Goal: Task Accomplishment & Management: Complete application form

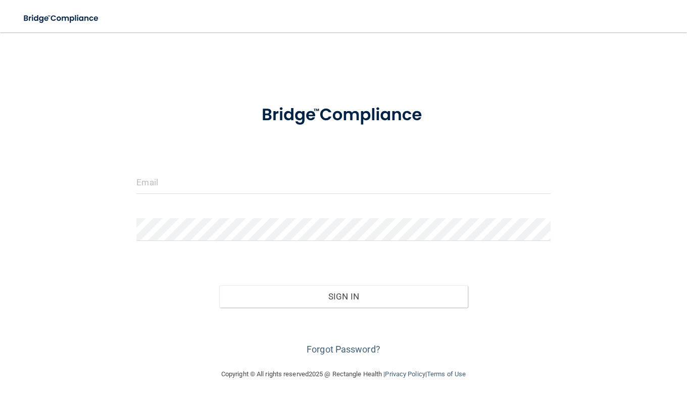
click at [322, 6] on nav "Toggle navigation Manage My Enterprise Manage My Location" at bounding box center [343, 16] width 687 height 32
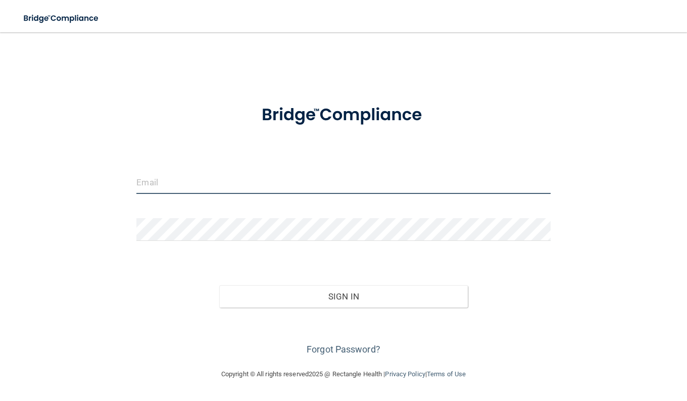
click at [286, 183] on input "email" at bounding box center [343, 182] width 414 height 23
type input "[PERSON_NAME][EMAIL_ADDRESS][PERSON_NAME][DOMAIN_NAME]"
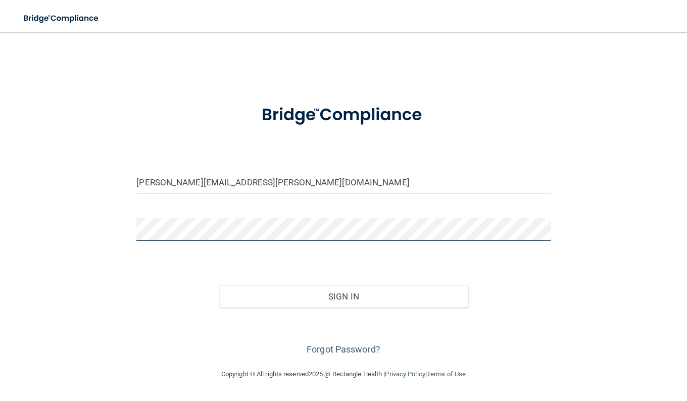
click at [219, 285] on button "Sign In" at bounding box center [343, 296] width 248 height 22
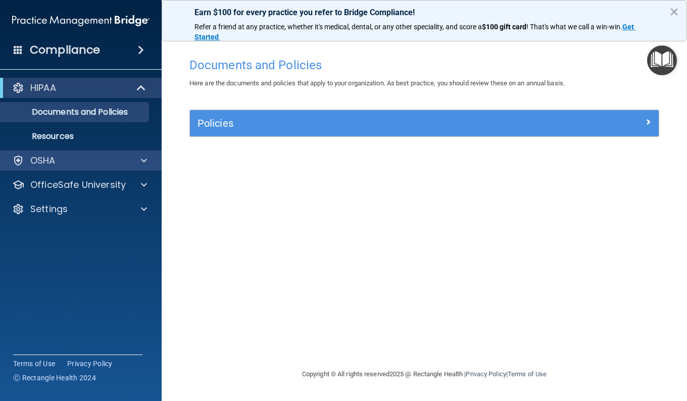
click at [111, 170] on div "OSHA" at bounding box center [81, 160] width 162 height 20
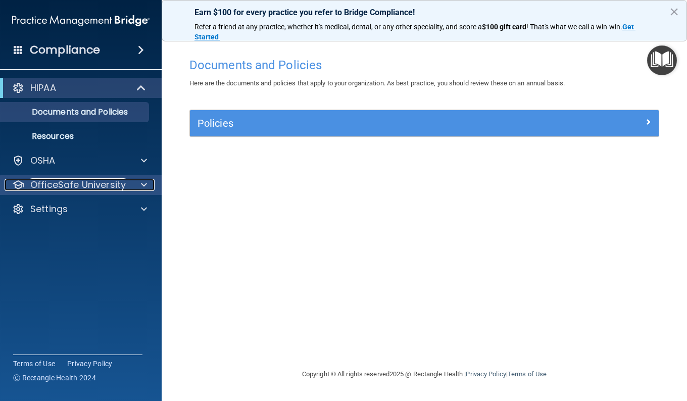
click at [97, 183] on p "OfficeSafe University" at bounding box center [77, 185] width 95 height 12
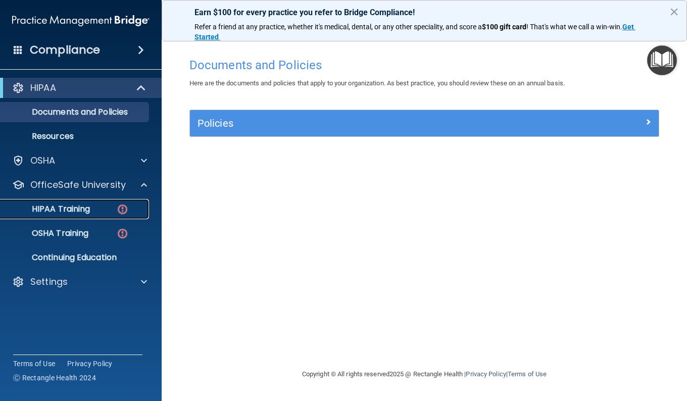
click at [101, 212] on div "HIPAA Training" at bounding box center [76, 209] width 138 height 10
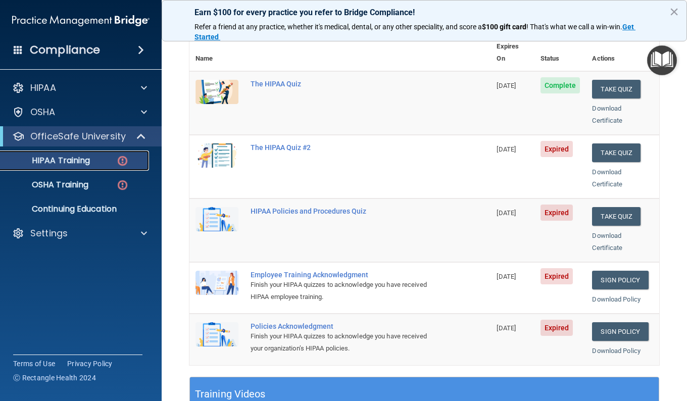
scroll to position [119, 0]
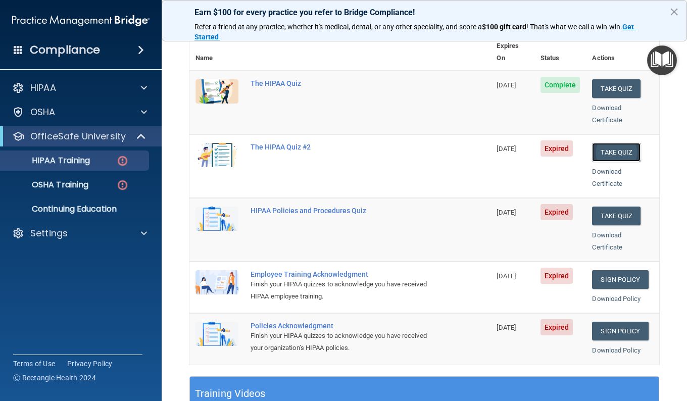
click at [624, 143] on button "Take Quiz" at bounding box center [616, 152] width 48 height 19
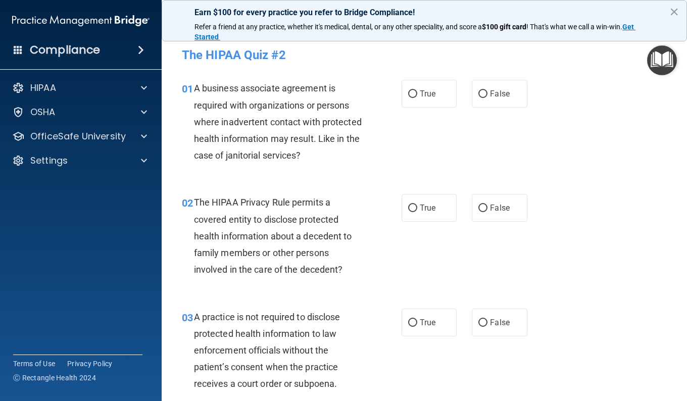
click at [317, 164] on div "A business associate agreement is required with organizations or persons where …" at bounding box center [282, 122] width 176 height 84
click at [259, 175] on div "01 A business associate agreement is required with organizations or persons whe…" at bounding box center [424, 124] width 500 height 114
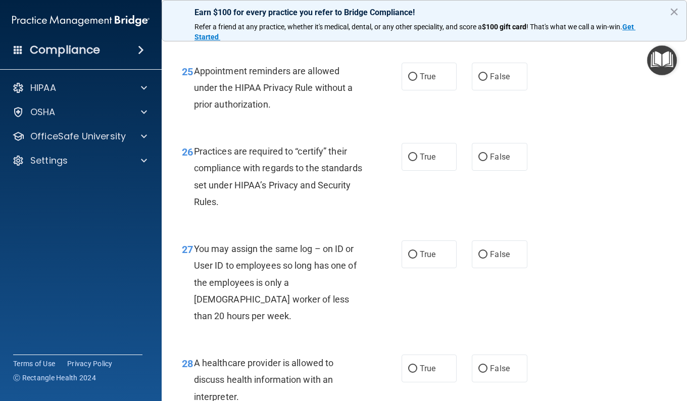
scroll to position [2705, 0]
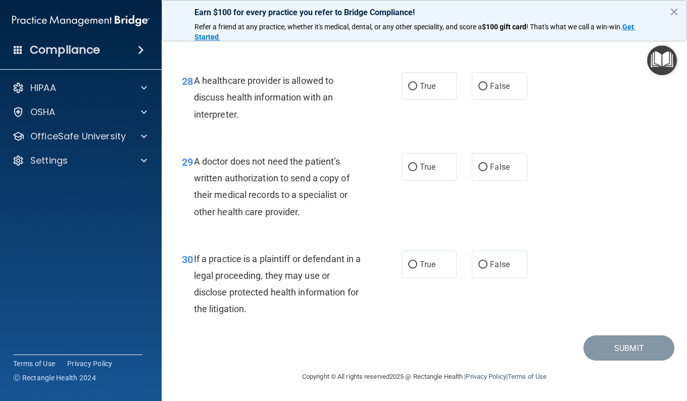
click at [332, 309] on div "If a practice is a plaintiff or defendant in a legal proceeding, they may use o…" at bounding box center [282, 283] width 176 height 67
click at [417, 269] on label "True" at bounding box center [428, 264] width 55 height 28
click at [417, 269] on input "True" at bounding box center [412, 265] width 9 height 8
radio input "true"
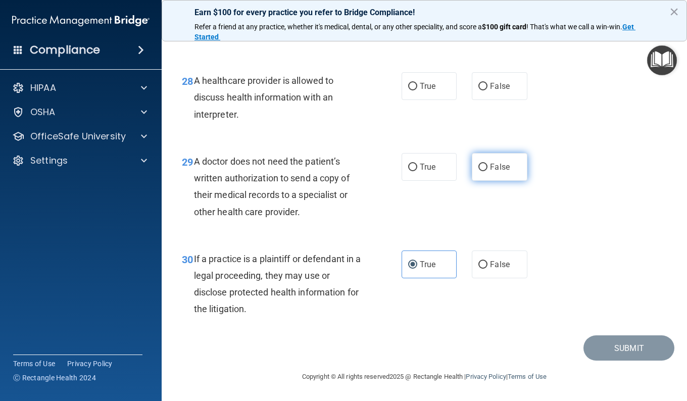
click at [485, 181] on label "False" at bounding box center [499, 167] width 55 height 28
click at [485, 171] on input "False" at bounding box center [482, 168] width 9 height 8
radio input "true"
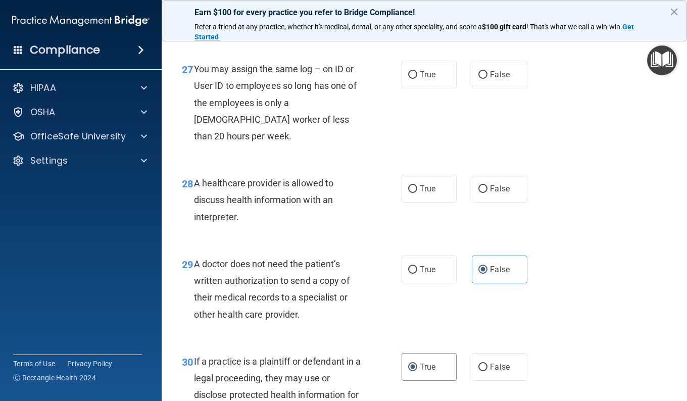
scroll to position [2550, 0]
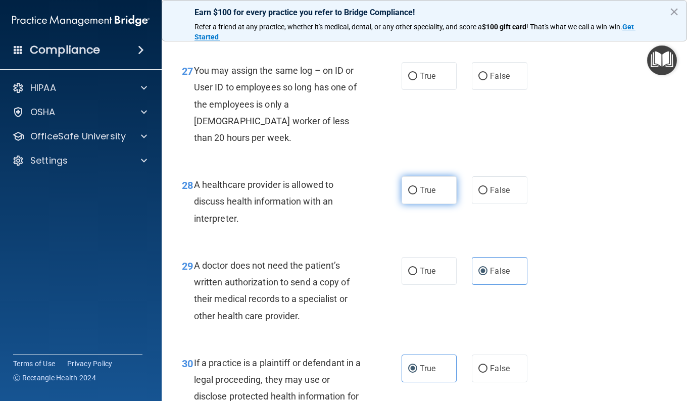
click at [421, 195] on span "True" at bounding box center [428, 190] width 16 height 10
click at [417, 194] on input "True" at bounding box center [412, 191] width 9 height 8
radio input "true"
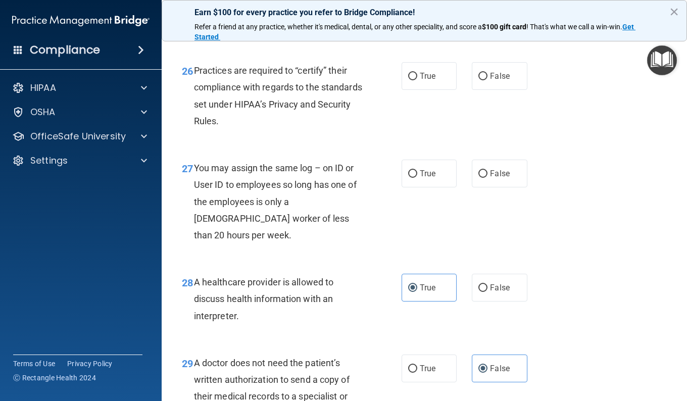
scroll to position [2452, 0]
click at [490, 178] on span "False" at bounding box center [500, 174] width 20 height 10
click at [487, 178] on input "False" at bounding box center [482, 174] width 9 height 8
radio input "true"
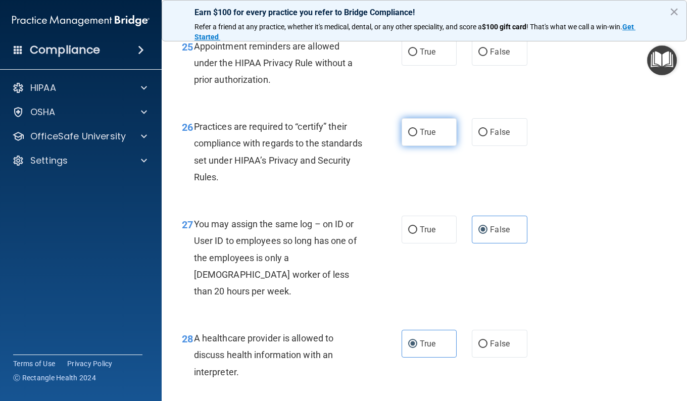
click at [442, 146] on label "True" at bounding box center [428, 132] width 55 height 28
click at [417, 136] on input "True" at bounding box center [412, 133] width 9 height 8
radio input "true"
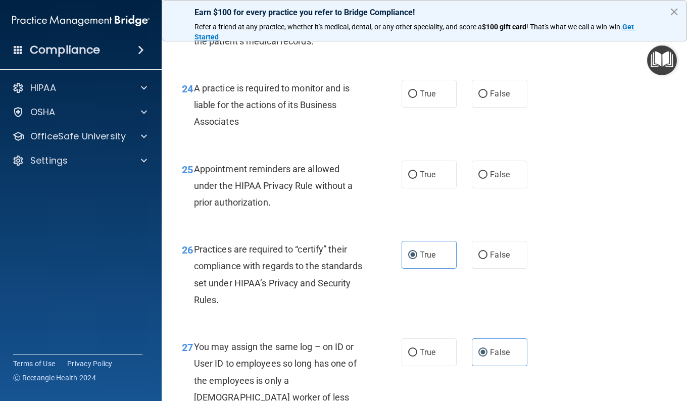
scroll to position [2273, 0]
click at [478, 179] on input "False" at bounding box center [482, 176] width 9 height 8
radio input "true"
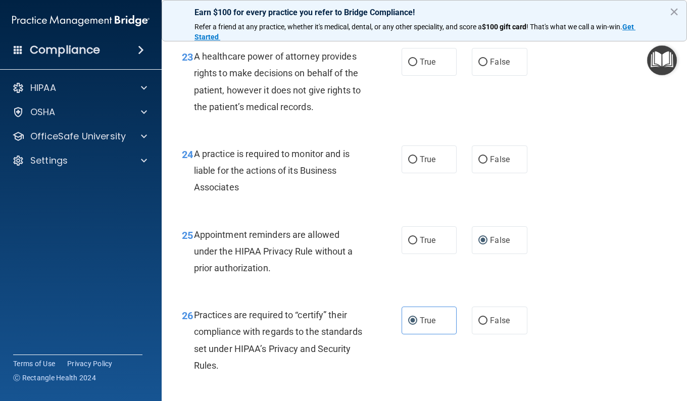
scroll to position [2208, 0]
click at [425, 164] on span "True" at bounding box center [428, 159] width 16 height 10
click at [417, 163] on input "True" at bounding box center [412, 160] width 9 height 8
radio input "true"
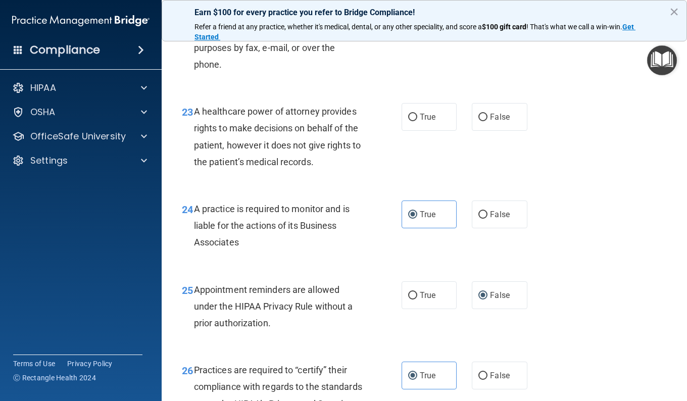
scroll to position [2149, 0]
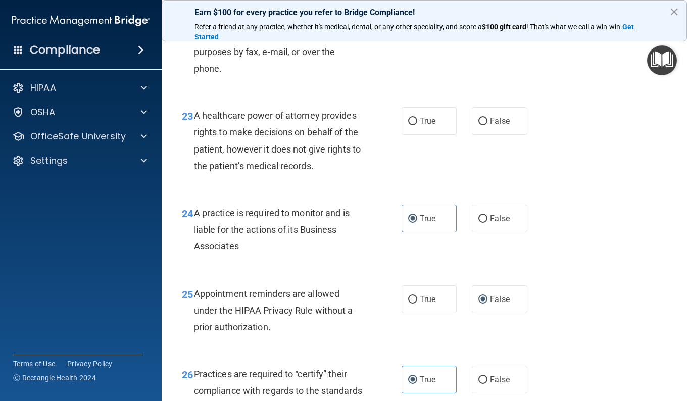
click at [672, 14] on button "×" at bounding box center [674, 12] width 10 height 16
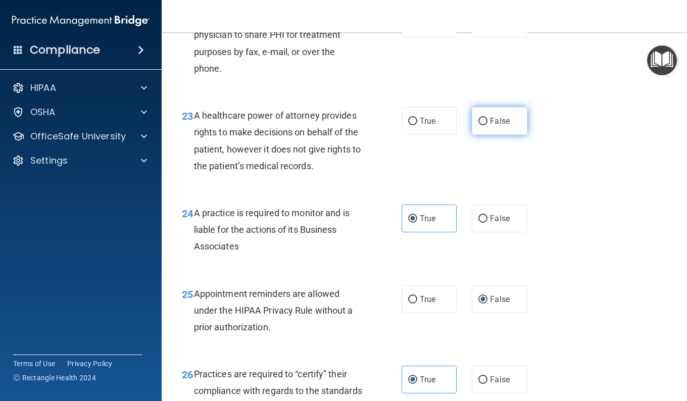
click at [481, 135] on label "False" at bounding box center [499, 121] width 55 height 28
click at [481, 125] on input "False" at bounding box center [482, 122] width 9 height 8
radio input "true"
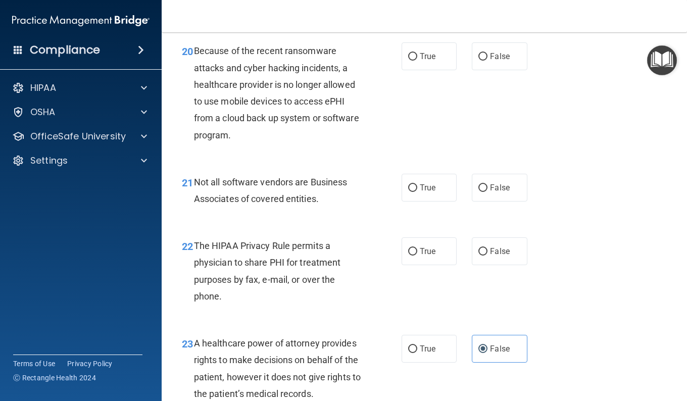
scroll to position [1843, 0]
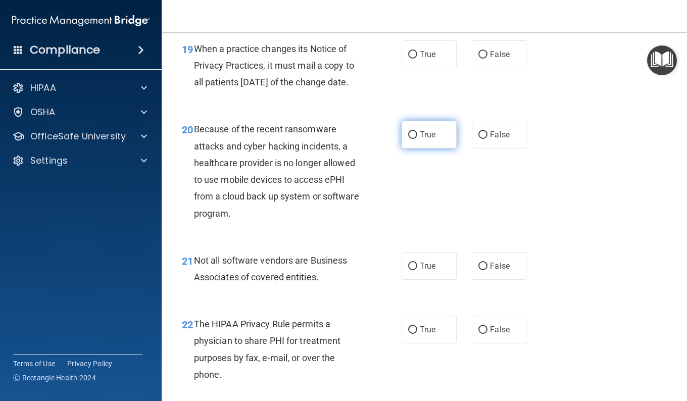
click at [421, 139] on span "True" at bounding box center [428, 135] width 16 height 10
click at [417, 139] on input "True" at bounding box center [412, 135] width 9 height 8
radio input "true"
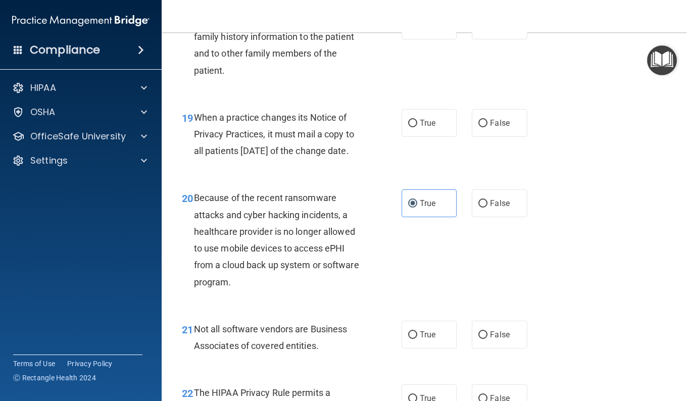
scroll to position [1774, 0]
click at [421, 128] on span "True" at bounding box center [428, 124] width 16 height 10
click at [417, 128] on input "True" at bounding box center [412, 124] width 9 height 8
radio input "true"
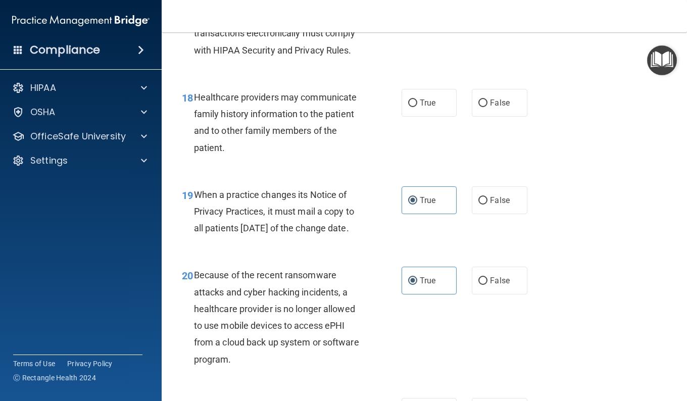
scroll to position [1697, 0]
click at [494, 117] on label "False" at bounding box center [499, 103] width 55 height 28
click at [487, 107] on input "False" at bounding box center [482, 103] width 9 height 8
radio input "true"
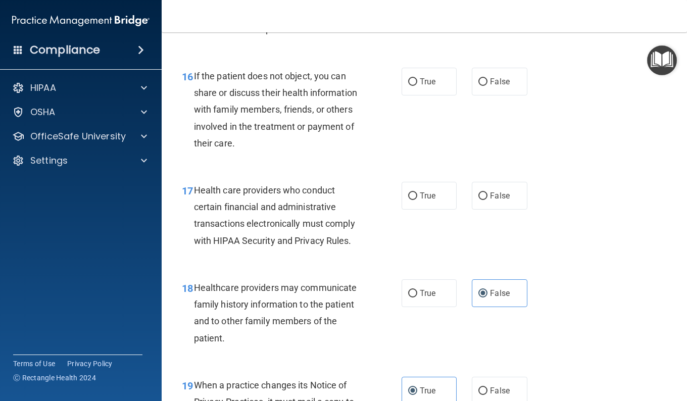
scroll to position [1506, 0]
click at [449, 210] on label "True" at bounding box center [428, 196] width 55 height 28
click at [417, 200] on input "True" at bounding box center [412, 197] width 9 height 8
radio input "true"
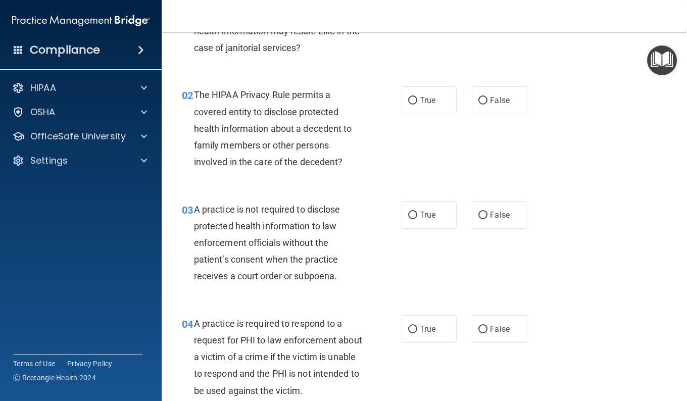
scroll to position [107, 0]
click at [421, 102] on span "True" at bounding box center [428, 101] width 16 height 10
click at [417, 102] on input "True" at bounding box center [412, 102] width 9 height 8
radio input "true"
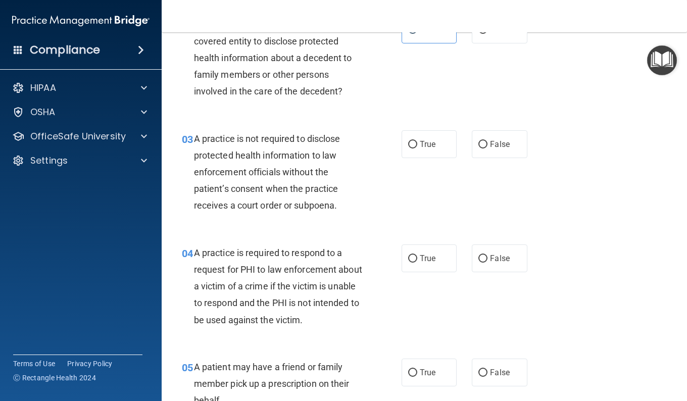
scroll to position [181, 0]
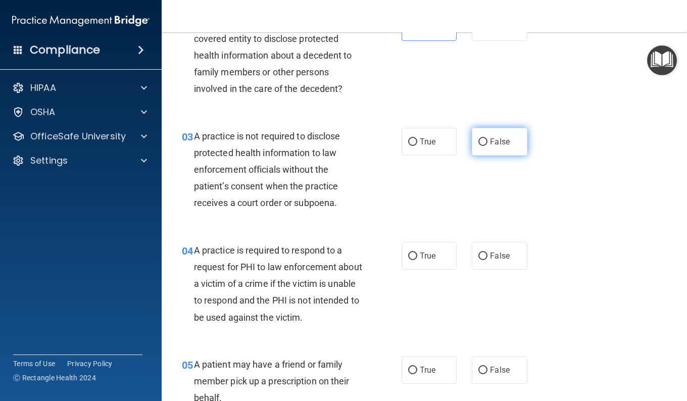
click at [473, 139] on label "False" at bounding box center [499, 142] width 55 height 28
click at [478, 139] on input "False" at bounding box center [482, 142] width 9 height 8
radio input "true"
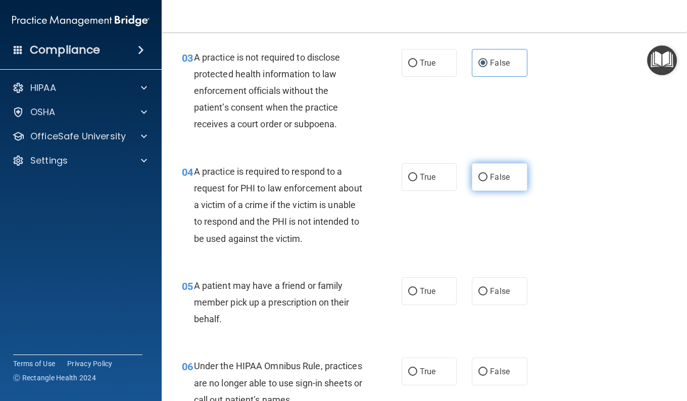
click at [473, 185] on label "False" at bounding box center [499, 177] width 55 height 28
click at [478, 181] on input "False" at bounding box center [482, 178] width 9 height 8
radio input "true"
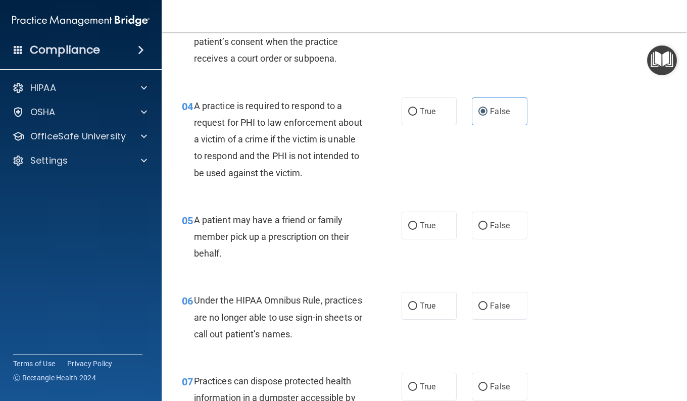
scroll to position [326, 0]
click at [419, 230] on label "True" at bounding box center [428, 225] width 55 height 28
click at [417, 229] on input "True" at bounding box center [412, 226] width 9 height 8
radio input "true"
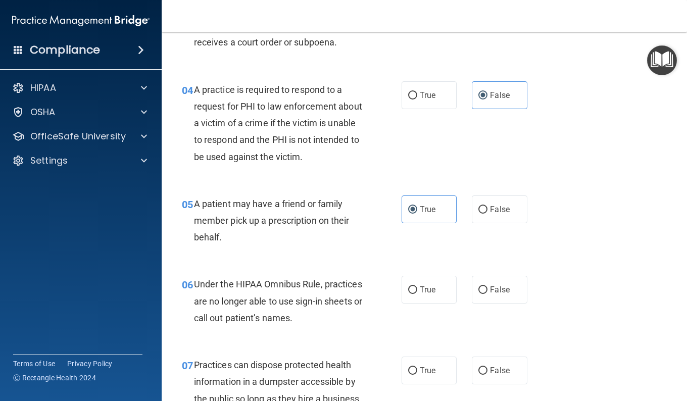
scroll to position [340, 0]
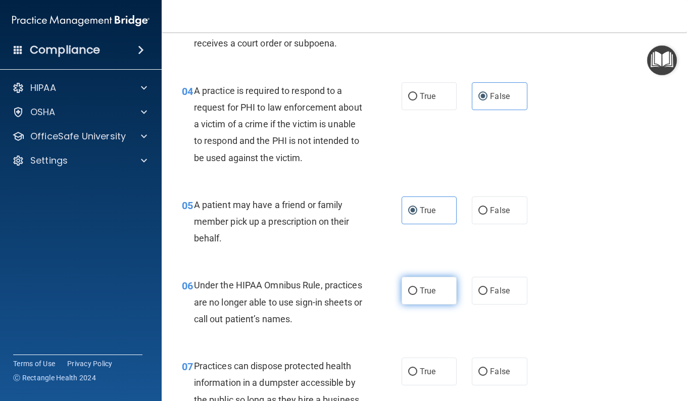
click at [408, 291] on input "True" at bounding box center [412, 291] width 9 height 8
radio input "true"
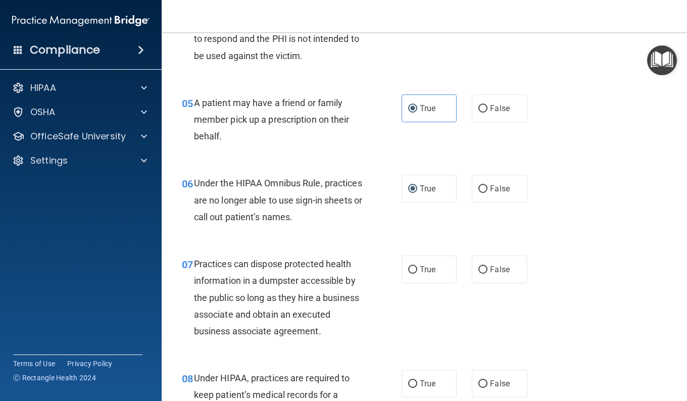
scroll to position [443, 0]
click at [472, 271] on label "False" at bounding box center [499, 269] width 55 height 28
click at [478, 271] on input "False" at bounding box center [482, 270] width 9 height 8
radio input "true"
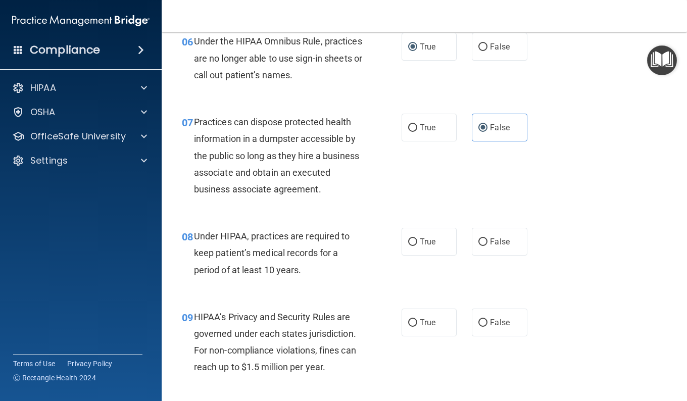
scroll to position [584, 0]
click at [426, 246] on span "True" at bounding box center [428, 242] width 16 height 10
click at [417, 246] on input "True" at bounding box center [412, 242] width 9 height 8
radio input "true"
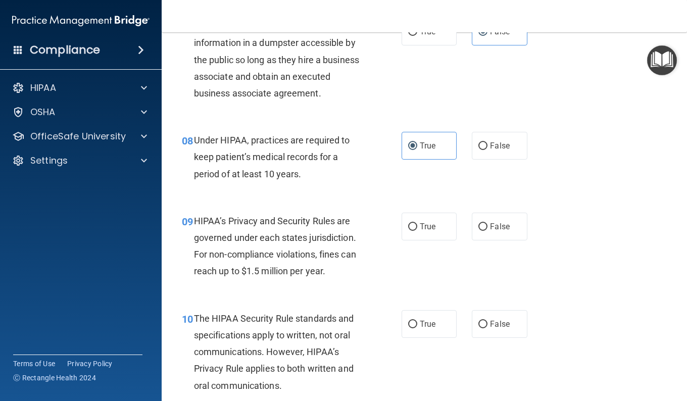
scroll to position [683, 0]
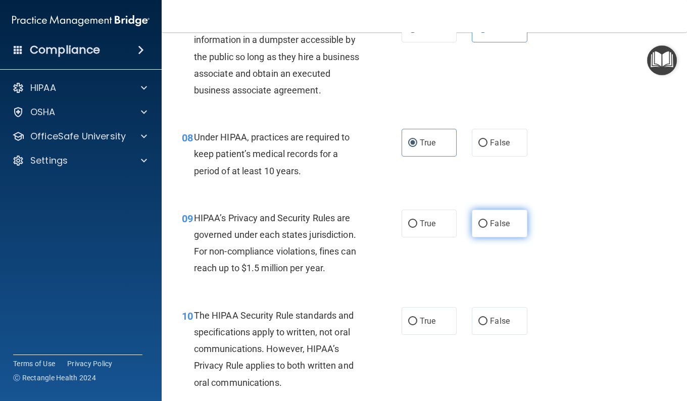
click at [477, 237] on label "False" at bounding box center [499, 224] width 55 height 28
click at [478, 228] on input "False" at bounding box center [482, 224] width 9 height 8
radio input "true"
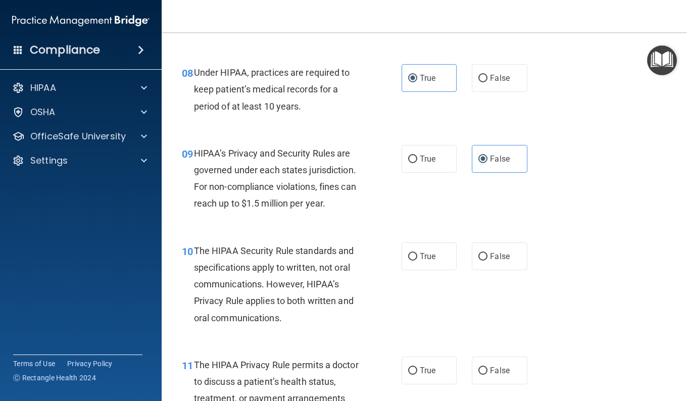
scroll to position [800, 0]
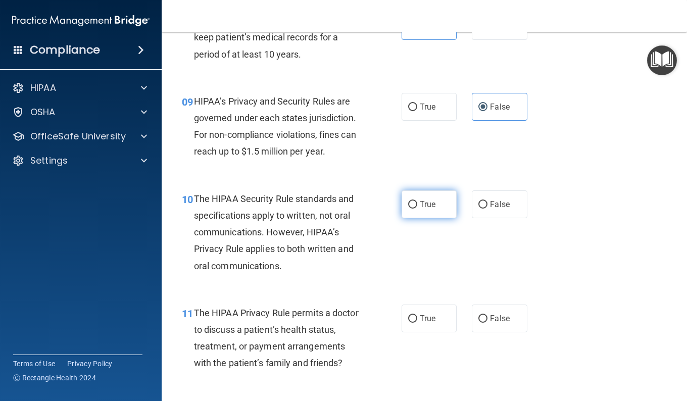
click at [410, 209] on input "True" at bounding box center [412, 205] width 9 height 8
radio input "true"
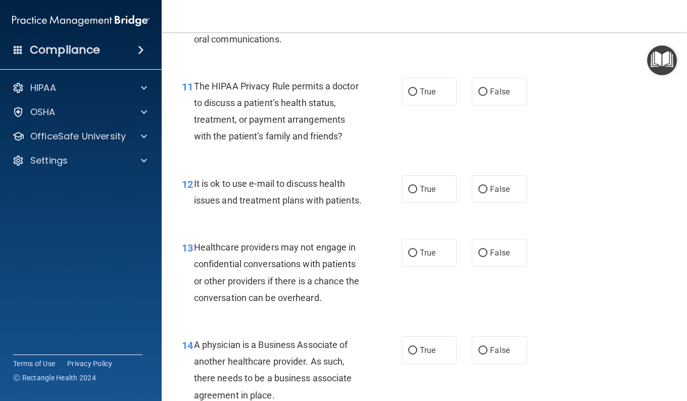
scroll to position [1026, 0]
click at [491, 203] on label "False" at bounding box center [499, 190] width 55 height 28
click at [487, 194] on input "False" at bounding box center [482, 190] width 9 height 8
radio input "true"
click at [483, 97] on label "False" at bounding box center [499, 92] width 55 height 28
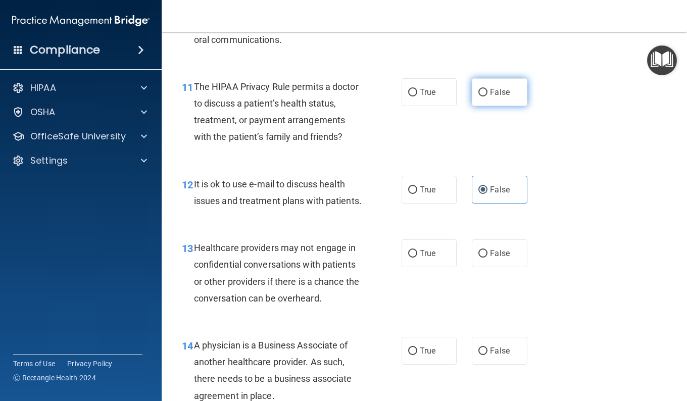
click at [483, 96] on input "False" at bounding box center [482, 93] width 9 height 8
radio input "true"
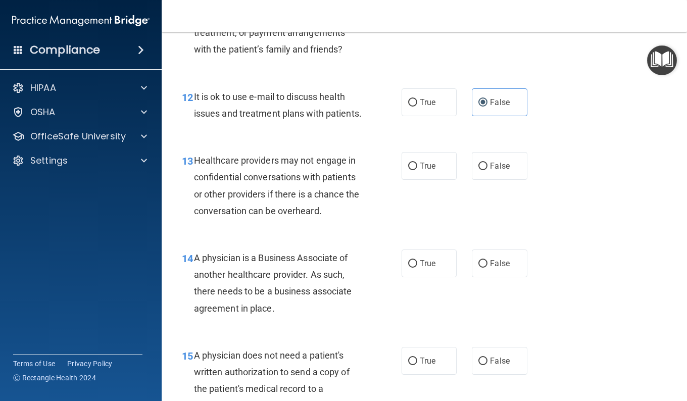
scroll to position [1125, 0]
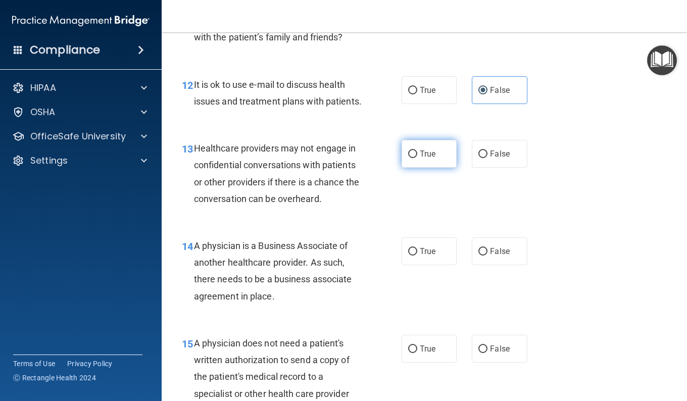
click at [404, 168] on label "True" at bounding box center [428, 154] width 55 height 28
click at [408, 158] on input "True" at bounding box center [412, 154] width 9 height 8
radio input "true"
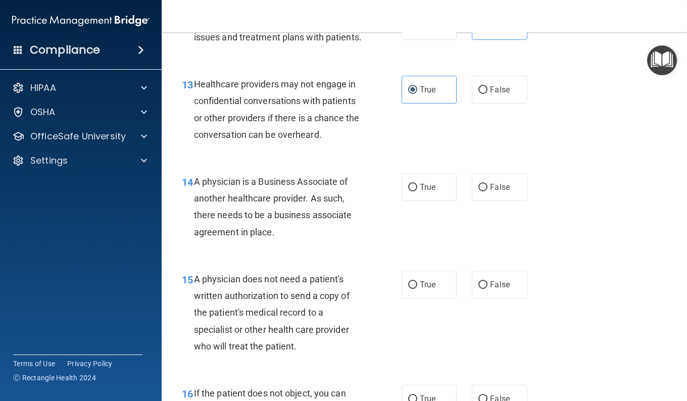
scroll to position [1188, 0]
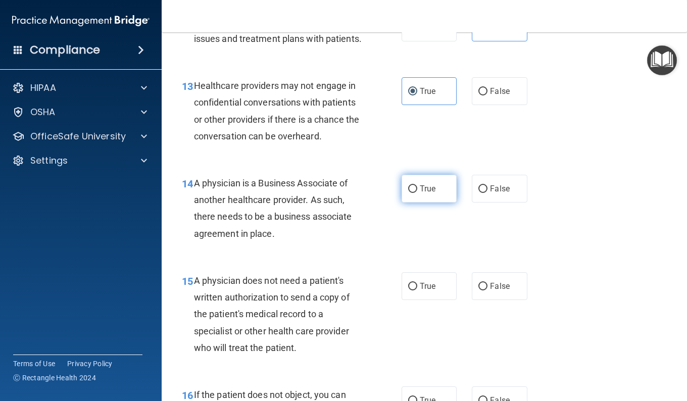
click at [423, 202] on label "True" at bounding box center [428, 189] width 55 height 28
click at [417, 193] on input "True" at bounding box center [412, 189] width 9 height 8
radio input "true"
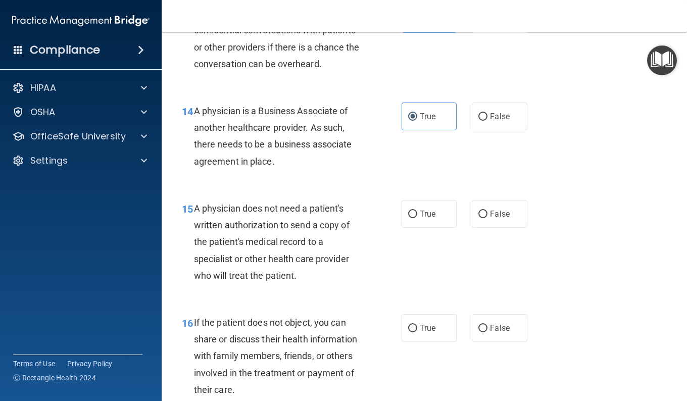
scroll to position [1261, 0]
click at [486, 227] on label "False" at bounding box center [499, 213] width 55 height 28
click at [486, 218] on input "False" at bounding box center [482, 214] width 9 height 8
radio input "true"
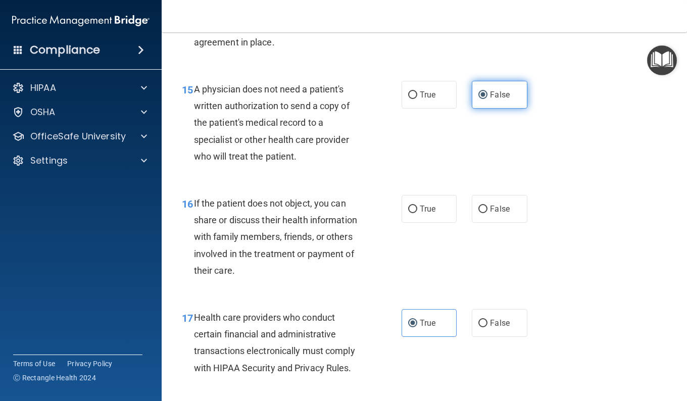
scroll to position [1380, 0]
click at [454, 295] on div "16 If the patient does not object, you can share or discuss their health inform…" at bounding box center [424, 238] width 500 height 114
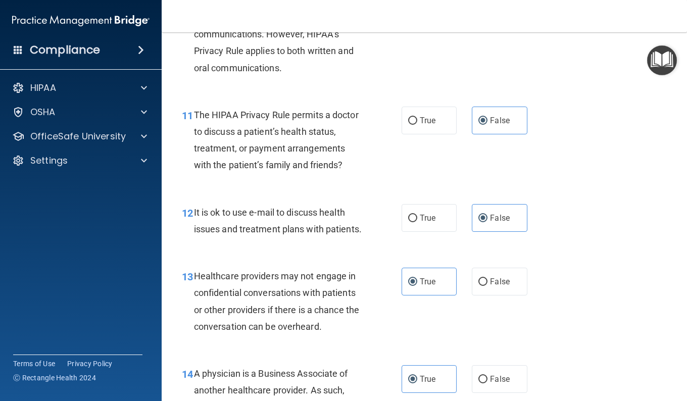
scroll to position [1000, 0]
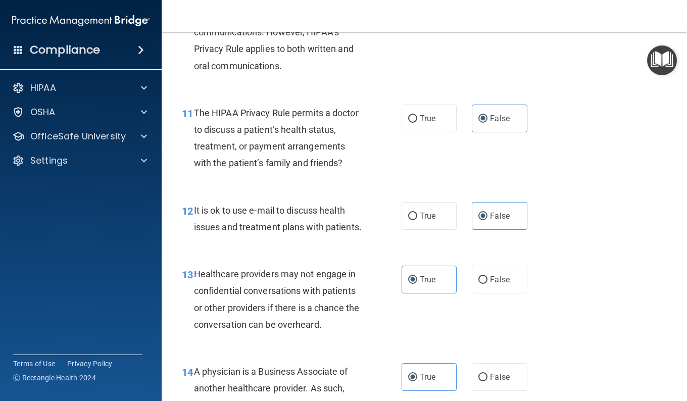
click at [303, 169] on span "The HIPAA Privacy Rule permits a doctor to discuss a patient’s health status, t…" at bounding box center [276, 138] width 165 height 61
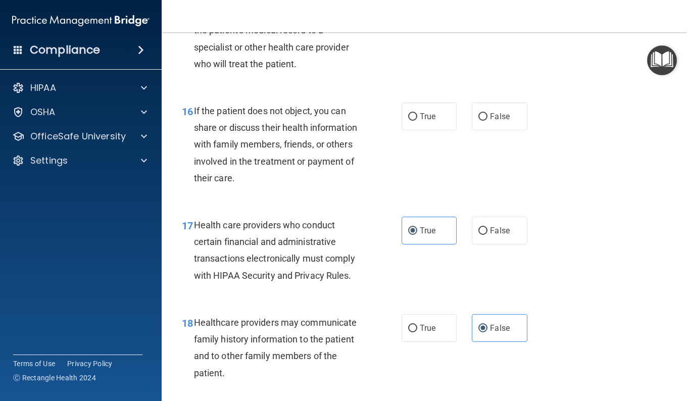
scroll to position [1473, 0]
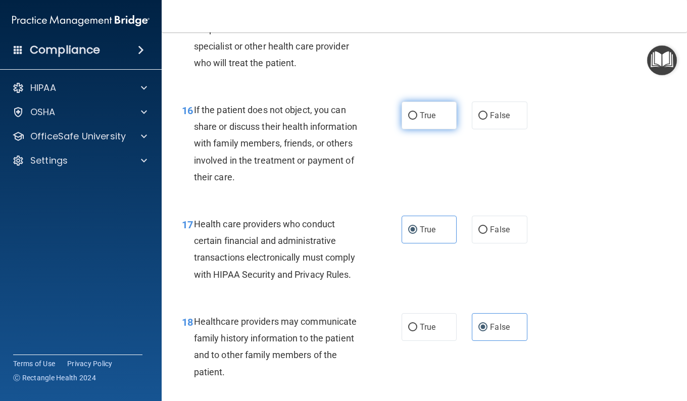
click at [415, 129] on label "True" at bounding box center [428, 115] width 55 height 28
click at [415, 120] on input "True" at bounding box center [412, 116] width 9 height 8
radio input "true"
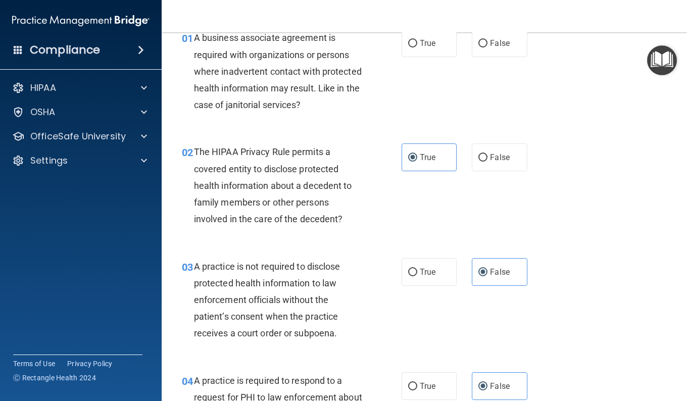
scroll to position [0, 0]
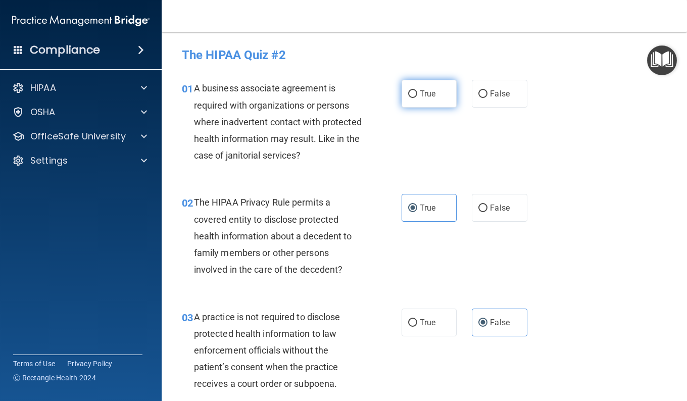
click at [423, 90] on span "True" at bounding box center [428, 94] width 16 height 10
click at [417, 90] on input "True" at bounding box center [412, 94] width 9 height 8
radio input "true"
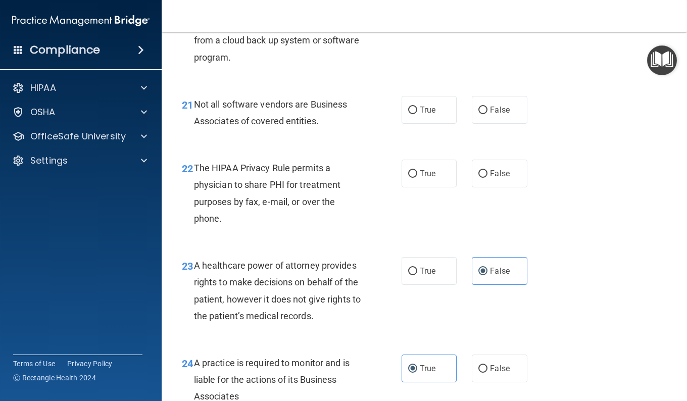
scroll to position [2008, 0]
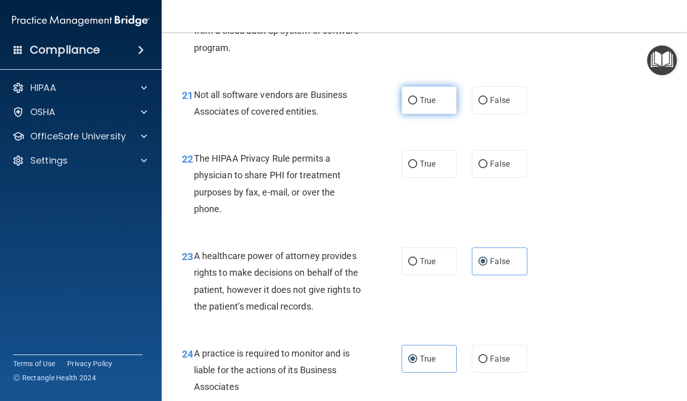
click at [401, 114] on label "True" at bounding box center [428, 100] width 55 height 28
click at [408, 105] on input "True" at bounding box center [412, 101] width 9 height 8
radio input "true"
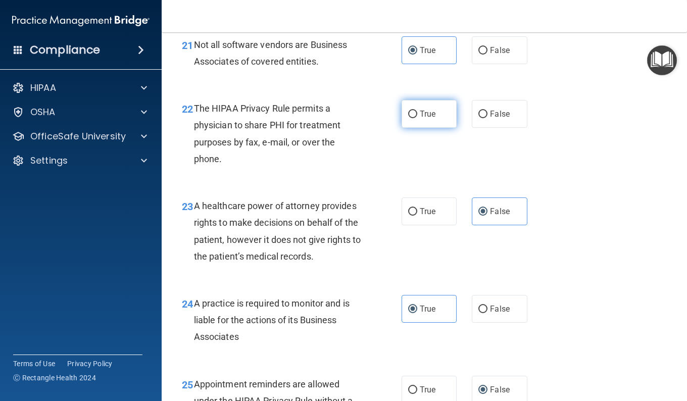
click at [434, 128] on label "True" at bounding box center [428, 114] width 55 height 28
click at [417, 118] on input "True" at bounding box center [412, 115] width 9 height 8
radio input "true"
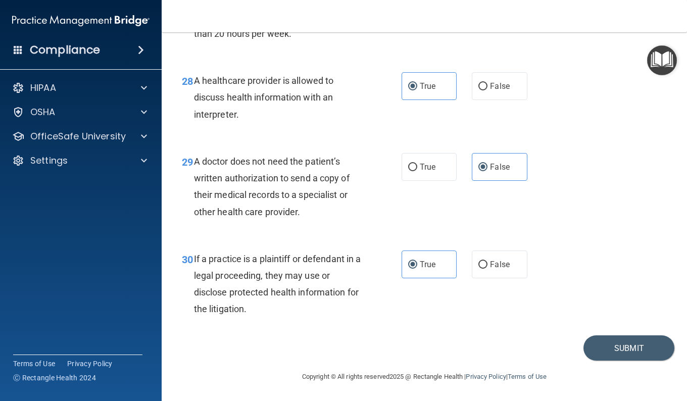
scroll to position [2705, 0]
click at [597, 343] on button "Submit" at bounding box center [628, 348] width 91 height 26
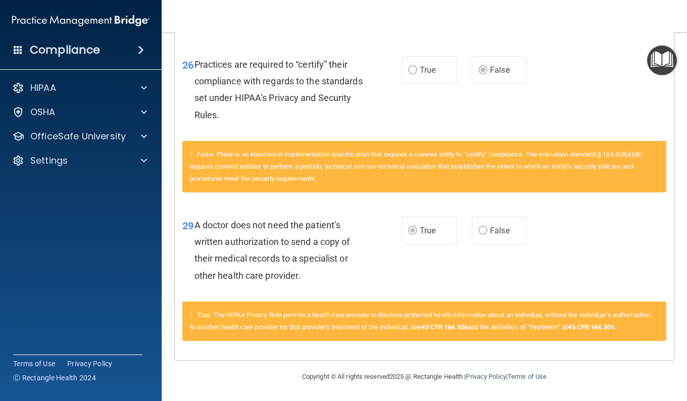
scroll to position [2331, 0]
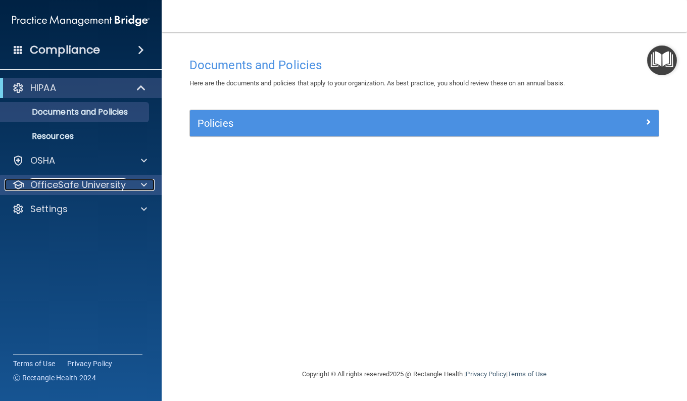
click at [90, 183] on p "OfficeSafe University" at bounding box center [77, 185] width 95 height 12
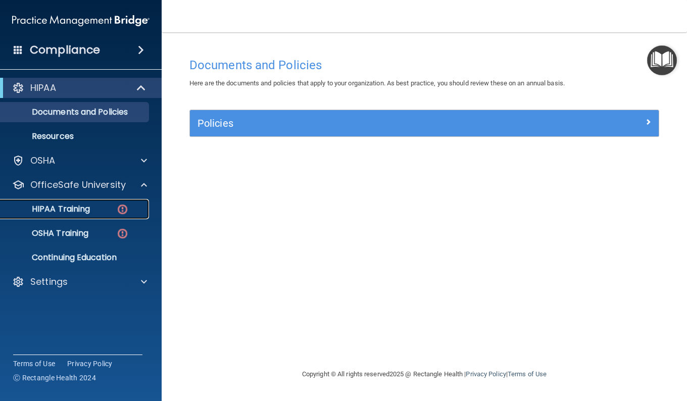
click at [112, 215] on link "HIPAA Training" at bounding box center [69, 209] width 159 height 20
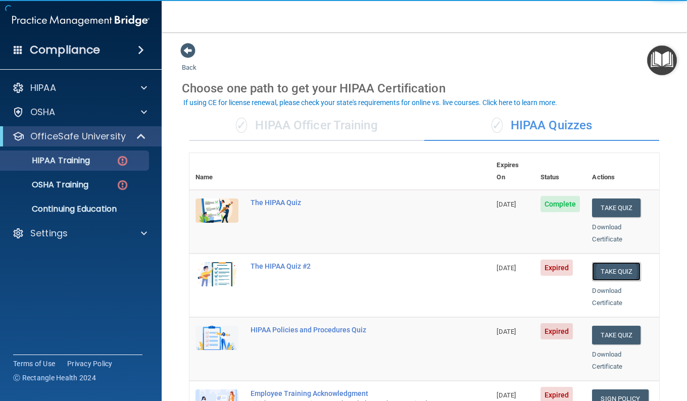
click at [600, 262] on button "Take Quiz" at bounding box center [616, 271] width 48 height 19
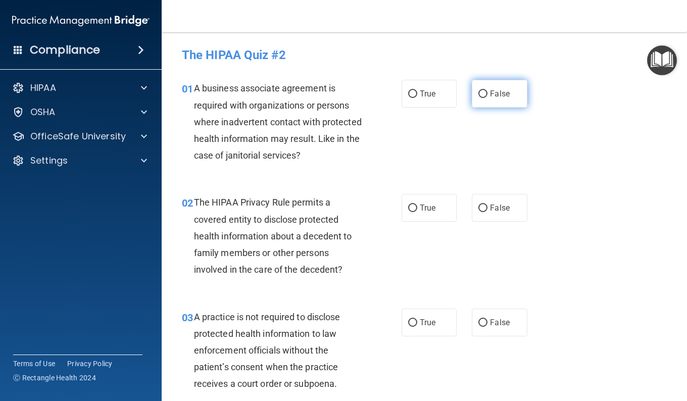
click at [473, 93] on label "False" at bounding box center [499, 94] width 55 height 28
click at [478, 93] on input "False" at bounding box center [482, 94] width 9 height 8
radio input "true"
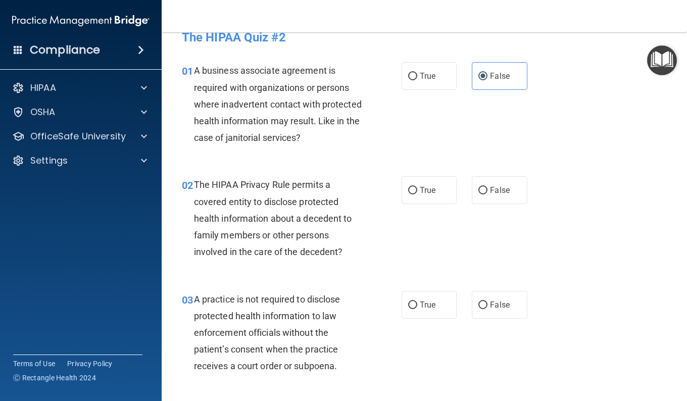
scroll to position [18, 0]
click at [431, 190] on span "True" at bounding box center [428, 190] width 16 height 10
click at [417, 190] on input "True" at bounding box center [412, 190] width 9 height 8
radio input "true"
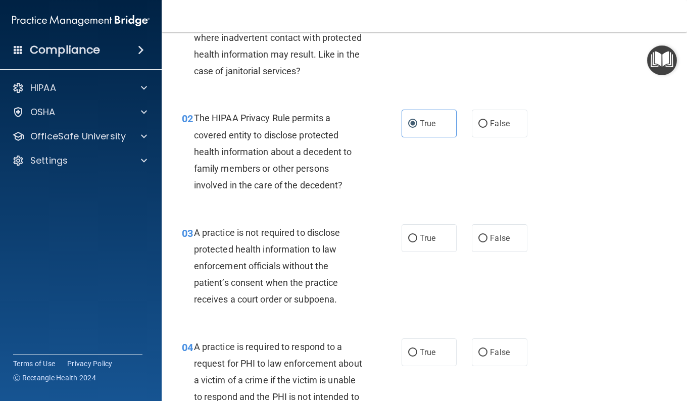
scroll to position [101, 0]
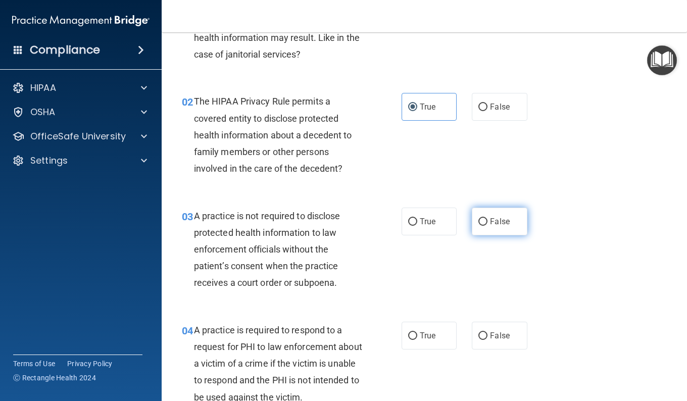
click at [492, 217] on span "False" at bounding box center [500, 222] width 20 height 10
click at [487, 218] on input "False" at bounding box center [482, 222] width 9 height 8
radio input "true"
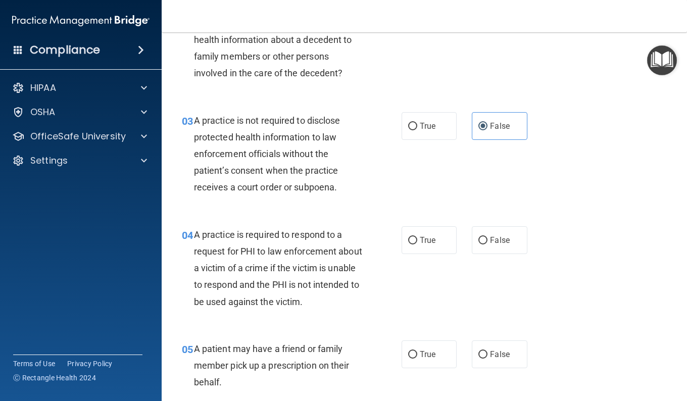
scroll to position [200, 0]
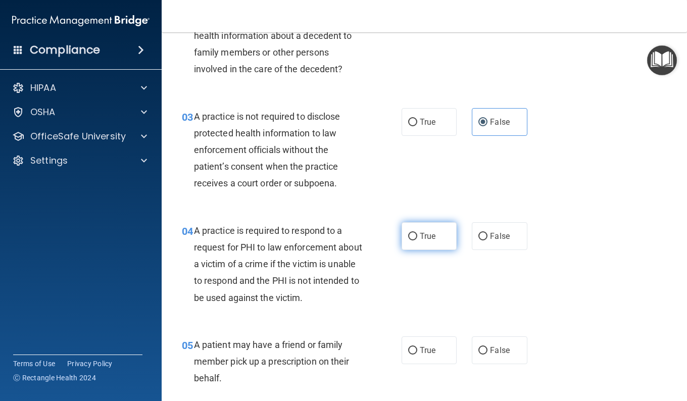
click at [422, 242] on label "True" at bounding box center [428, 236] width 55 height 28
click at [417, 240] on input "True" at bounding box center [412, 237] width 9 height 8
radio input "true"
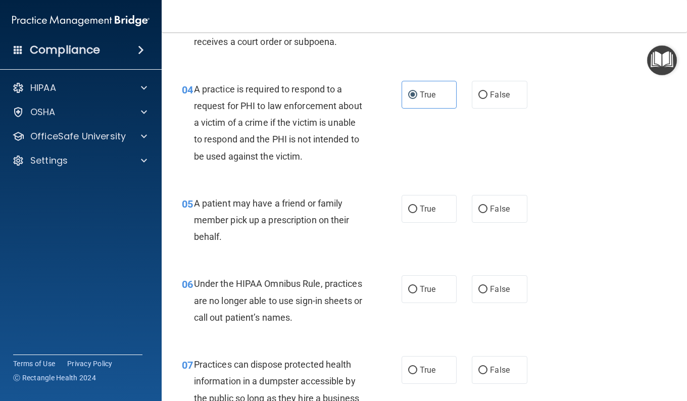
scroll to position [346, 0]
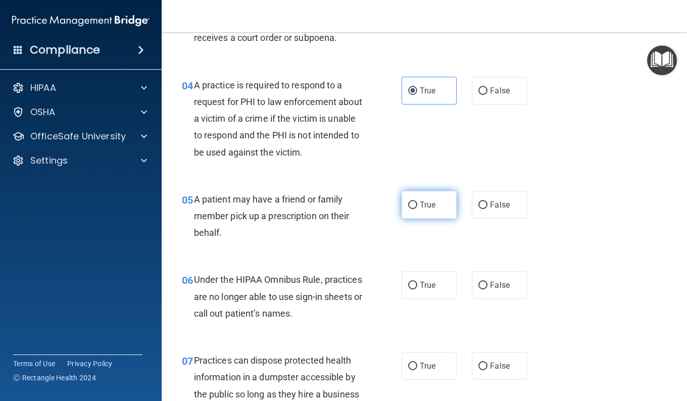
click at [427, 200] on span "True" at bounding box center [428, 205] width 16 height 10
click at [417, 201] on input "True" at bounding box center [412, 205] width 9 height 8
radio input "true"
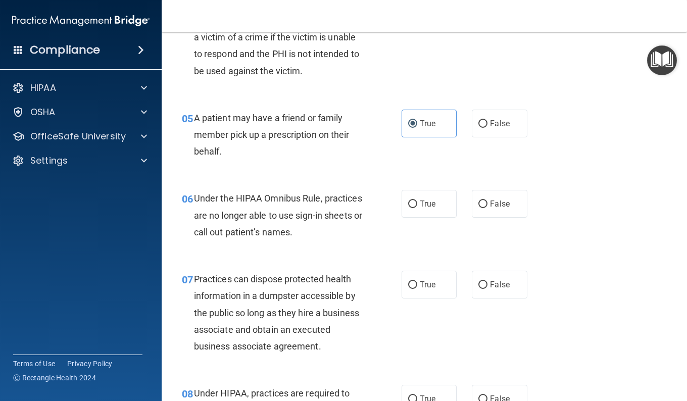
scroll to position [428, 0]
drag, startPoint x: 503, startPoint y: 192, endPoint x: 478, endPoint y: 204, distance: 28.2
click at [478, 204] on input "False" at bounding box center [482, 204] width 9 height 8
radio input "true"
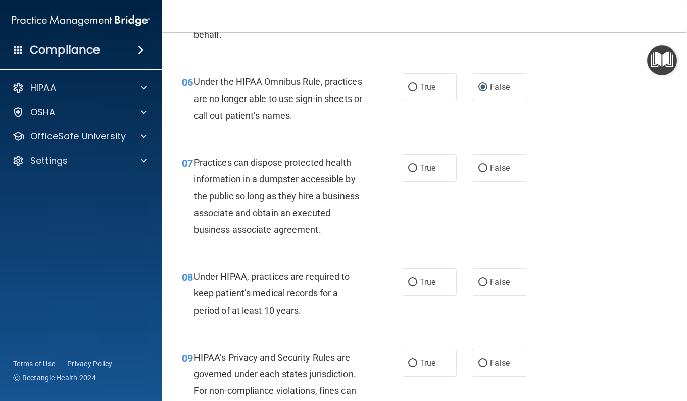
scroll to position [544, 0]
click at [490, 171] on span "False" at bounding box center [500, 168] width 20 height 10
click at [487, 171] on input "False" at bounding box center [482, 168] width 9 height 8
radio input "true"
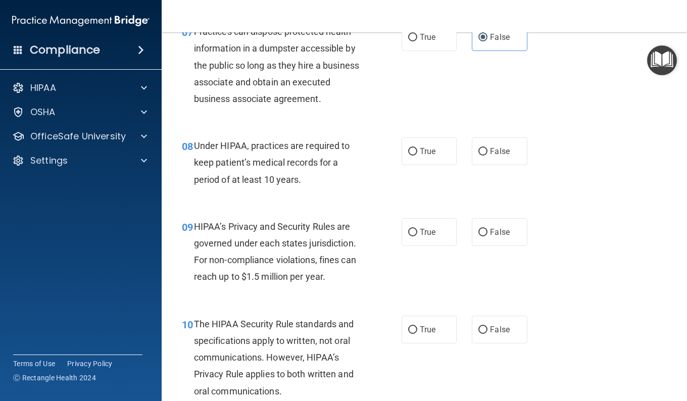
scroll to position [674, 0]
click at [490, 162] on label "False" at bounding box center [499, 152] width 55 height 28
click at [487, 156] on input "False" at bounding box center [482, 152] width 9 height 8
radio input "true"
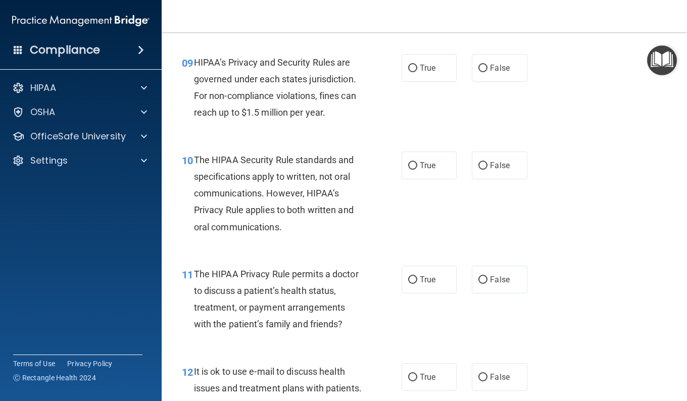
scroll to position [841, 0]
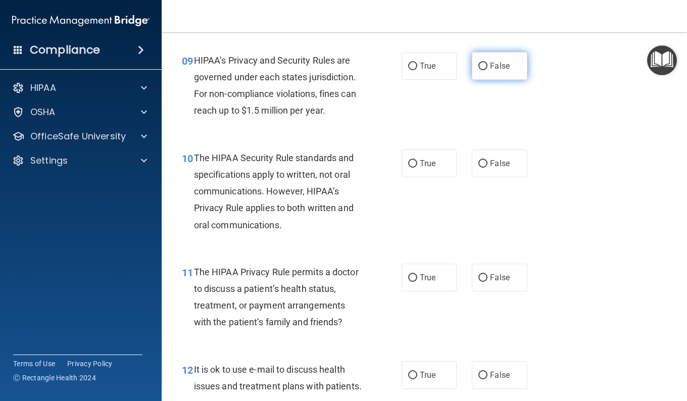
click at [483, 71] on label "False" at bounding box center [499, 66] width 55 height 28
click at [483, 70] on input "False" at bounding box center [482, 67] width 9 height 8
radio input "true"
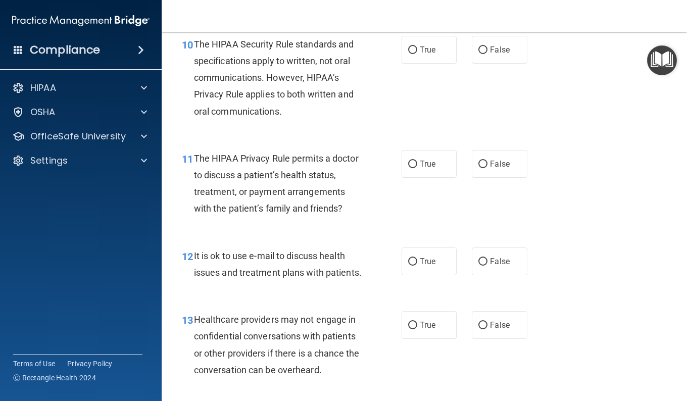
scroll to position [955, 0]
click at [412, 63] on label "True" at bounding box center [428, 49] width 55 height 28
click at [412, 54] on input "True" at bounding box center [412, 50] width 9 height 8
radio input "true"
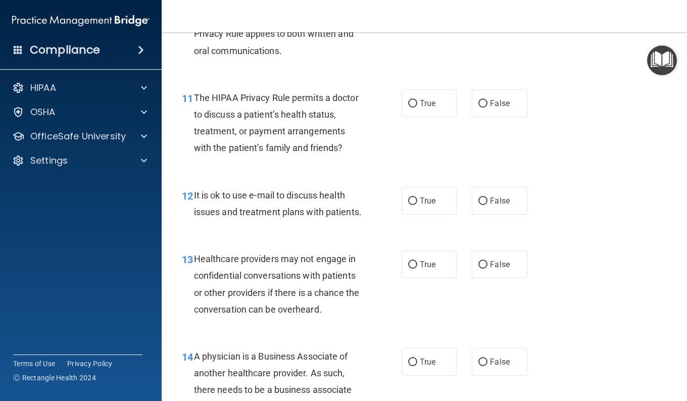
scroll to position [1034, 0]
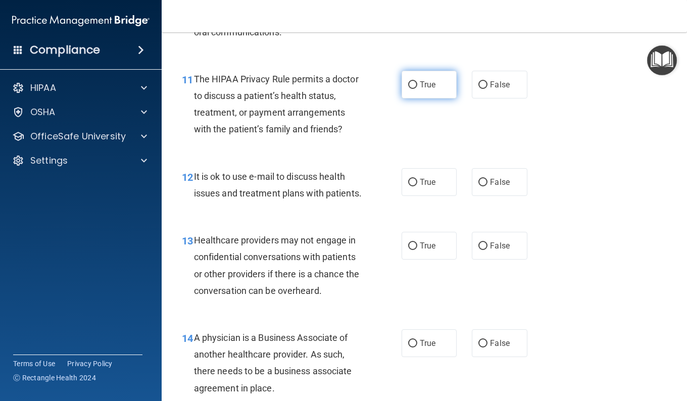
click at [426, 98] on label "True" at bounding box center [428, 85] width 55 height 28
click at [417, 89] on input "True" at bounding box center [412, 85] width 9 height 8
radio input "true"
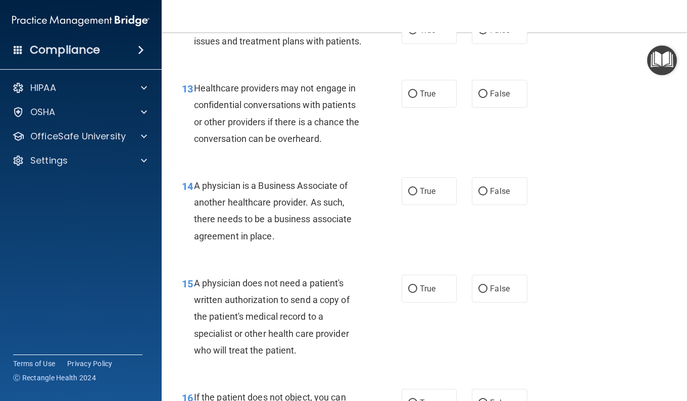
scroll to position [1185, 0]
click at [411, 35] on input "True" at bounding box center [412, 31] width 9 height 8
radio input "true"
click at [500, 99] on span "False" at bounding box center [500, 94] width 20 height 10
click at [487, 98] on input "False" at bounding box center [482, 95] width 9 height 8
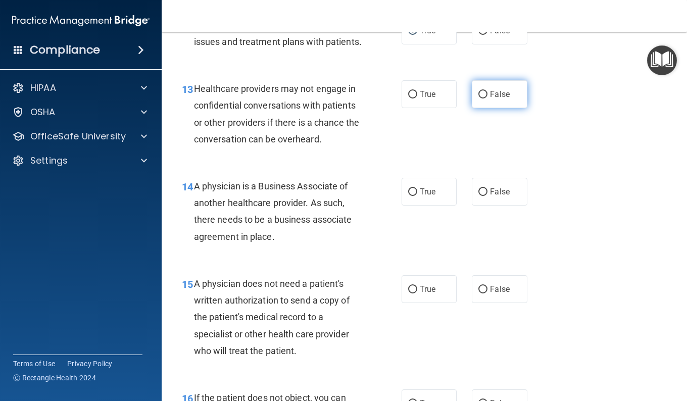
radio input "true"
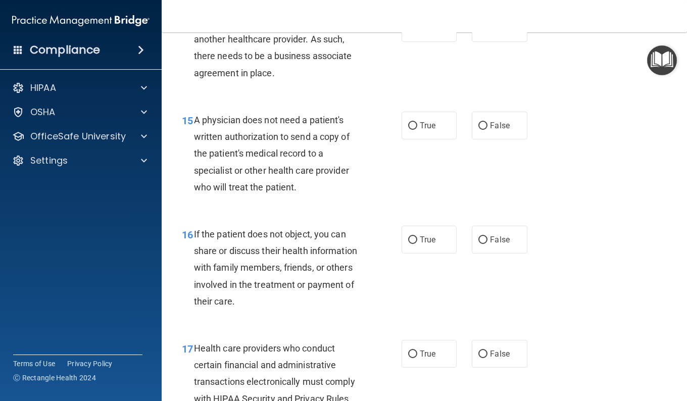
scroll to position [1350, 0]
click at [496, 41] on label "False" at bounding box center [499, 27] width 55 height 28
click at [487, 31] on input "False" at bounding box center [482, 28] width 9 height 8
radio input "true"
click at [420, 129] on span "True" at bounding box center [428, 125] width 16 height 10
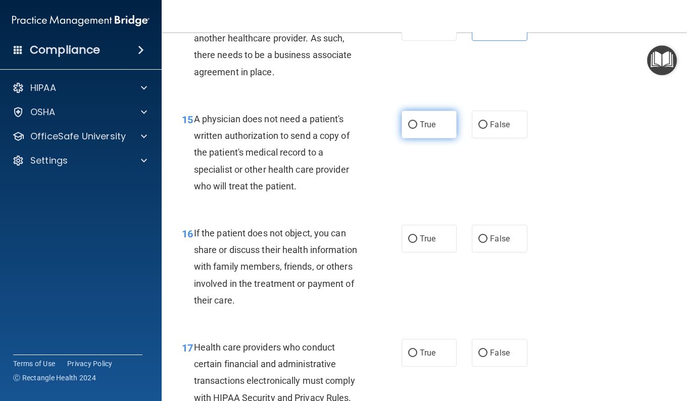
click at [417, 129] on input "True" at bounding box center [412, 125] width 9 height 8
radio input "true"
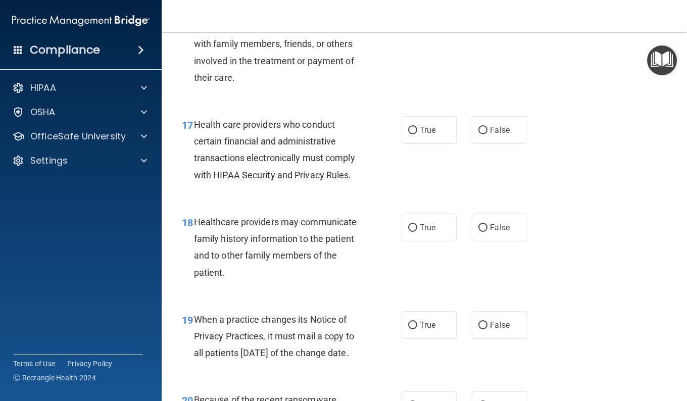
scroll to position [1573, 0]
click at [420, 29] on label "True" at bounding box center [428, 16] width 55 height 28
click at [417, 20] on input "True" at bounding box center [412, 16] width 9 height 8
radio input "true"
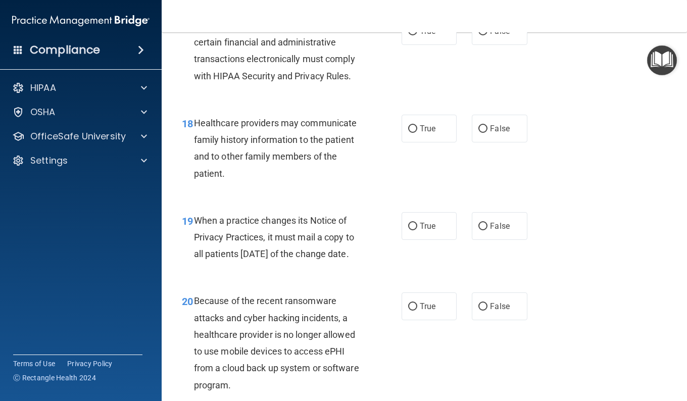
scroll to position [1675, 0]
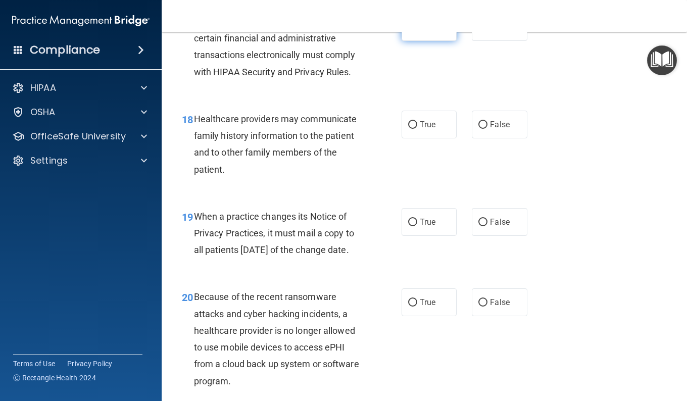
click at [410, 31] on input "True" at bounding box center [412, 28] width 9 height 8
radio input "true"
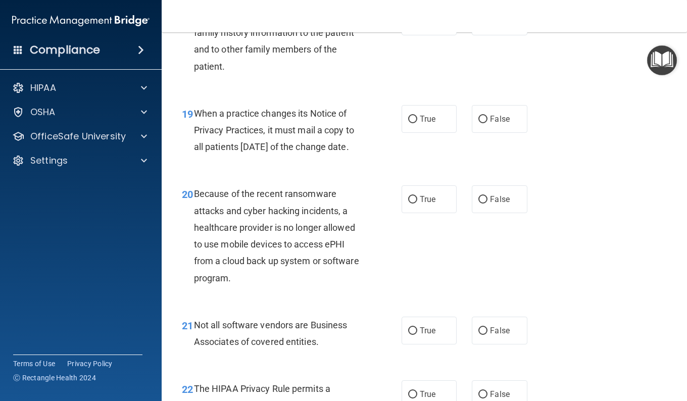
scroll to position [1779, 0]
click at [482, 132] on label "False" at bounding box center [499, 119] width 55 height 28
click at [482, 123] on input "False" at bounding box center [482, 119] width 9 height 8
radio input "true"
click at [416, 35] on label "True" at bounding box center [428, 21] width 55 height 28
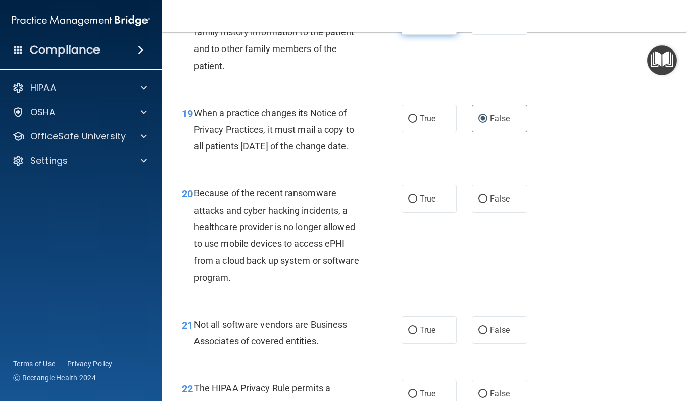
click at [416, 25] on input "True" at bounding box center [412, 22] width 9 height 8
radio input "true"
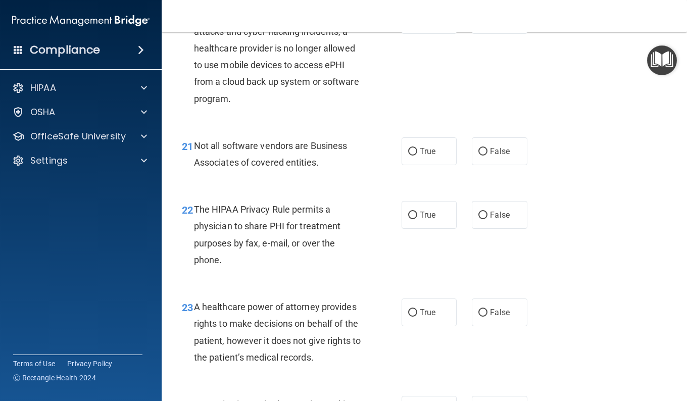
scroll to position [1958, 0]
click at [412, 33] on label "True" at bounding box center [428, 19] width 55 height 28
click at [412, 23] on input "True" at bounding box center [412, 20] width 9 height 8
radio input "true"
click at [503, 33] on label "False" at bounding box center [499, 19] width 55 height 28
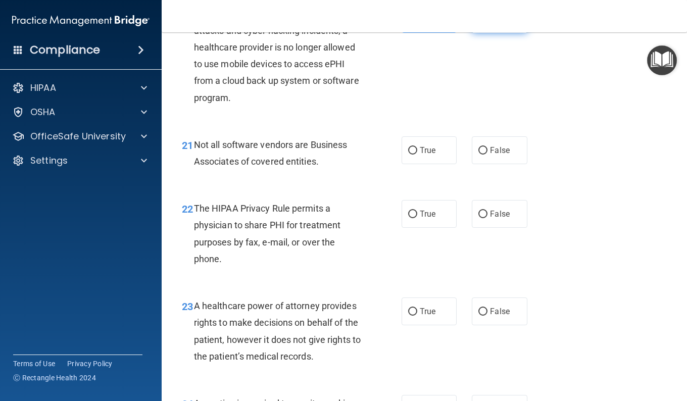
click at [487, 23] on input "False" at bounding box center [482, 20] width 9 height 8
radio input "true"
radio input "false"
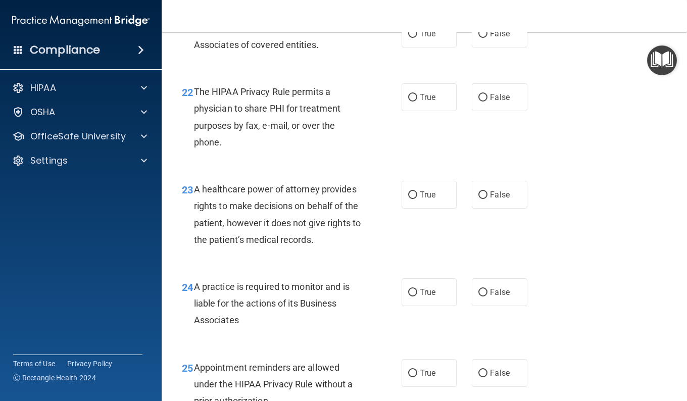
scroll to position [2077, 0]
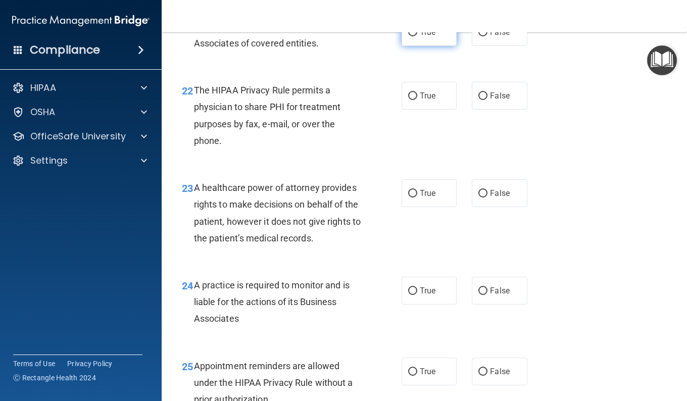
click at [438, 46] on label "True" at bounding box center [428, 32] width 55 height 28
click at [417, 36] on input "True" at bounding box center [412, 33] width 9 height 8
radio input "true"
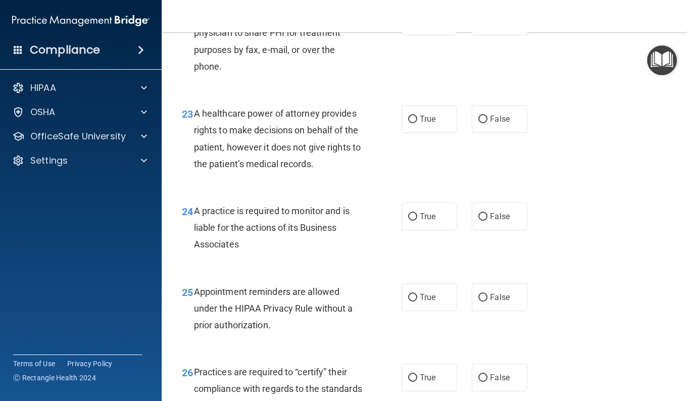
scroll to position [2151, 0]
click at [415, 35] on label "True" at bounding box center [428, 21] width 55 height 28
click at [415, 25] on input "True" at bounding box center [412, 22] width 9 height 8
radio input "true"
click at [485, 230] on label "False" at bounding box center [499, 216] width 55 height 28
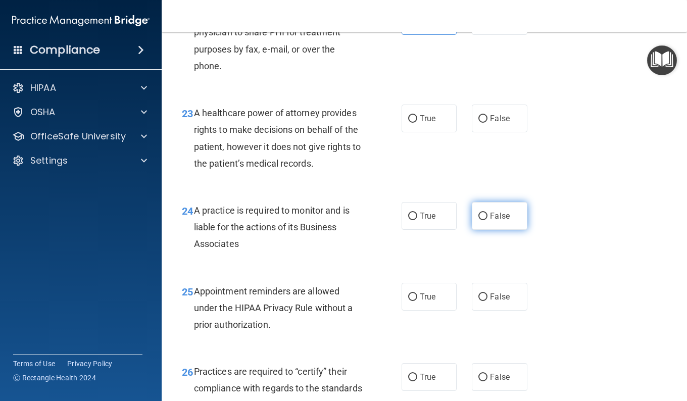
click at [485, 220] on input "False" at bounding box center [482, 217] width 9 height 8
radio input "true"
click at [480, 132] on label "False" at bounding box center [499, 119] width 55 height 28
click at [480, 123] on input "False" at bounding box center [482, 119] width 9 height 8
radio input "true"
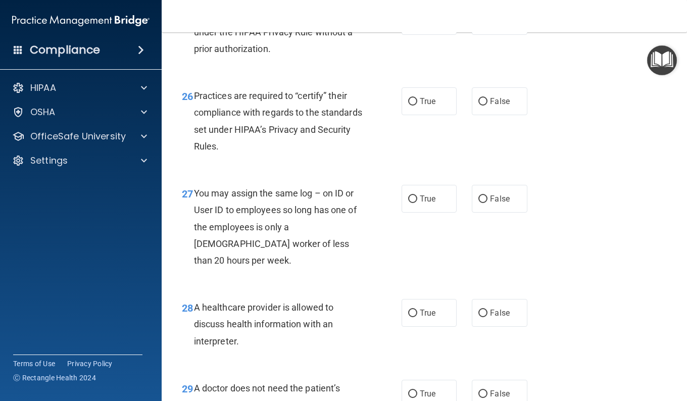
scroll to position [2429, 0]
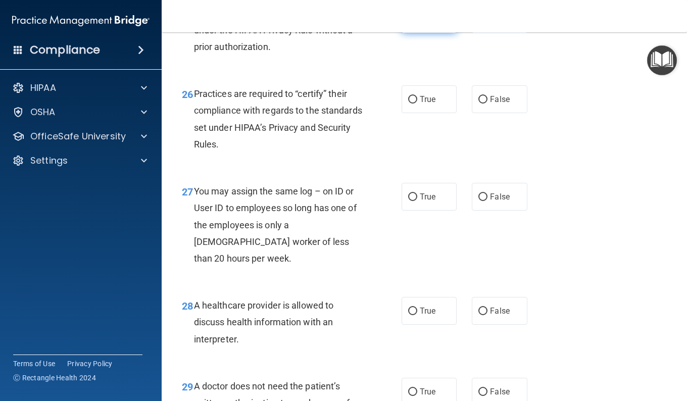
click at [412, 33] on label "True" at bounding box center [428, 19] width 55 height 28
click at [412, 23] on input "True" at bounding box center [412, 20] width 9 height 8
radio input "true"
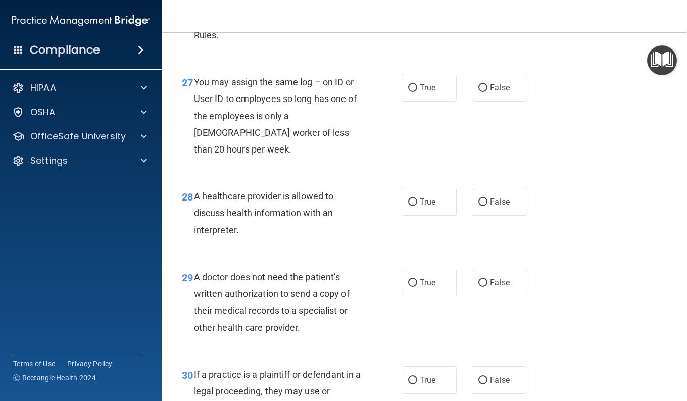
scroll to position [2537, 0]
drag, startPoint x: 487, startPoint y: 51, endPoint x: 484, endPoint y: 62, distance: 10.4
radio input "true"
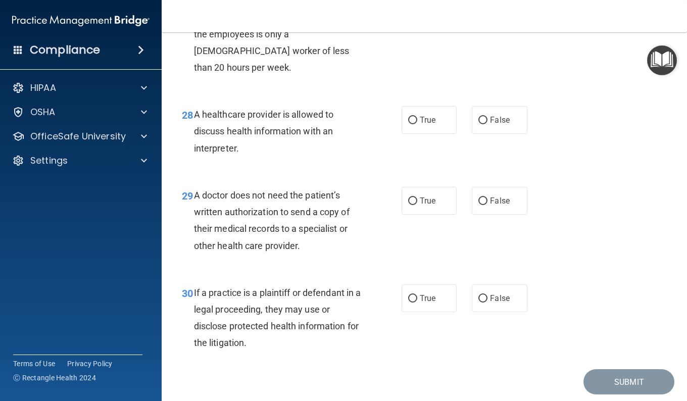
scroll to position [2619, 0]
drag, startPoint x: 492, startPoint y: 84, endPoint x: 482, endPoint y: 72, distance: 16.1
click at [482, 11] on input "False" at bounding box center [482, 8] width 9 height 8
radio input "true"
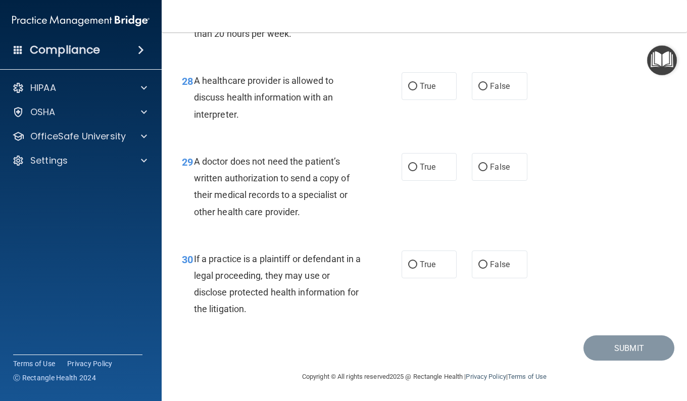
scroll to position [2703, 0]
click at [418, 93] on label "True" at bounding box center [428, 86] width 55 height 28
click at [417, 90] on input "True" at bounding box center [412, 87] width 9 height 8
radio input "true"
click at [416, 173] on label "True" at bounding box center [428, 167] width 55 height 28
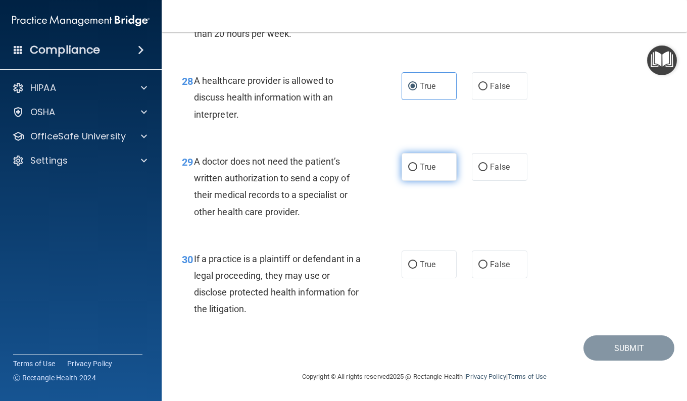
click at [416, 171] on input "True" at bounding box center [412, 168] width 9 height 8
radio input "true"
click at [437, 271] on label "True" at bounding box center [428, 264] width 55 height 28
click at [417, 269] on input "True" at bounding box center [412, 265] width 9 height 8
radio input "true"
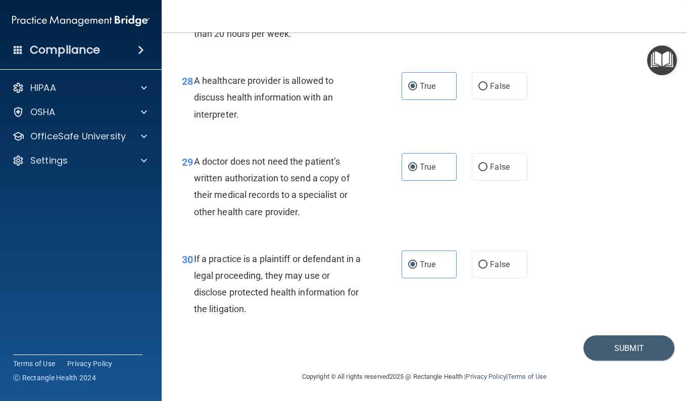
scroll to position [2679, 0]
click at [620, 361] on button "Submit" at bounding box center [628, 348] width 91 height 26
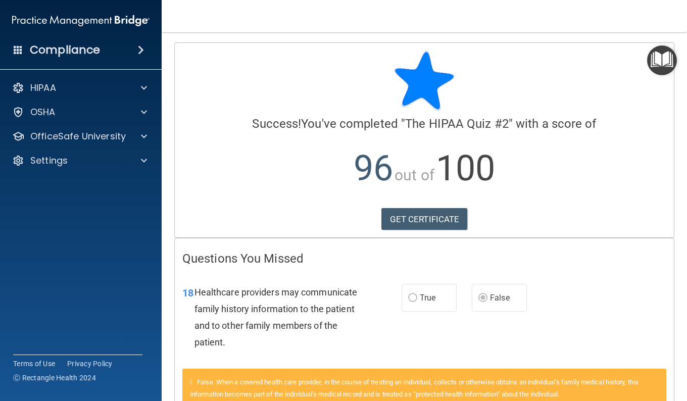
scroll to position [2, 0]
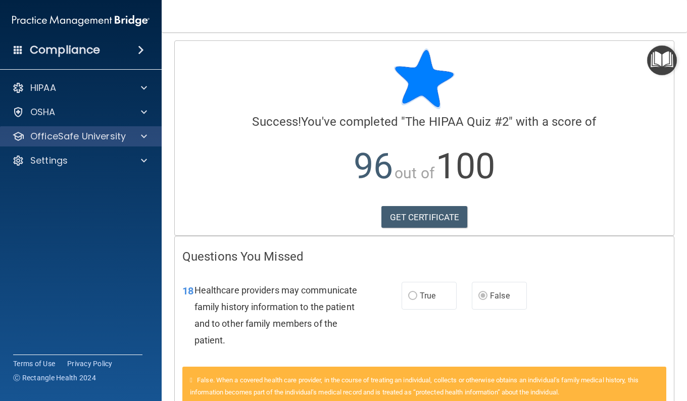
click at [145, 127] on div "OfficeSafe University" at bounding box center [81, 136] width 162 height 20
click at [145, 133] on span at bounding box center [144, 136] width 6 height 12
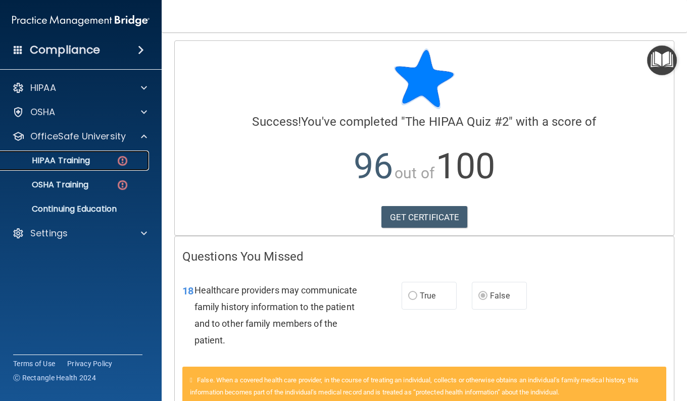
click at [128, 166] on img at bounding box center [122, 160] width 13 height 13
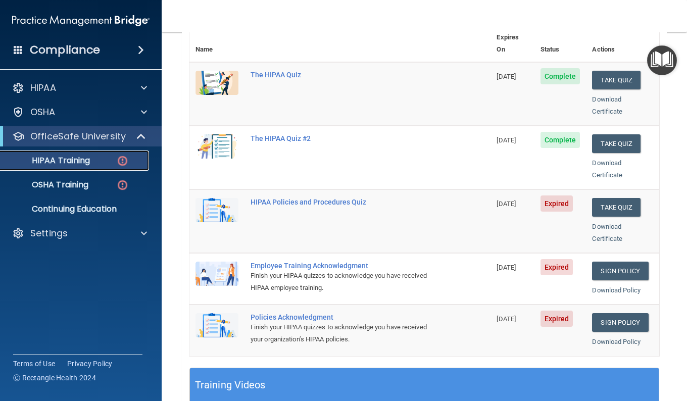
scroll to position [132, 0]
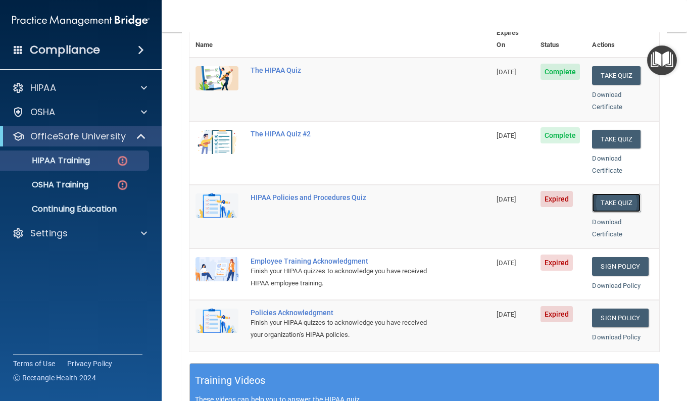
click at [612, 193] on button "Take Quiz" at bounding box center [616, 202] width 48 height 19
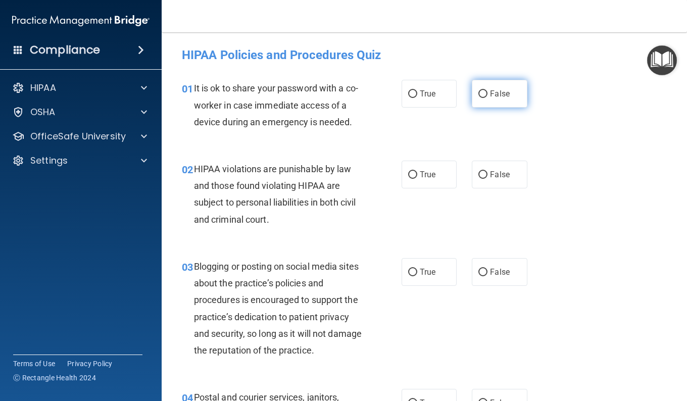
click at [502, 96] on span "False" at bounding box center [500, 94] width 20 height 10
click at [487, 96] on input "False" at bounding box center [482, 94] width 9 height 8
radio input "true"
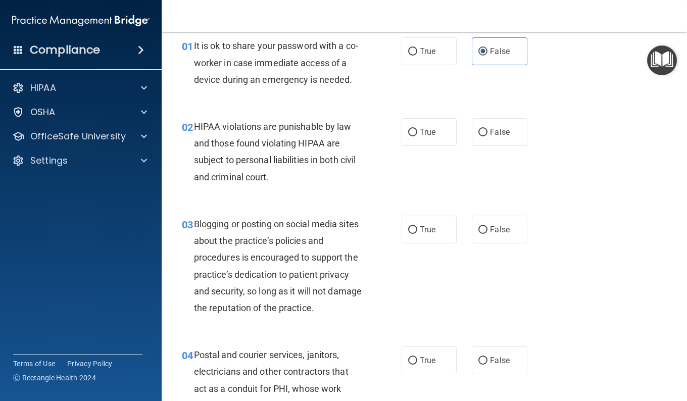
scroll to position [43, 0]
click at [443, 144] on label "True" at bounding box center [428, 132] width 55 height 28
click at [417, 136] on input "True" at bounding box center [412, 132] width 9 height 8
radio input "true"
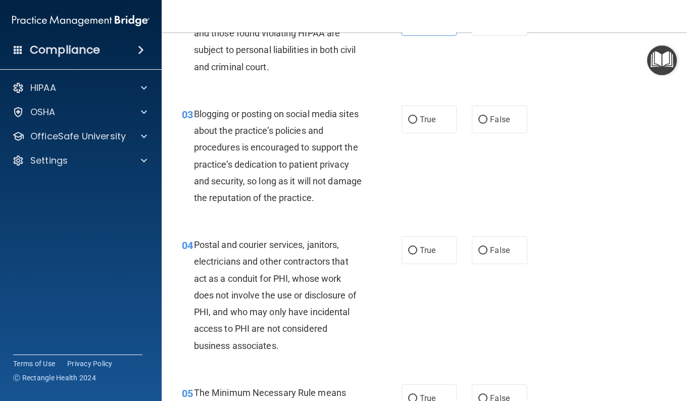
scroll to position [153, 0]
click at [429, 247] on span "True" at bounding box center [428, 250] width 16 height 10
click at [417, 247] on input "True" at bounding box center [412, 250] width 9 height 8
radio input "true"
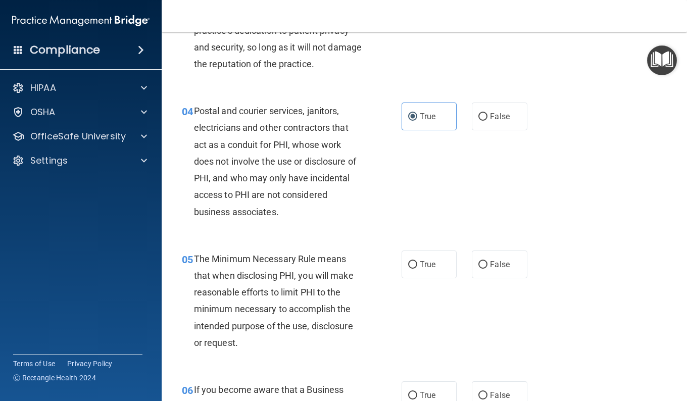
scroll to position [285, 0]
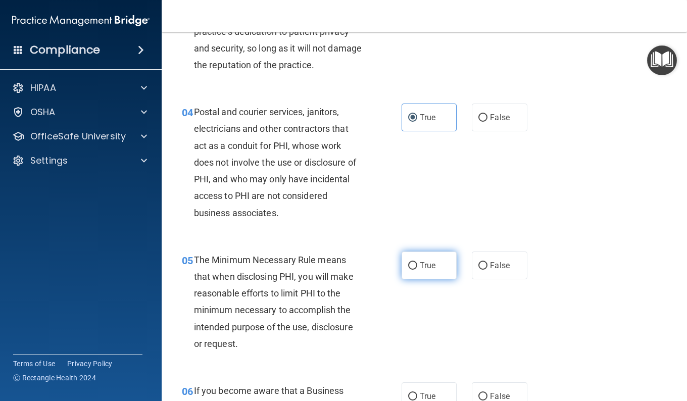
click at [431, 268] on span "True" at bounding box center [428, 266] width 16 height 10
click at [417, 268] on input "True" at bounding box center [412, 266] width 9 height 8
radio input "true"
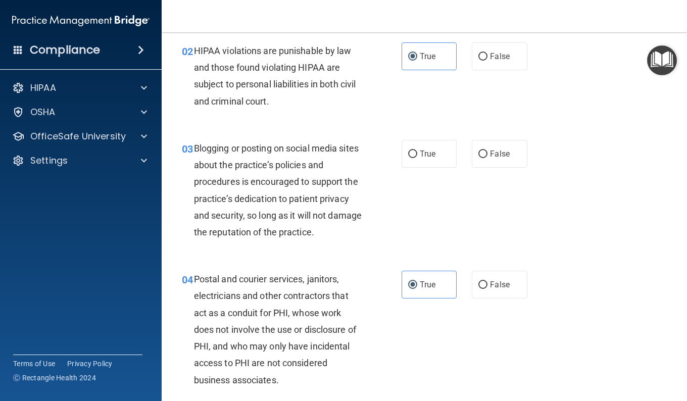
scroll to position [118, 0]
drag, startPoint x: 440, startPoint y: 158, endPoint x: 429, endPoint y: 158, distance: 11.1
click at [429, 158] on span "True" at bounding box center [428, 154] width 16 height 10
click at [417, 158] on input "True" at bounding box center [412, 155] width 9 height 8
radio input "true"
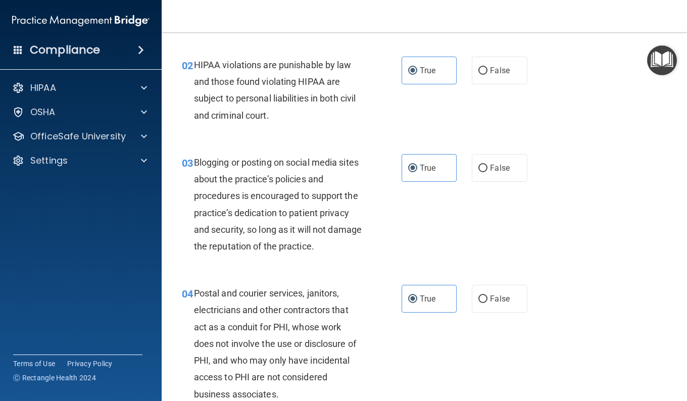
scroll to position [104, 0]
click at [586, 142] on div "03 Blogging or posting on social media sites about the practice’s policies and …" at bounding box center [424, 207] width 500 height 131
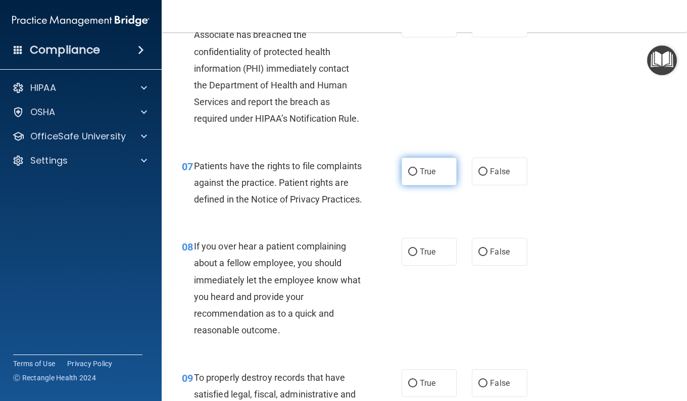
scroll to position [658, 0]
click at [424, 267] on div "08 If you over hear a patient complaining about a fellow employee, you should i…" at bounding box center [424, 290] width 500 height 131
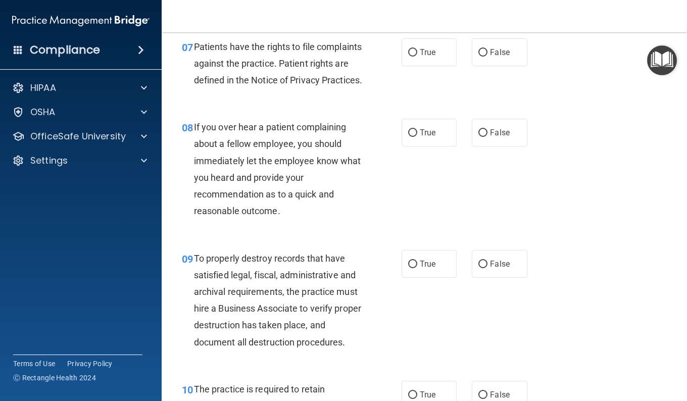
scroll to position [778, 0]
click at [452, 329] on div "09 To properly destroy records that have satisfied legal, fiscal, administrativ…" at bounding box center [424, 302] width 500 height 131
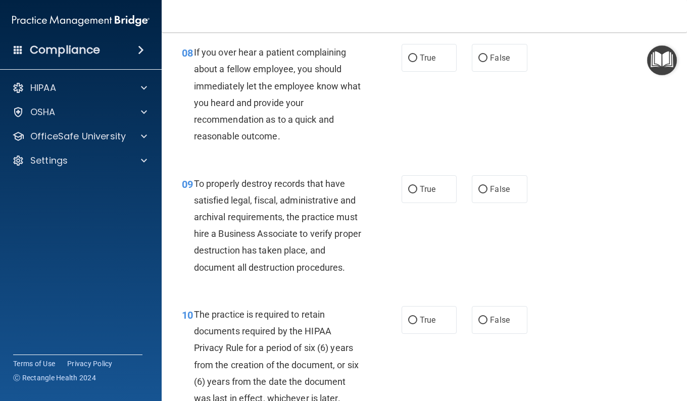
scroll to position [852, 0]
drag, startPoint x: 474, startPoint y: 229, endPoint x: 494, endPoint y: 229, distance: 20.2
click at [494, 202] on label "False" at bounding box center [499, 189] width 55 height 28
click at [487, 193] on input "False" at bounding box center [482, 189] width 9 height 8
radio input "true"
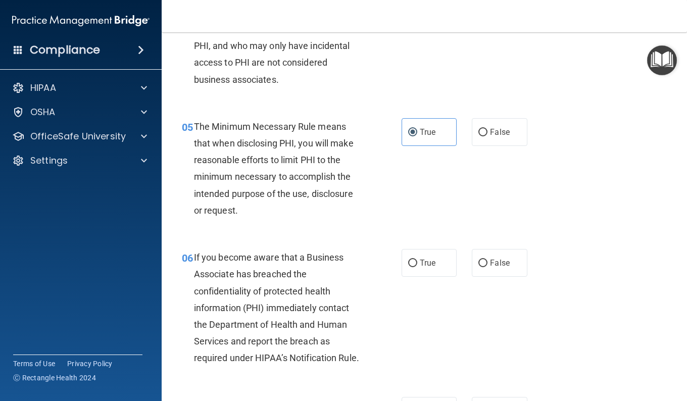
scroll to position [418, 0]
drag, startPoint x: 412, startPoint y: 295, endPoint x: 412, endPoint y: 332, distance: 36.9
click at [412, 332] on div "06 If you become aware that a Business Associate has breached the confidentiali…" at bounding box center [292, 311] width 250 height 123
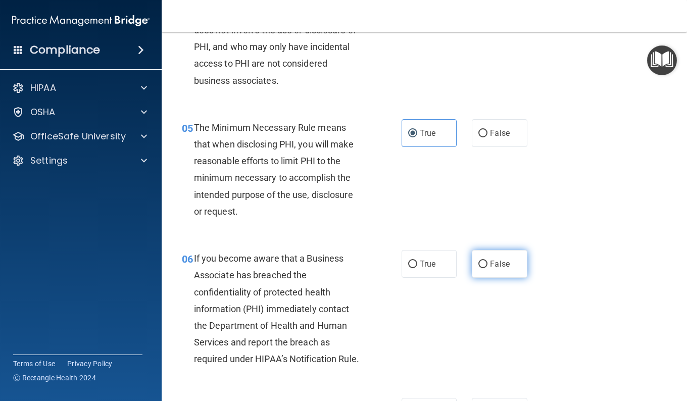
click at [479, 263] on input "False" at bounding box center [482, 265] width 9 height 8
radio input "true"
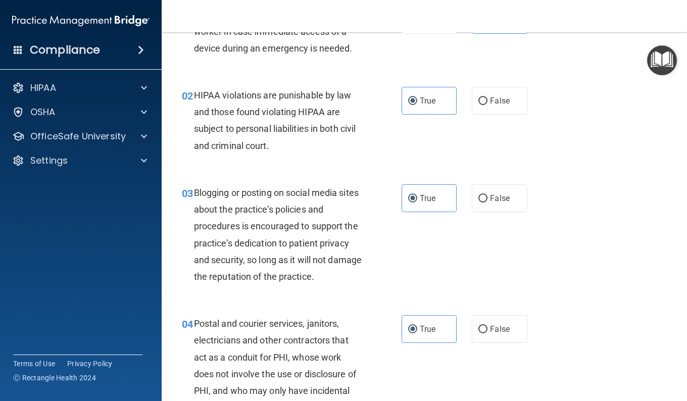
scroll to position [69, 0]
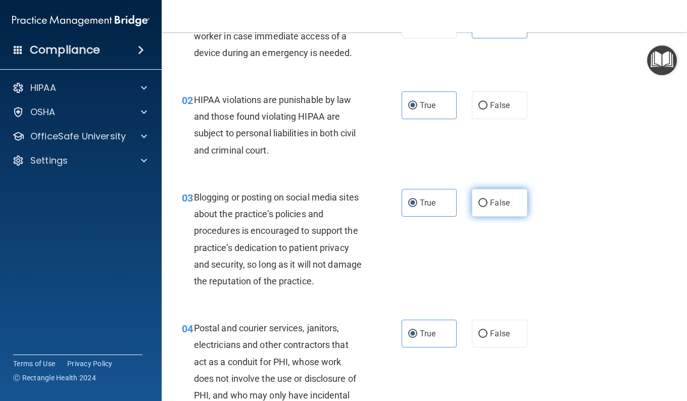
click at [490, 202] on span "False" at bounding box center [500, 203] width 20 height 10
click at [487, 202] on input "False" at bounding box center [482, 203] width 9 height 8
radio input "true"
radio input "false"
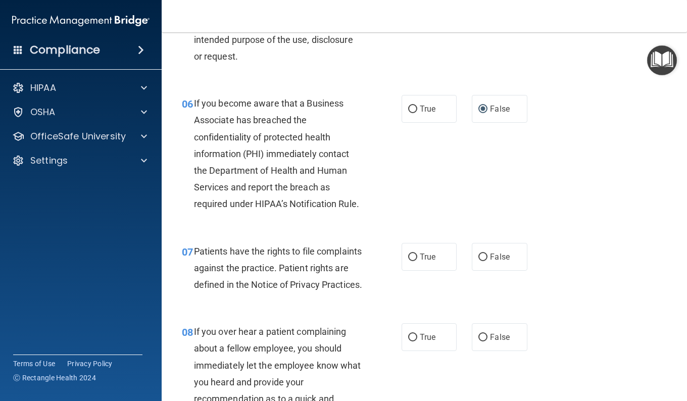
scroll to position [573, 0]
click at [422, 261] on span "True" at bounding box center [428, 256] width 16 height 10
click at [417, 261] on input "True" at bounding box center [412, 257] width 9 height 8
radio input "true"
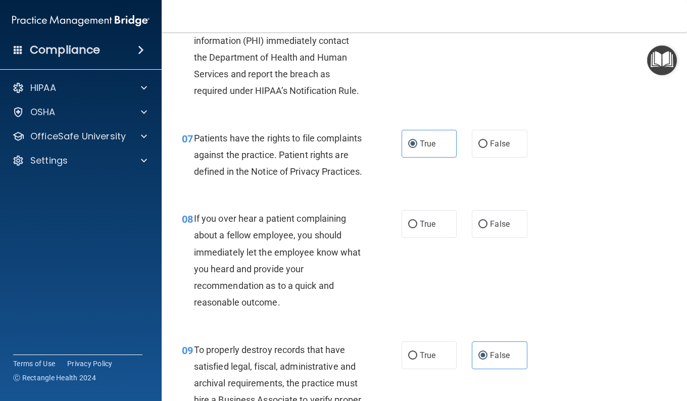
scroll to position [686, 0]
click at [501, 148] on span "False" at bounding box center [500, 143] width 20 height 10
click at [487, 147] on input "False" at bounding box center [482, 144] width 9 height 8
radio input "true"
radio input "false"
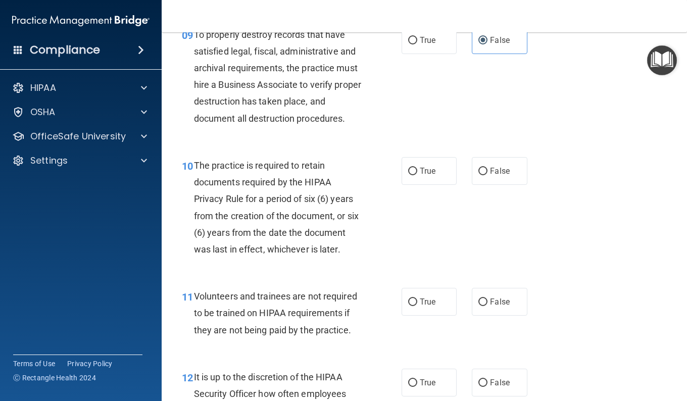
scroll to position [1031, 0]
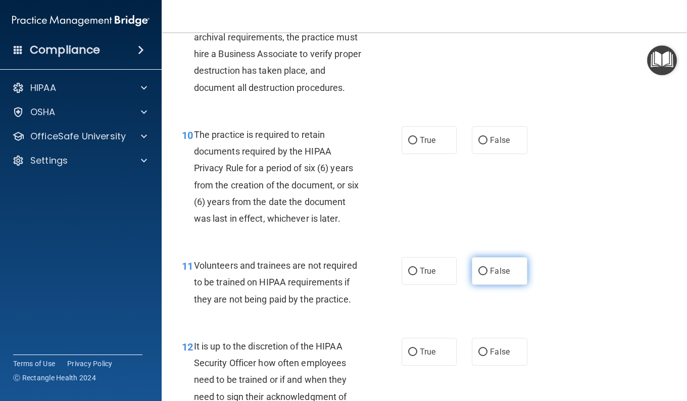
click at [511, 285] on label "False" at bounding box center [499, 271] width 55 height 28
click at [487, 275] on input "False" at bounding box center [482, 272] width 9 height 8
radio input "true"
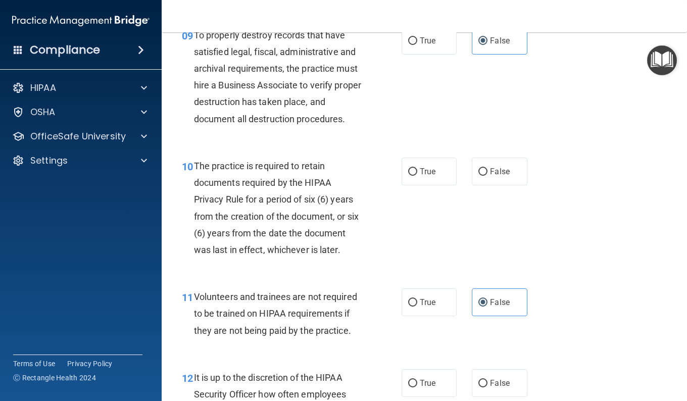
scroll to position [1001, 0]
click at [437, 185] on label "True" at bounding box center [428, 171] width 55 height 28
click at [417, 175] on input "True" at bounding box center [412, 172] width 9 height 8
radio input "true"
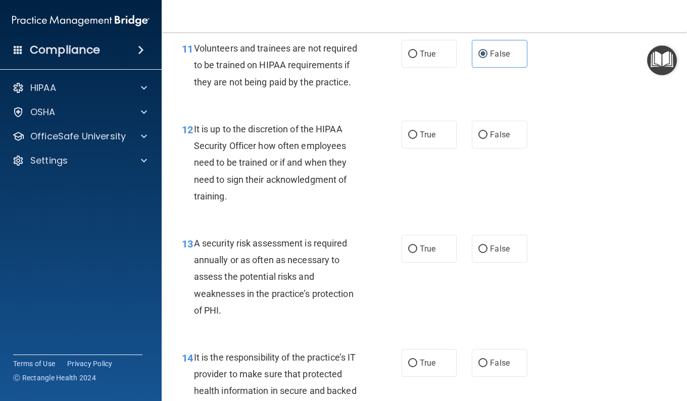
scroll to position [1240, 0]
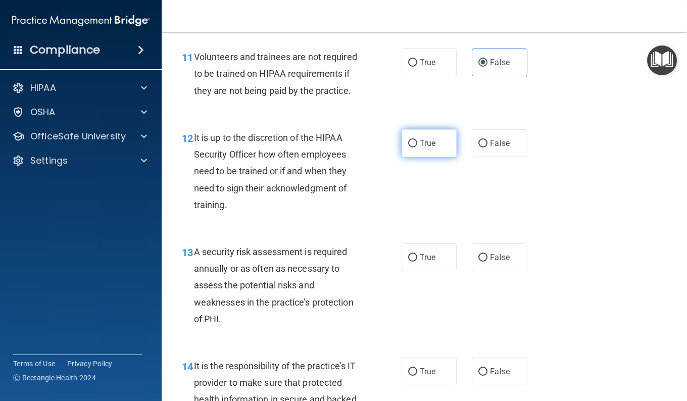
click at [431, 157] on label "True" at bounding box center [428, 143] width 55 height 28
click at [417, 147] on input "True" at bounding box center [412, 144] width 9 height 8
radio input "true"
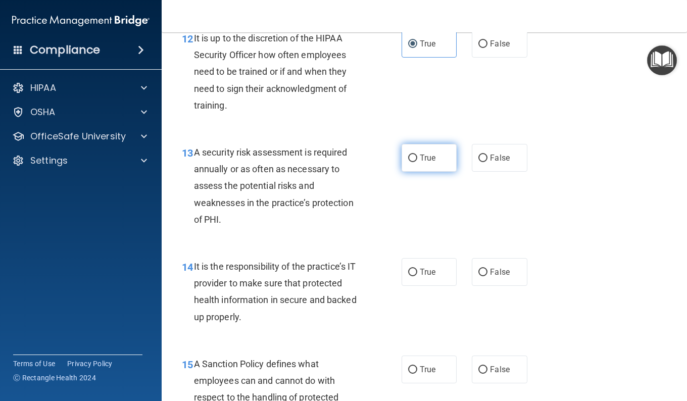
click at [446, 172] on label "True" at bounding box center [428, 158] width 55 height 28
click at [417, 162] on input "True" at bounding box center [412, 158] width 9 height 8
radio input "true"
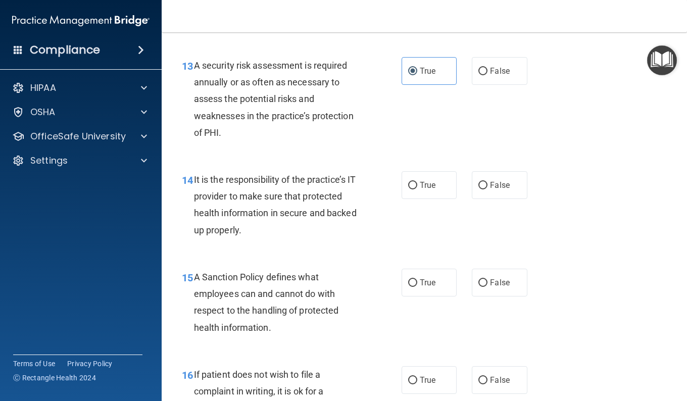
scroll to position [1427, 0]
click at [458, 255] on div "14 It is the responsibility of the practice’s IT provider to make sure that pro…" at bounding box center [424, 206] width 500 height 97
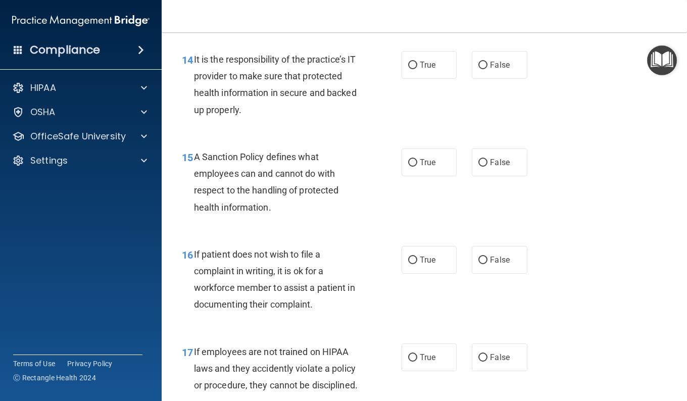
scroll to position [1547, 0]
click at [438, 273] on label "True" at bounding box center [428, 259] width 55 height 28
click at [417, 264] on input "True" at bounding box center [412, 260] width 9 height 8
radio input "true"
click at [423, 78] on label "True" at bounding box center [428, 64] width 55 height 28
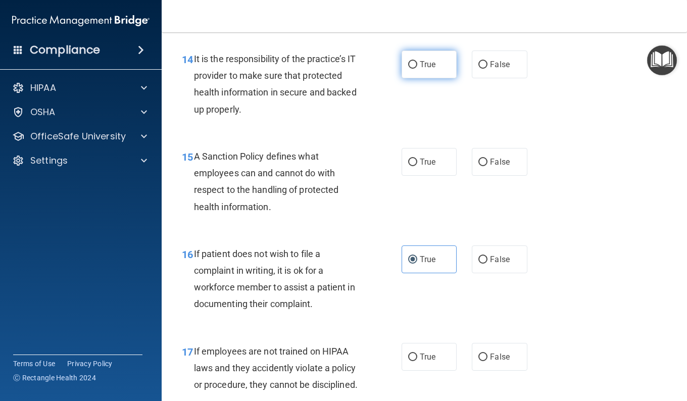
click at [417, 69] on input "True" at bounding box center [412, 65] width 9 height 8
radio input "true"
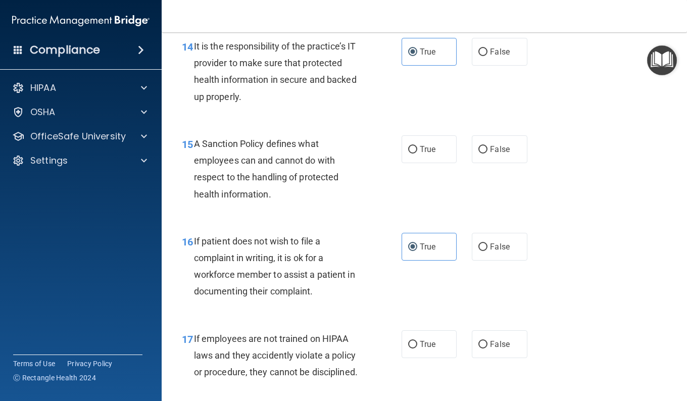
scroll to position [1561, 0]
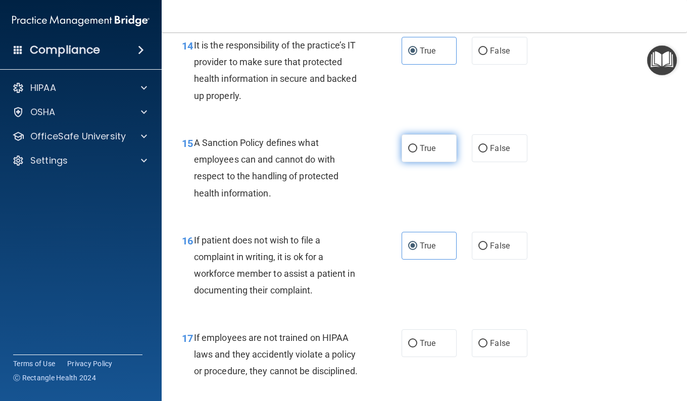
click at [431, 162] on label "True" at bounding box center [428, 148] width 55 height 28
click at [417, 152] on input "True" at bounding box center [412, 149] width 9 height 8
radio input "true"
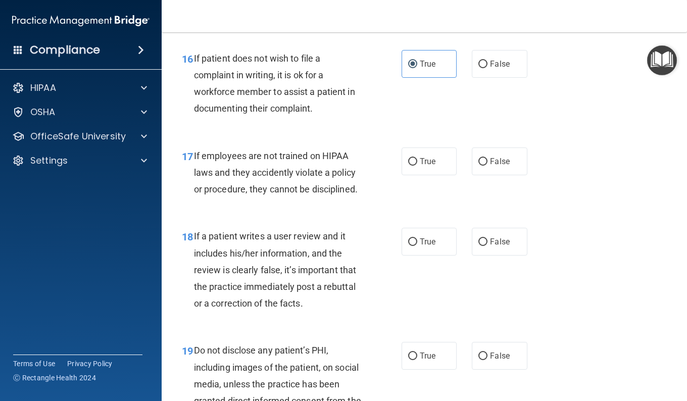
scroll to position [1743, 0]
click at [434, 175] on label "True" at bounding box center [428, 161] width 55 height 28
click at [417, 165] on input "True" at bounding box center [412, 162] width 9 height 8
radio input "true"
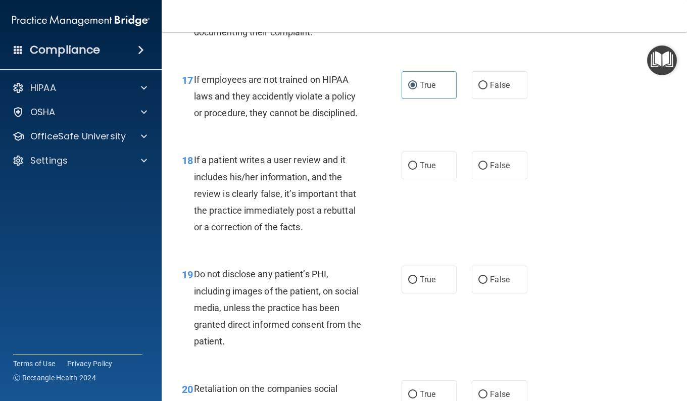
scroll to position [1820, 0]
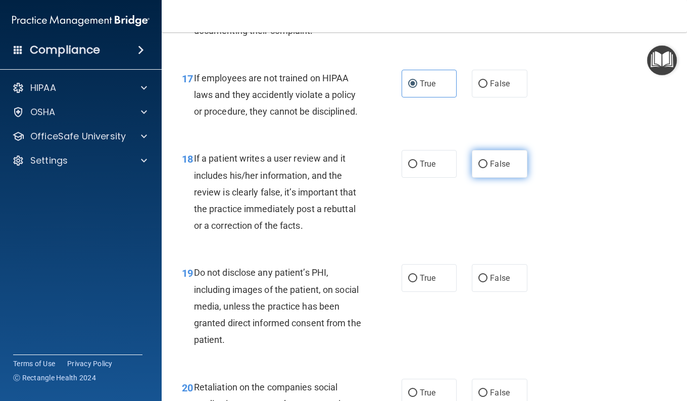
click at [501, 178] on label "False" at bounding box center [499, 164] width 55 height 28
click at [487, 168] on input "False" at bounding box center [482, 165] width 9 height 8
radio input "true"
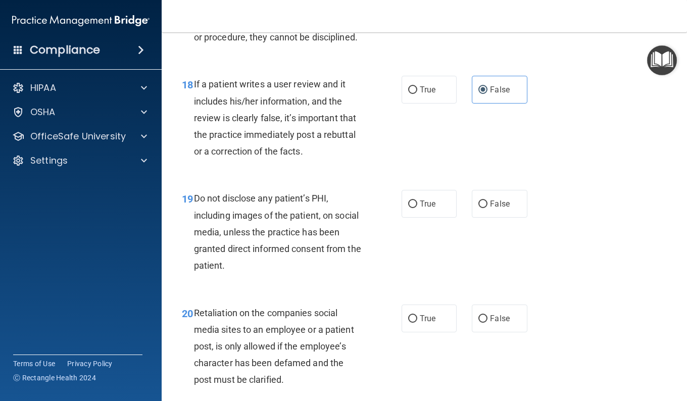
scroll to position [1895, 0]
click at [441, 217] on label "True" at bounding box center [428, 203] width 55 height 28
click at [417, 208] on input "True" at bounding box center [412, 204] width 9 height 8
radio input "true"
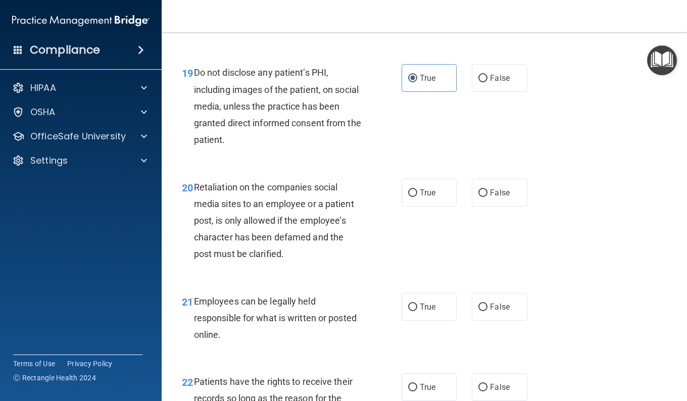
scroll to position [2021, 0]
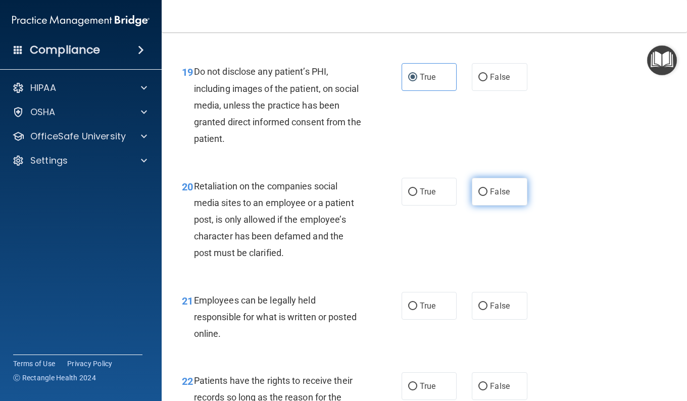
click at [492, 205] on label "False" at bounding box center [499, 192] width 55 height 28
click at [487, 196] on input "False" at bounding box center [482, 192] width 9 height 8
radio input "true"
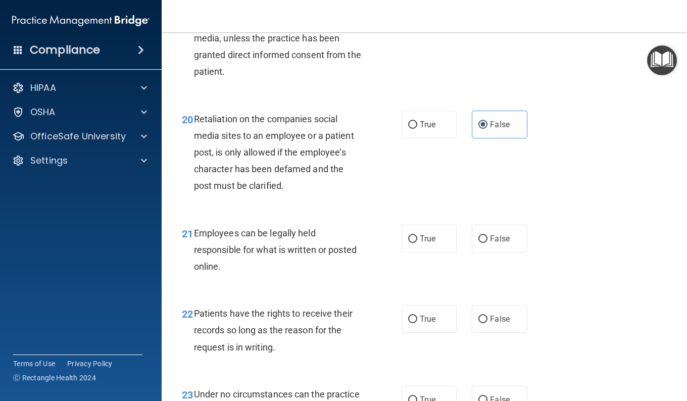
scroll to position [2089, 0]
click at [424, 252] on label "True" at bounding box center [428, 238] width 55 height 28
click at [417, 242] on input "True" at bounding box center [412, 239] width 9 height 8
radio input "true"
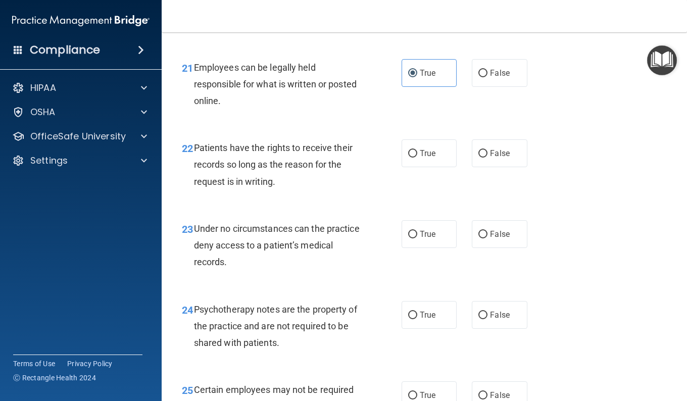
scroll to position [2254, 0]
click at [475, 167] on label "False" at bounding box center [499, 153] width 55 height 28
click at [478, 157] on input "False" at bounding box center [482, 153] width 9 height 8
radio input "true"
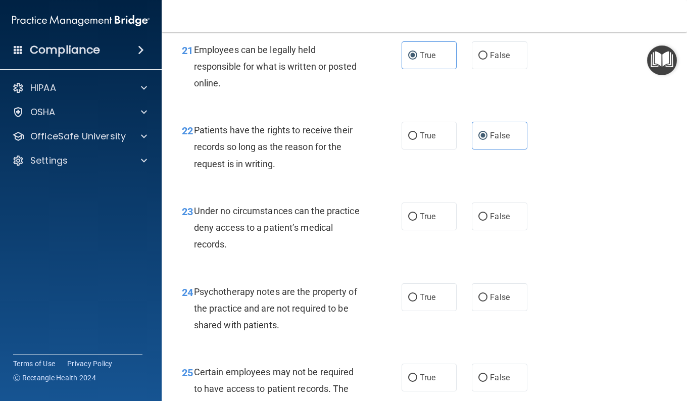
scroll to position [2273, 0]
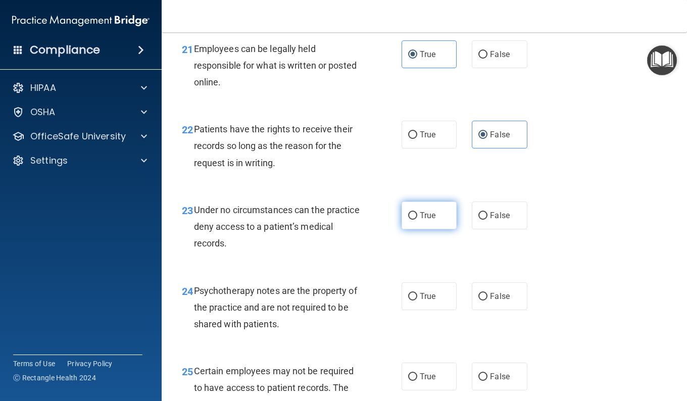
click at [420, 220] on span "True" at bounding box center [428, 216] width 16 height 10
click at [417, 220] on input "True" at bounding box center [412, 216] width 9 height 8
radio input "true"
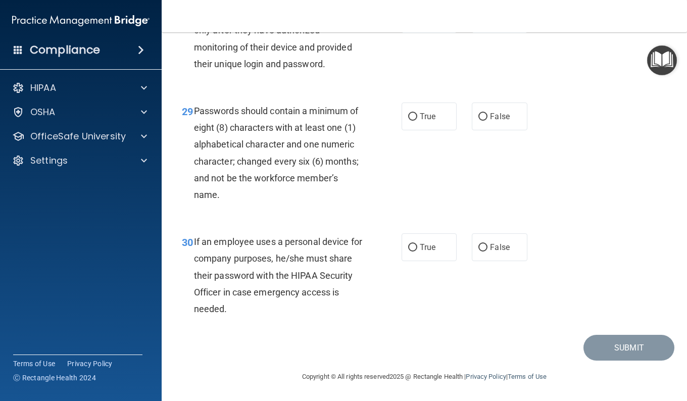
scroll to position [2978, 0]
click at [418, 130] on label "True" at bounding box center [428, 116] width 55 height 28
click at [417, 121] on input "True" at bounding box center [412, 117] width 9 height 8
radio input "true"
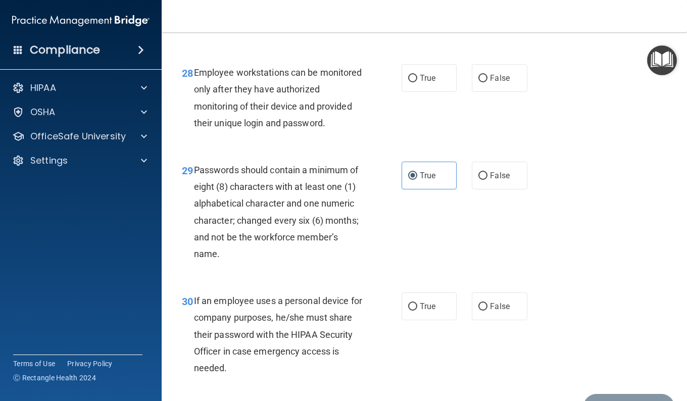
scroll to position [2871, 0]
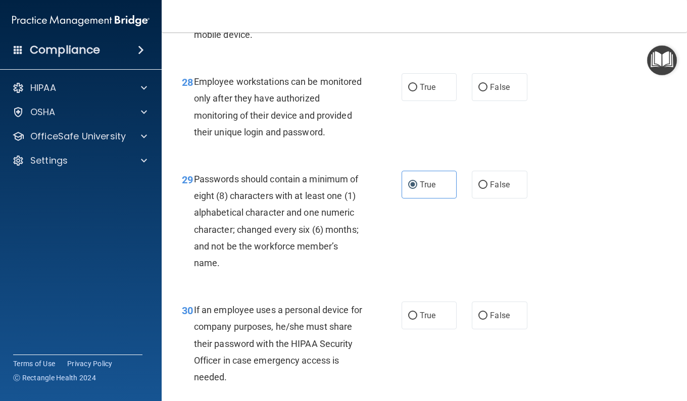
click at [434, 101] on label "True" at bounding box center [428, 87] width 55 height 28
click at [417, 91] on input "True" at bounding box center [412, 88] width 9 height 8
radio input "true"
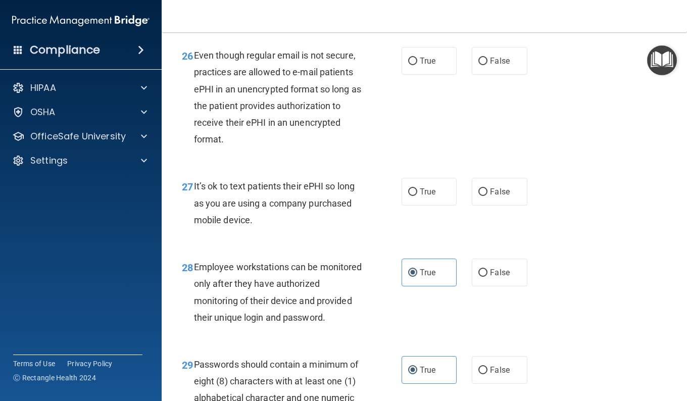
scroll to position [2687, 0]
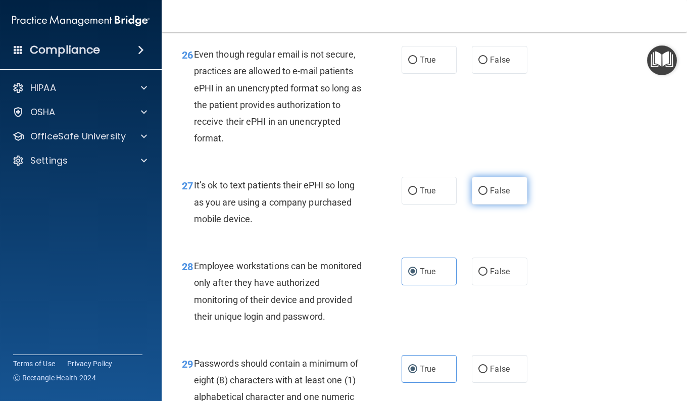
click at [482, 195] on input "False" at bounding box center [482, 191] width 9 height 8
radio input "true"
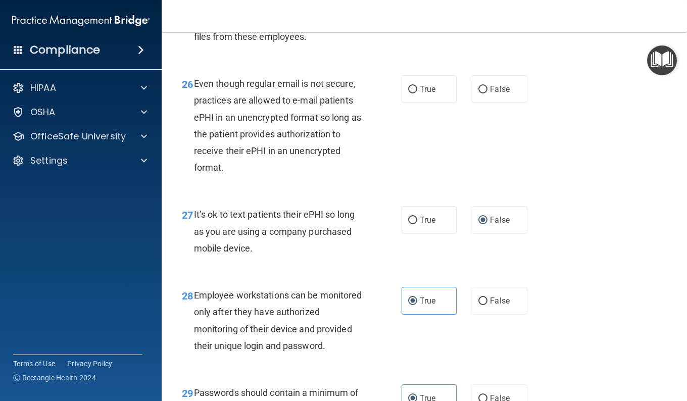
scroll to position [2650, 0]
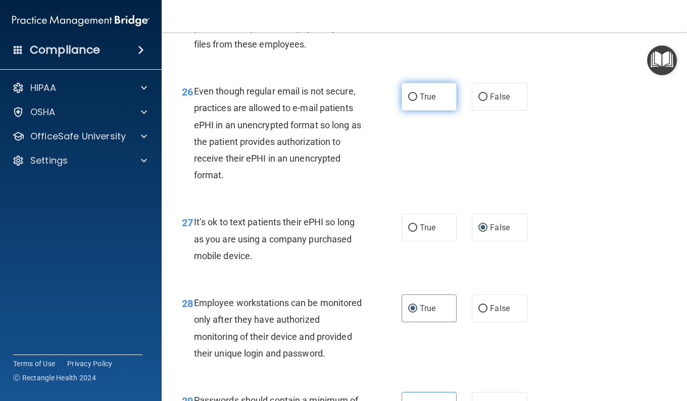
click at [443, 111] on label "True" at bounding box center [428, 97] width 55 height 28
click at [417, 101] on input "True" at bounding box center [412, 97] width 9 height 8
radio input "true"
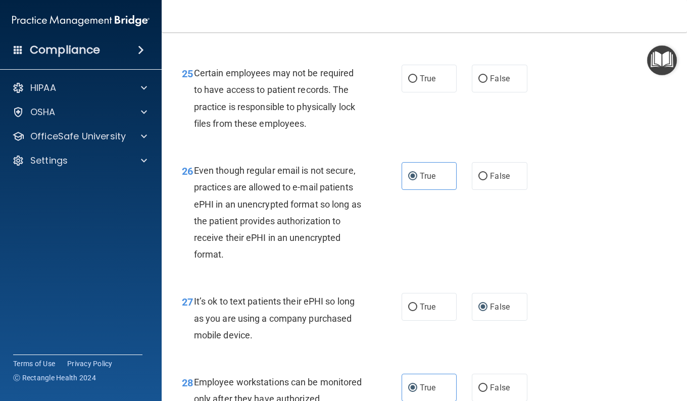
scroll to position [2513, 0]
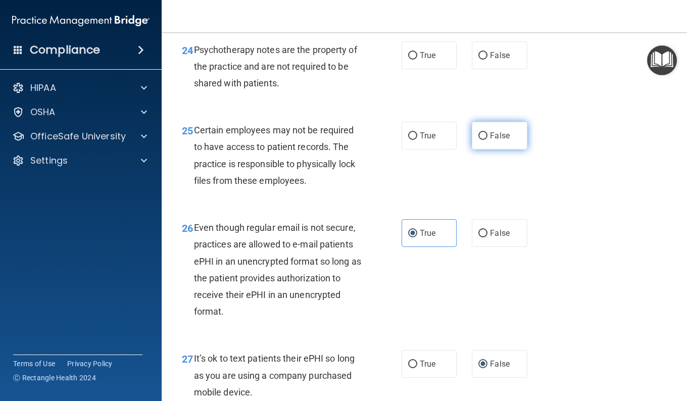
click at [476, 149] on label "False" at bounding box center [499, 136] width 55 height 28
click at [478, 140] on input "False" at bounding box center [482, 136] width 9 height 8
radio input "true"
click at [476, 149] on label "False" at bounding box center [499, 136] width 55 height 28
click at [478, 140] on input "False" at bounding box center [482, 136] width 9 height 8
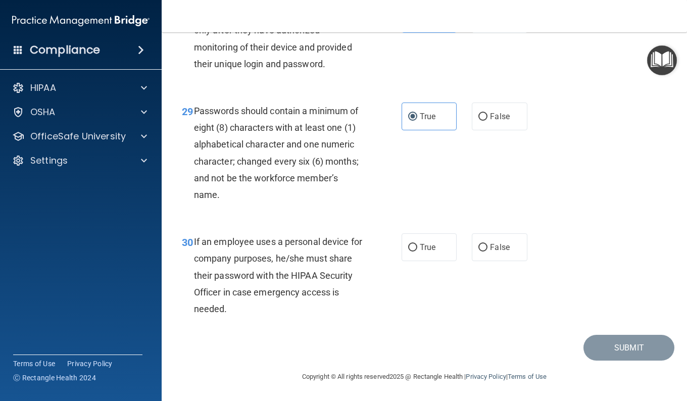
scroll to position [3007, 0]
click at [476, 178] on div "29 Passwords should contain a minimum of eight (8) characters with at least one…" at bounding box center [424, 155] width 500 height 131
click at [450, 245] on label "True" at bounding box center [428, 247] width 55 height 28
click at [417, 245] on input "True" at bounding box center [412, 248] width 9 height 8
radio input "true"
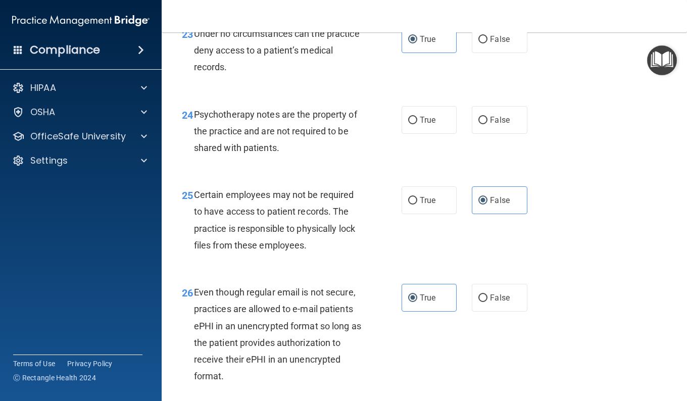
scroll to position [2450, 0]
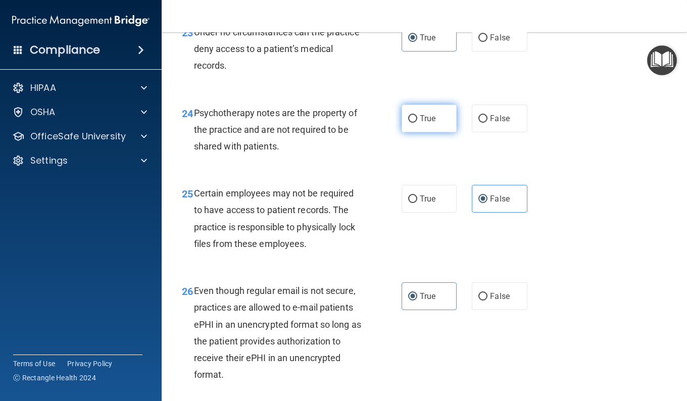
click at [442, 132] on label "True" at bounding box center [428, 119] width 55 height 28
click at [417, 123] on input "True" at bounding box center [412, 119] width 9 height 8
radio input "true"
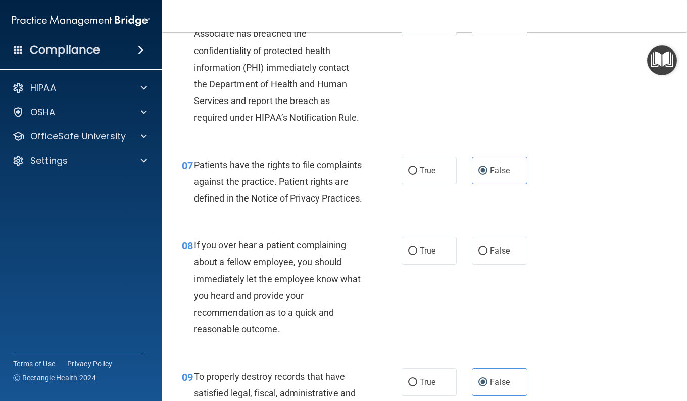
scroll to position [659, 0]
click at [504, 255] on span "False" at bounding box center [500, 250] width 20 height 10
click at [487, 254] on input "False" at bounding box center [482, 251] width 9 height 8
radio input "true"
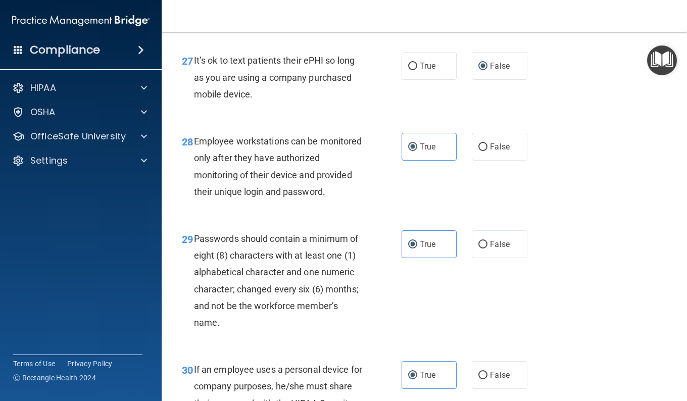
scroll to position [3007, 0]
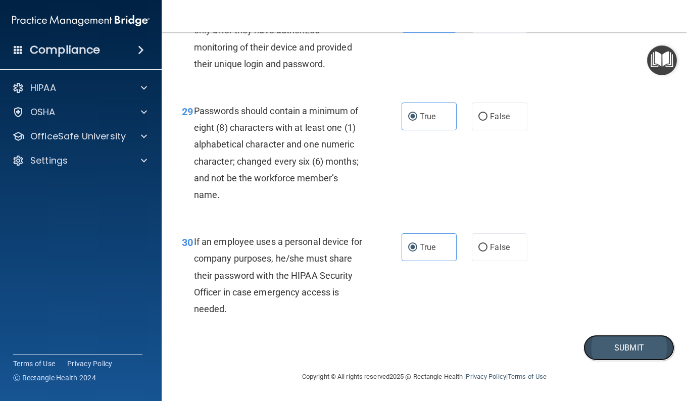
click at [609, 348] on button "Submit" at bounding box center [628, 348] width 91 height 26
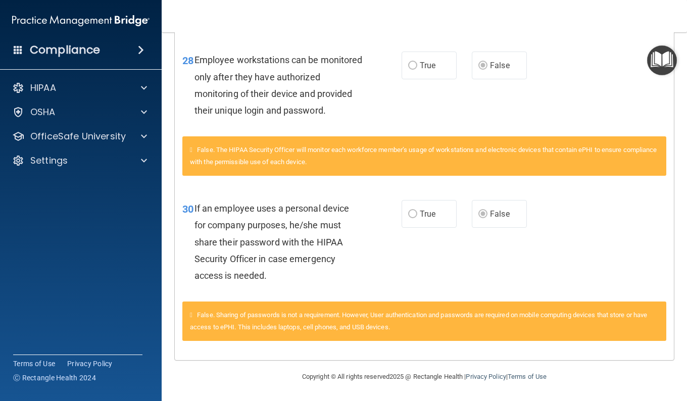
scroll to position [1222, 0]
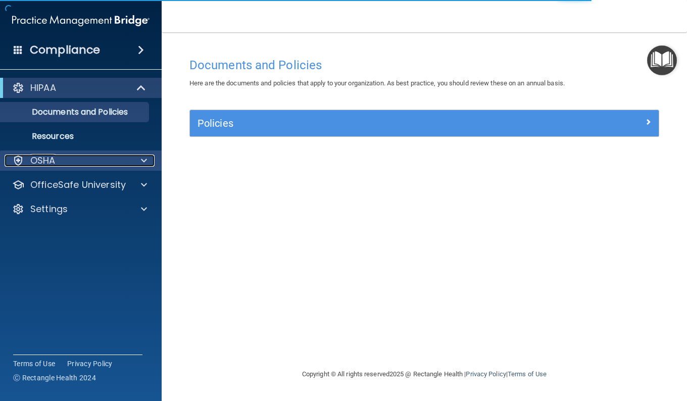
click at [149, 162] on div at bounding box center [142, 160] width 25 height 12
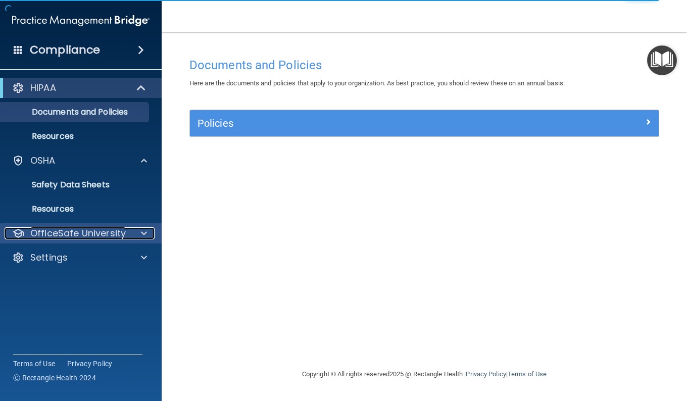
click at [141, 228] on span at bounding box center [144, 233] width 6 height 12
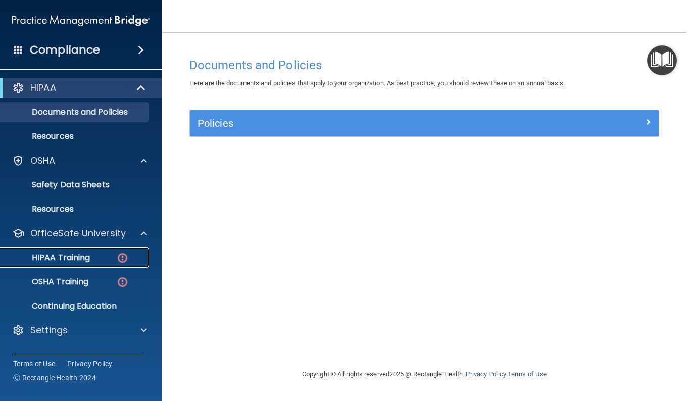
click at [108, 257] on div "HIPAA Training" at bounding box center [76, 257] width 138 height 10
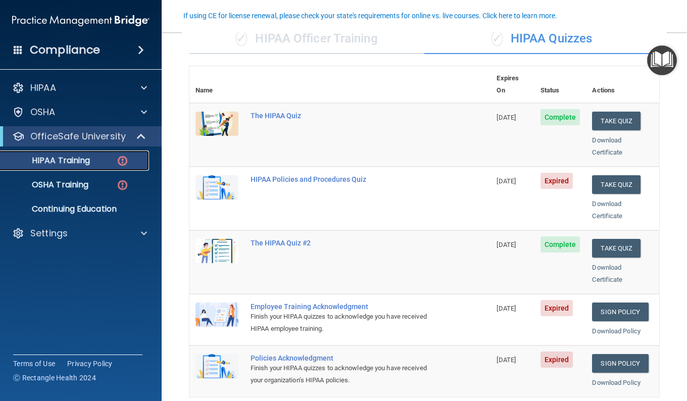
scroll to position [86, 0]
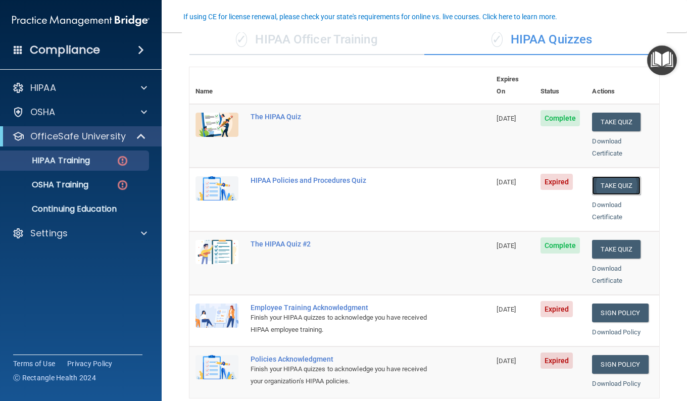
click at [595, 176] on button "Take Quiz" at bounding box center [616, 185] width 48 height 19
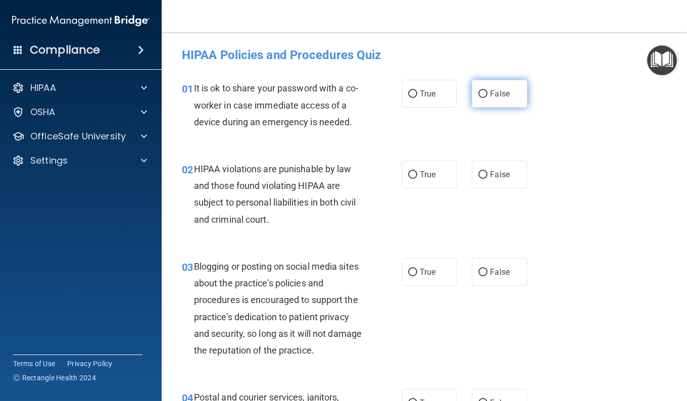
click at [478, 97] on input "False" at bounding box center [482, 94] width 9 height 8
radio input "true"
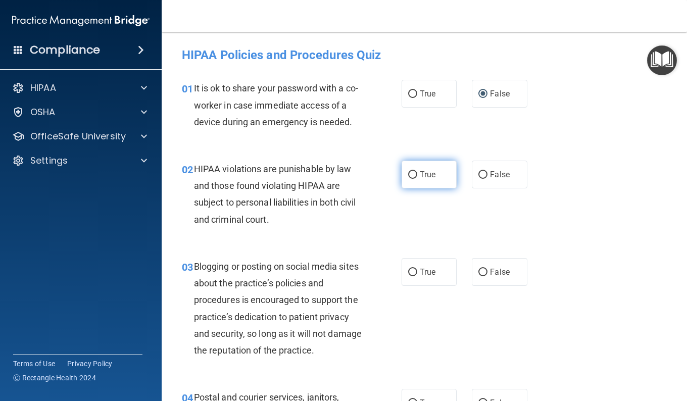
click at [423, 182] on label "True" at bounding box center [428, 175] width 55 height 28
click at [417, 179] on input "True" at bounding box center [412, 175] width 9 height 8
radio input "true"
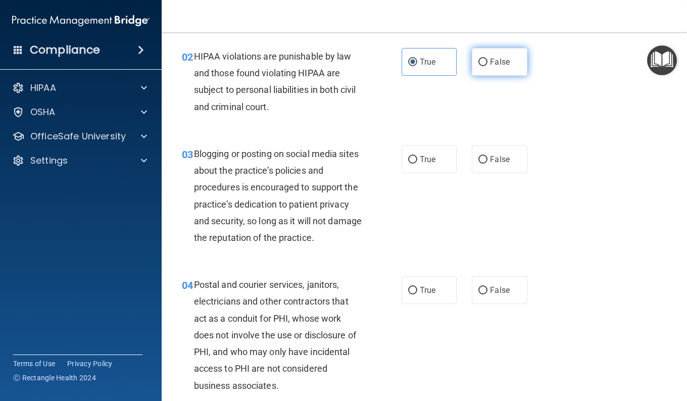
scroll to position [112, 0]
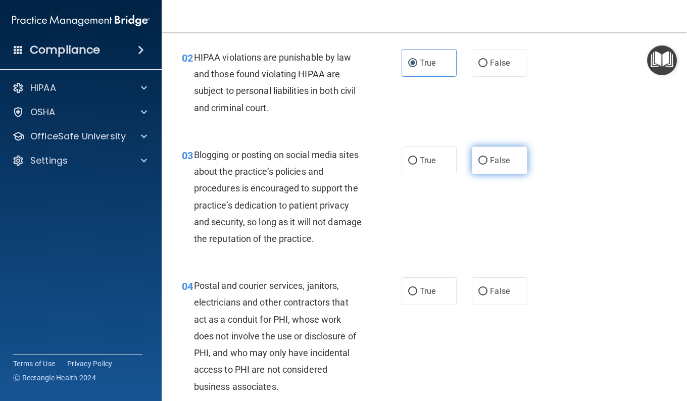
click at [492, 160] on span "False" at bounding box center [500, 161] width 20 height 10
click at [487, 160] on input "False" at bounding box center [482, 161] width 9 height 8
radio input "true"
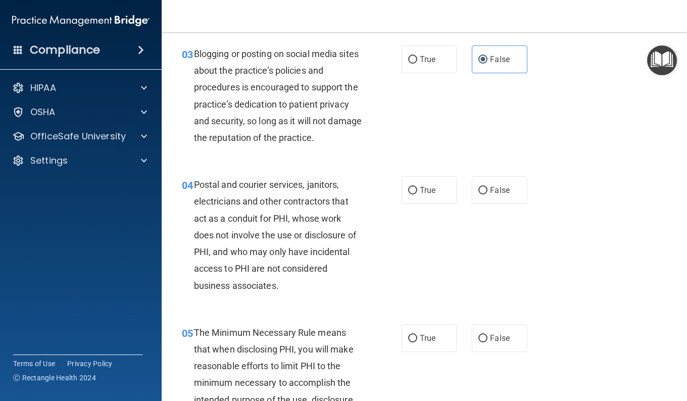
scroll to position [213, 0]
click at [435, 200] on label "True" at bounding box center [428, 190] width 55 height 28
click at [417, 194] on input "True" at bounding box center [412, 190] width 9 height 8
radio input "true"
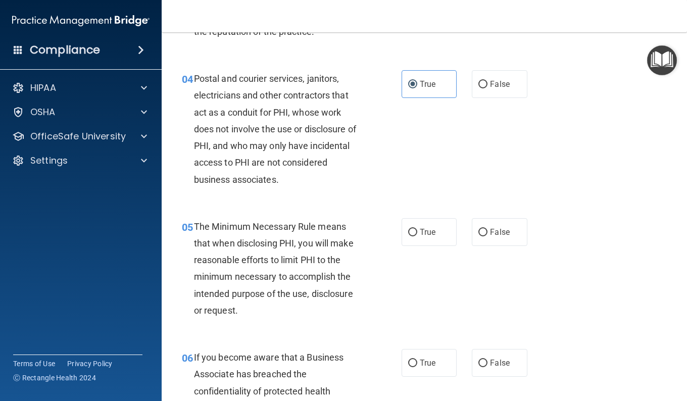
scroll to position [319, 0]
click at [424, 233] on span "True" at bounding box center [428, 232] width 16 height 10
click at [417, 233] on input "True" at bounding box center [412, 233] width 9 height 8
radio input "true"
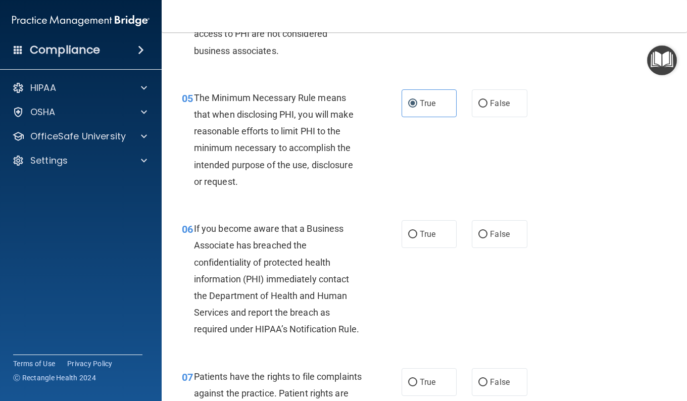
scroll to position [444, 0]
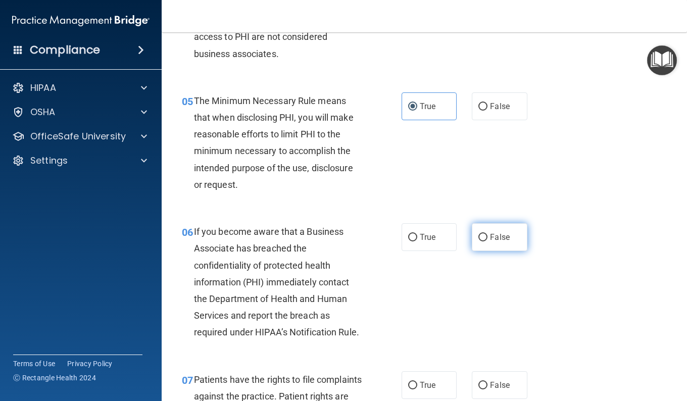
click at [499, 243] on label "False" at bounding box center [499, 237] width 55 height 28
click at [487, 241] on input "False" at bounding box center [482, 238] width 9 height 8
radio input "true"
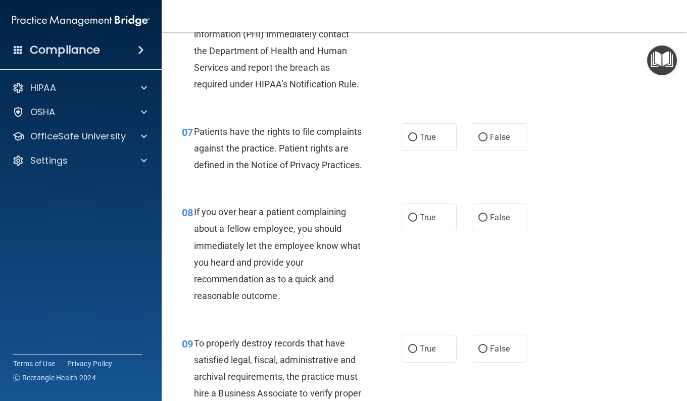
scroll to position [661, 0]
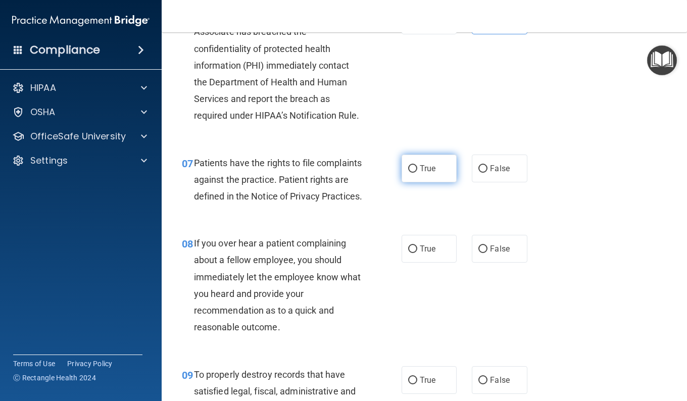
click at [420, 173] on span "True" at bounding box center [428, 169] width 16 height 10
click at [417, 173] on input "True" at bounding box center [412, 169] width 9 height 8
radio input "true"
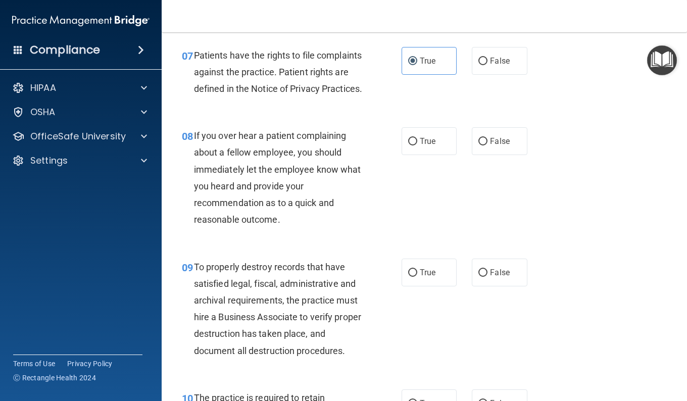
scroll to position [811, 0]
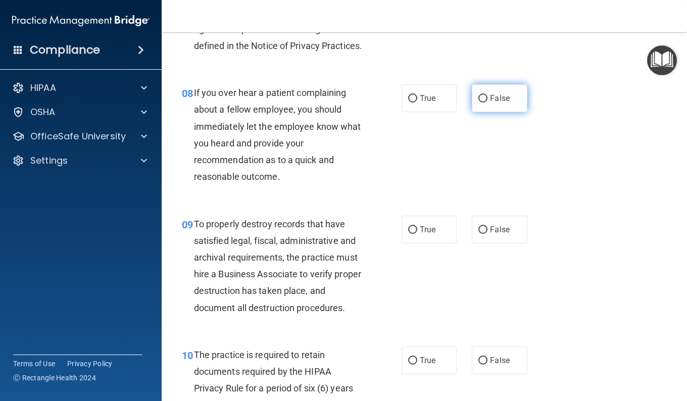
click at [490, 103] on span "False" at bounding box center [500, 98] width 20 height 10
click at [487, 102] on input "False" at bounding box center [482, 99] width 9 height 8
radio input "true"
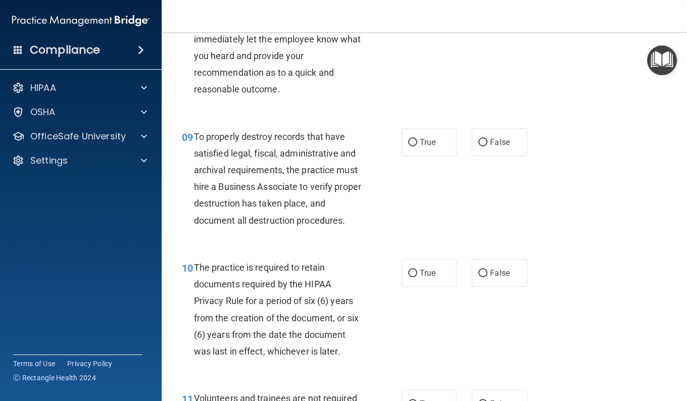
scroll to position [910, 0]
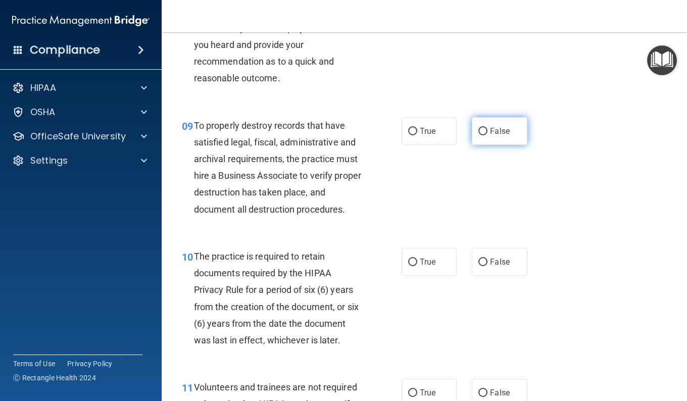
click at [480, 145] on label "False" at bounding box center [499, 131] width 55 height 28
click at [480, 135] on input "False" at bounding box center [482, 132] width 9 height 8
radio input "true"
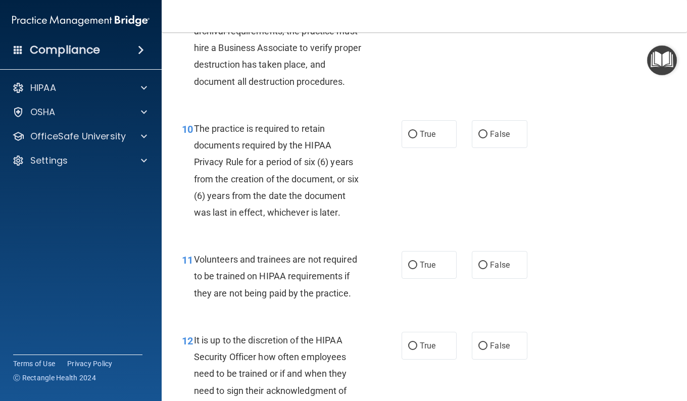
scroll to position [1039, 0]
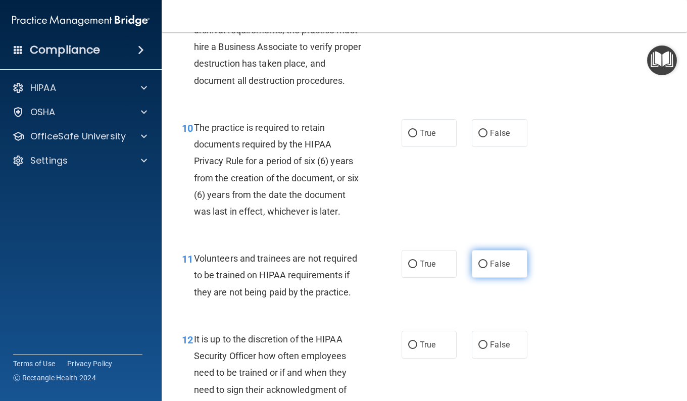
click at [507, 278] on label "False" at bounding box center [499, 264] width 55 height 28
click at [487, 268] on input "False" at bounding box center [482, 265] width 9 height 8
radio input "true"
click at [404, 147] on label "True" at bounding box center [428, 133] width 55 height 28
click at [408, 137] on input "True" at bounding box center [412, 134] width 9 height 8
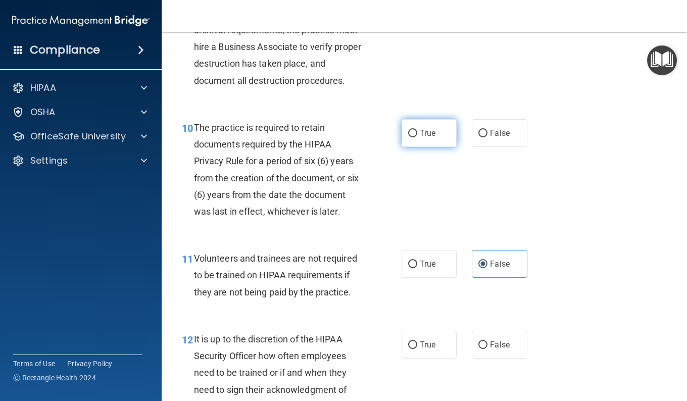
radio input "true"
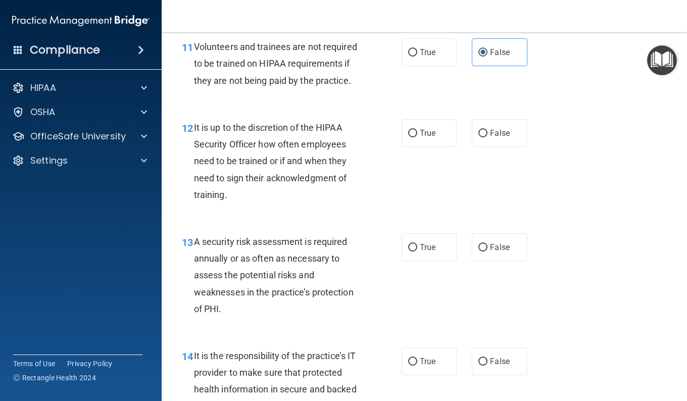
scroll to position [1251, 0]
click at [486, 146] on label "False" at bounding box center [499, 133] width 55 height 28
click at [486, 137] on input "False" at bounding box center [482, 133] width 9 height 8
radio input "true"
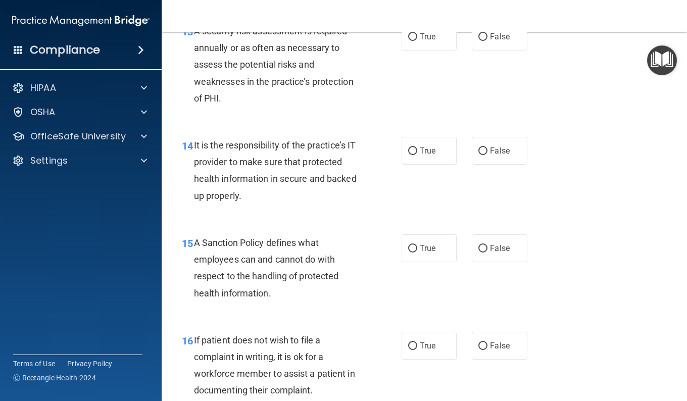
scroll to position [1476, 0]
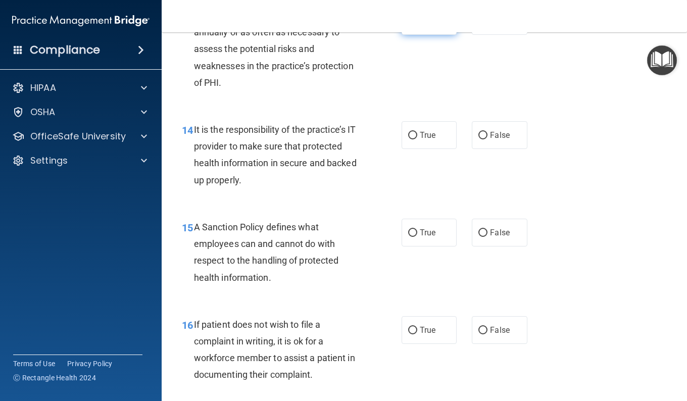
click at [407, 35] on label "True" at bounding box center [428, 21] width 55 height 28
click at [408, 25] on input "True" at bounding box center [412, 22] width 9 height 8
radio input "true"
click at [490, 140] on span "False" at bounding box center [500, 135] width 20 height 10
click at [487, 139] on input "False" at bounding box center [482, 136] width 9 height 8
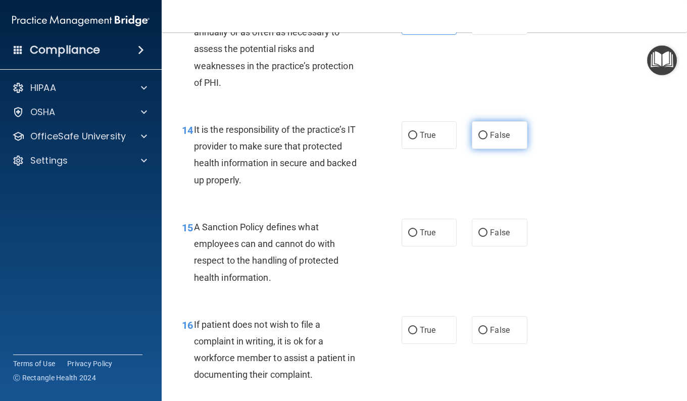
radio input "true"
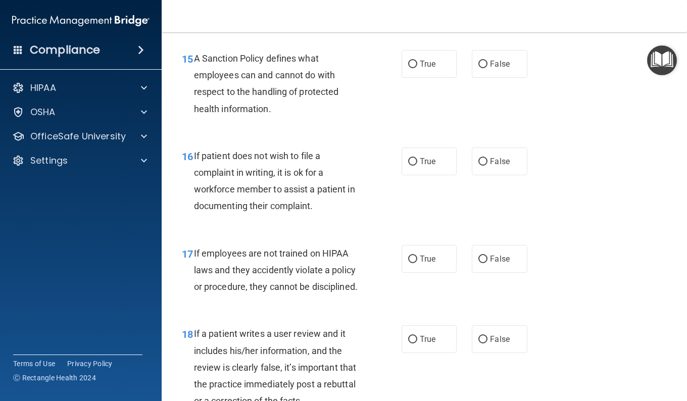
scroll to position [1646, 0]
click at [490, 77] on label "False" at bounding box center [499, 63] width 55 height 28
click at [487, 67] on input "False" at bounding box center [482, 64] width 9 height 8
radio input "true"
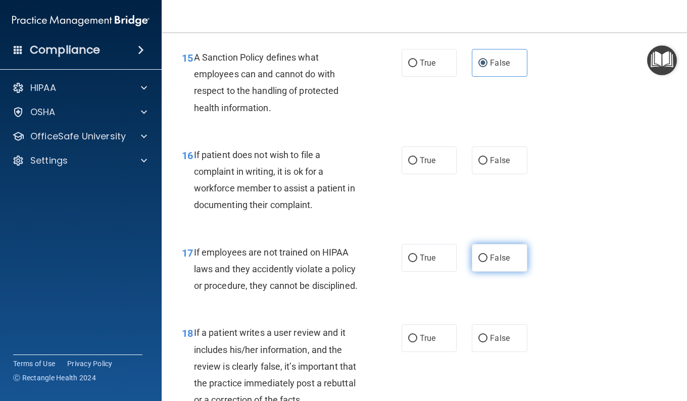
click at [478, 262] on input "False" at bounding box center [482, 258] width 9 height 8
radio input "true"
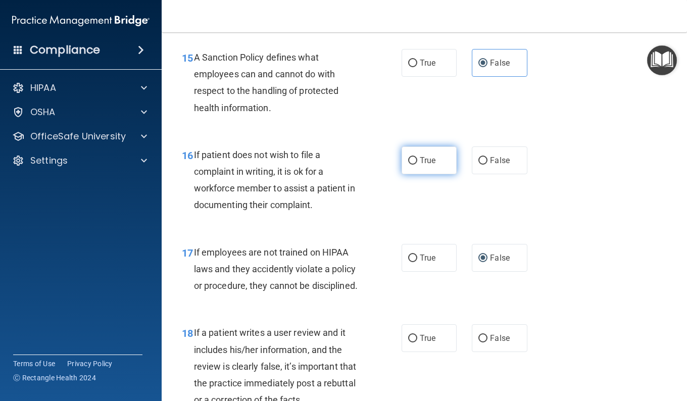
click at [433, 174] on label "True" at bounding box center [428, 160] width 55 height 28
click at [417, 165] on input "True" at bounding box center [412, 161] width 9 height 8
radio input "true"
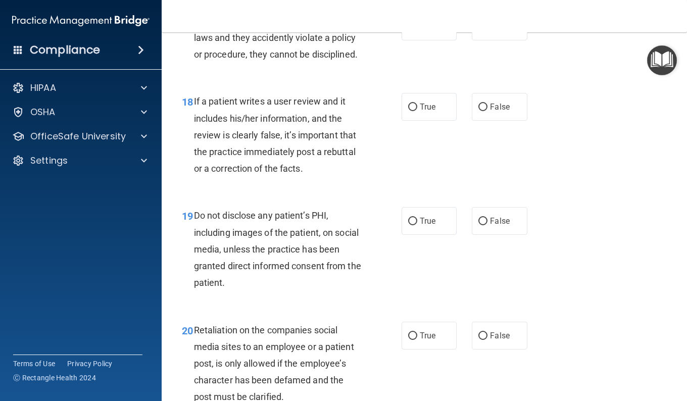
scroll to position [1877, 0]
click at [490, 112] on span "False" at bounding box center [500, 107] width 20 height 10
click at [487, 112] on input "False" at bounding box center [482, 108] width 9 height 8
radio input "true"
click at [414, 235] on label "True" at bounding box center [428, 222] width 55 height 28
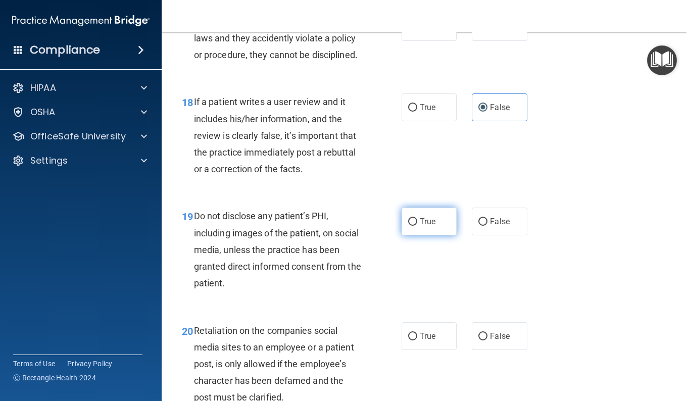
click at [414, 226] on input "True" at bounding box center [412, 222] width 9 height 8
radio input "true"
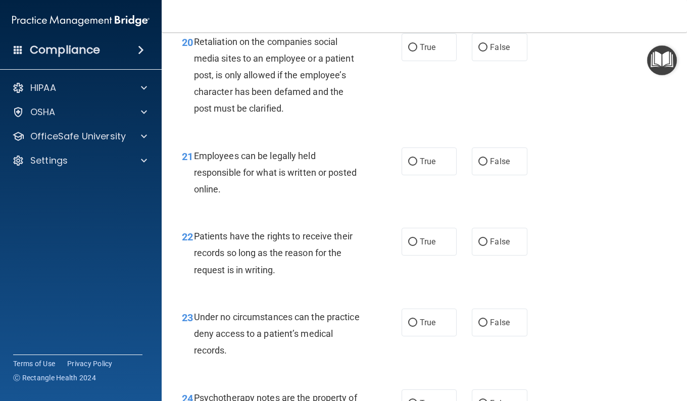
scroll to position [2166, 0]
click at [504, 336] on label "False" at bounding box center [499, 322] width 55 height 28
click at [487, 326] on input "False" at bounding box center [482, 323] width 9 height 8
radio input "true"
click at [434, 175] on label "True" at bounding box center [428, 161] width 55 height 28
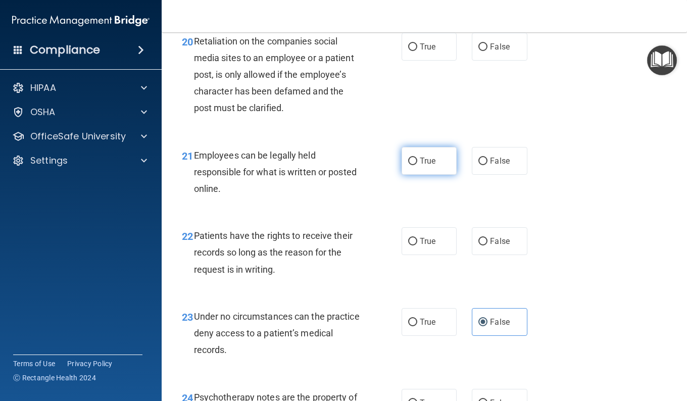
click at [417, 165] on input "True" at bounding box center [412, 162] width 9 height 8
radio input "true"
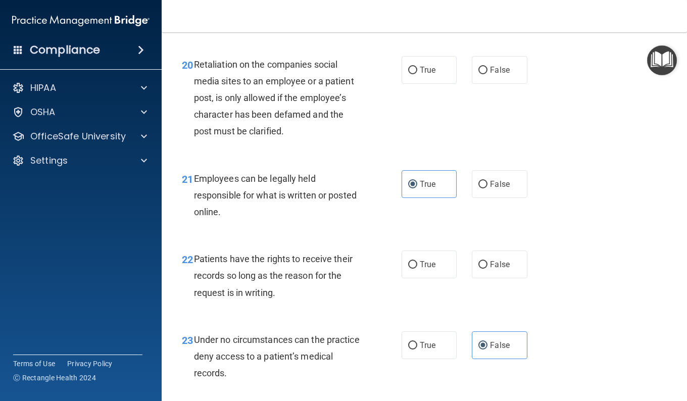
scroll to position [2141, 0]
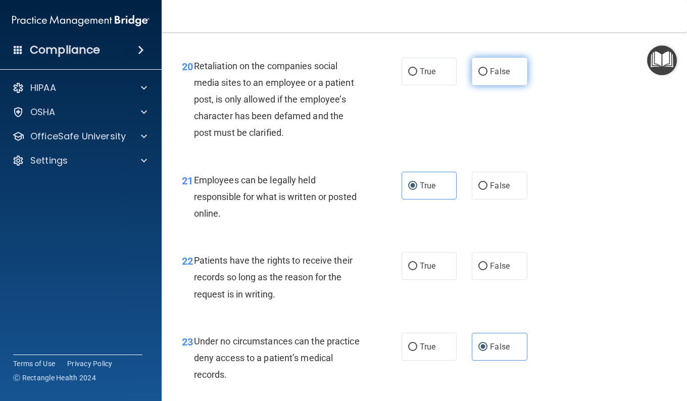
click at [492, 85] on label "False" at bounding box center [499, 72] width 55 height 28
click at [487, 76] on input "False" at bounding box center [482, 72] width 9 height 8
radio input "true"
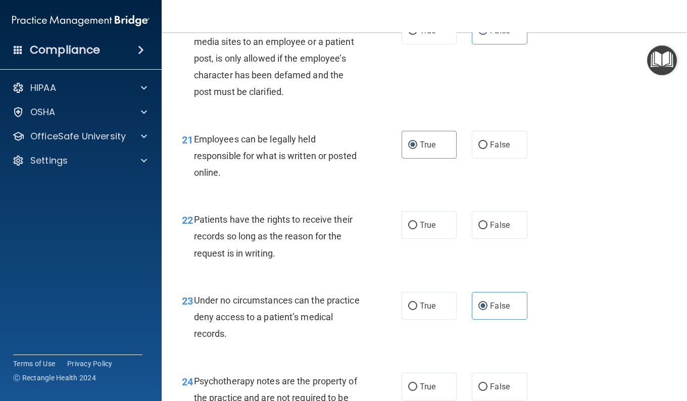
scroll to position [2226, 0]
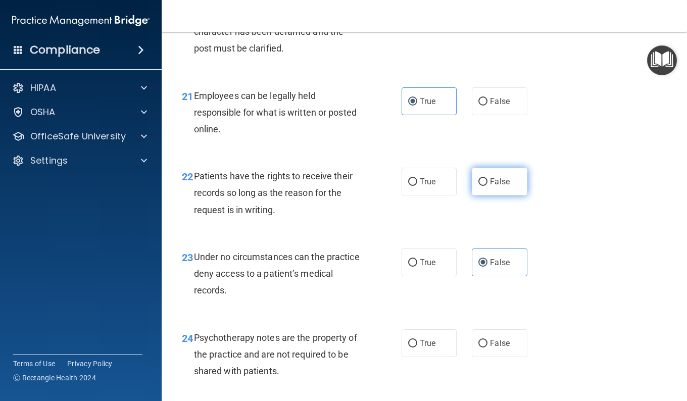
click at [497, 186] on span "False" at bounding box center [500, 182] width 20 height 10
click at [487, 186] on input "False" at bounding box center [482, 182] width 9 height 8
radio input "true"
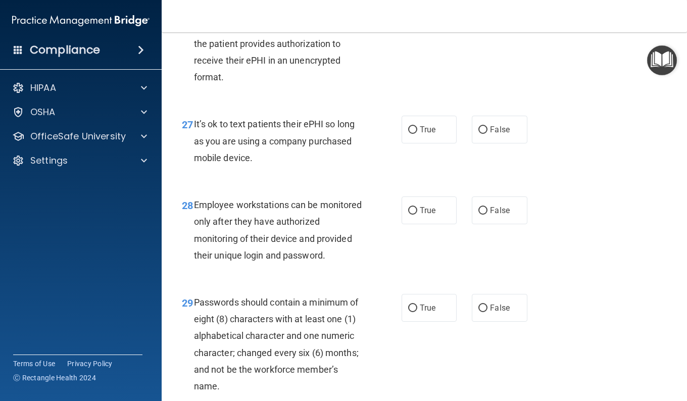
scroll to position [2752, 0]
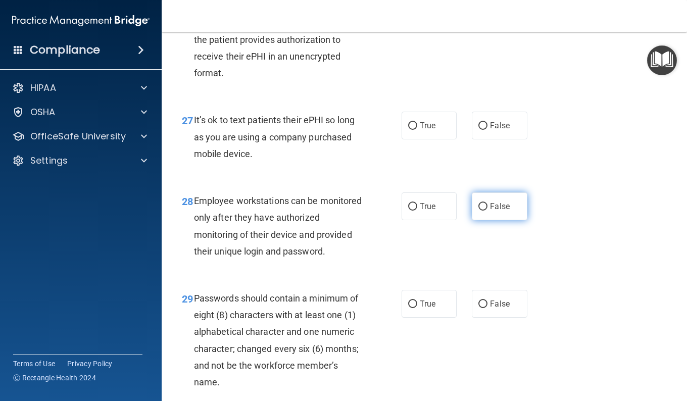
click at [478, 211] on input "False" at bounding box center [482, 207] width 9 height 8
radio input "true"
click at [490, 130] on span "False" at bounding box center [500, 126] width 20 height 10
click at [487, 130] on input "False" at bounding box center [482, 126] width 9 height 8
radio input "true"
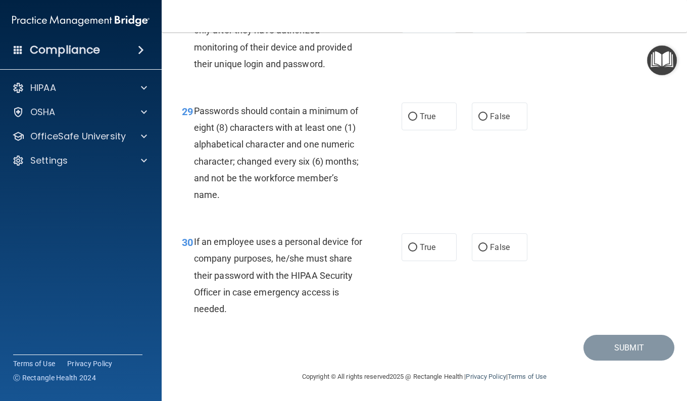
scroll to position [3007, 0]
click at [473, 248] on label "False" at bounding box center [499, 247] width 55 height 28
click at [478, 248] on input "False" at bounding box center [482, 248] width 9 height 8
radio input "true"
click at [410, 116] on input "True" at bounding box center [412, 117] width 9 height 8
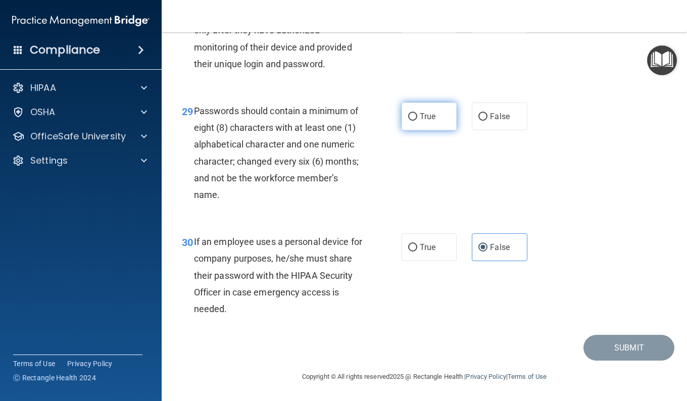
radio input "true"
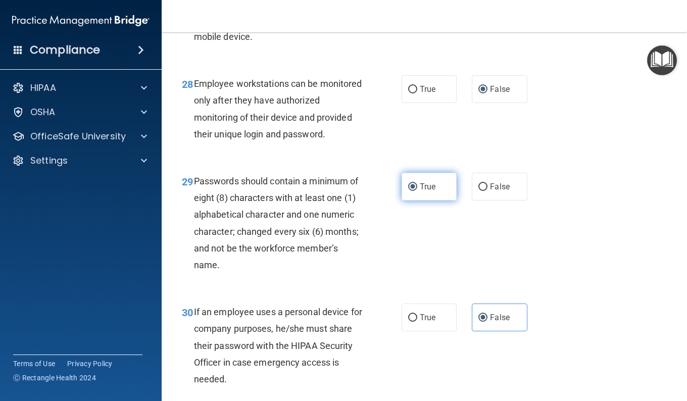
scroll to position [2867, 0]
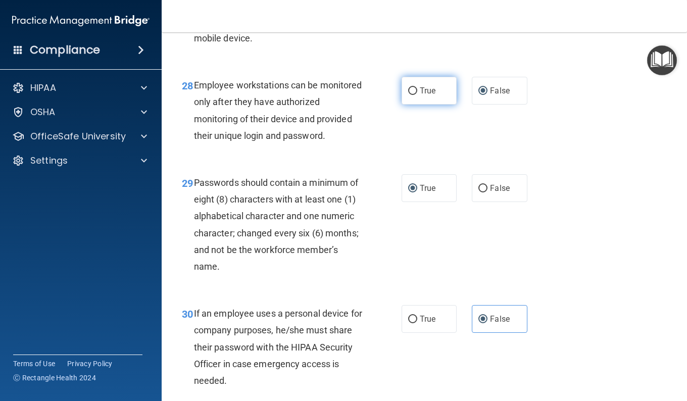
click at [418, 105] on label "True" at bounding box center [428, 91] width 55 height 28
click at [417, 95] on input "True" at bounding box center [412, 91] width 9 height 8
radio input "true"
radio input "false"
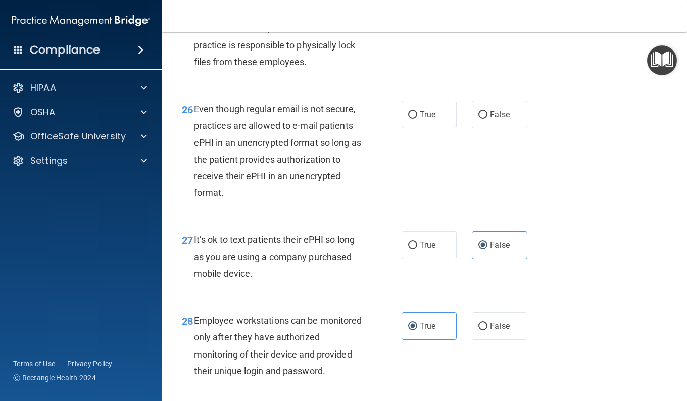
scroll to position [2632, 0]
click at [411, 119] on input "True" at bounding box center [412, 115] width 9 height 8
radio input "true"
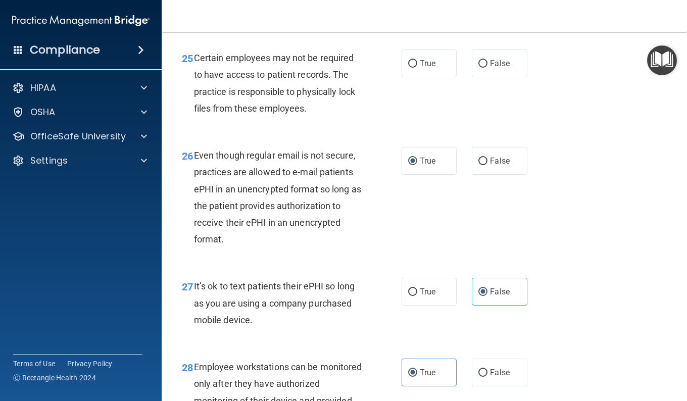
scroll to position [2584, 0]
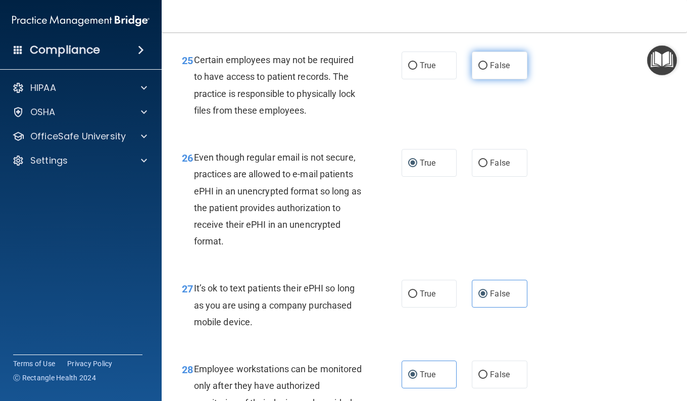
click at [482, 70] on input "False" at bounding box center [482, 66] width 9 height 8
radio input "true"
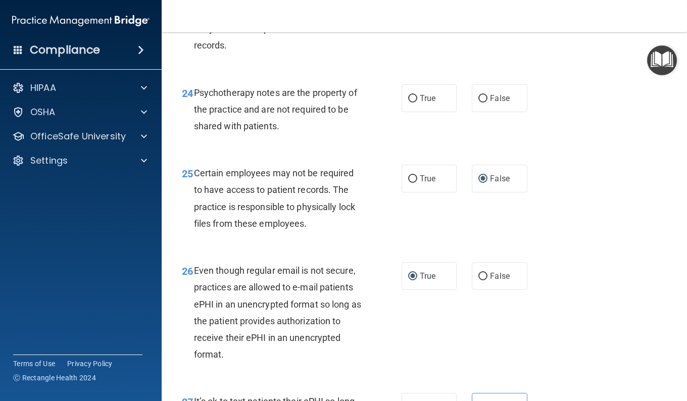
scroll to position [2470, 0]
click at [420, 104] on span "True" at bounding box center [428, 99] width 16 height 10
click at [417, 103] on input "True" at bounding box center [412, 99] width 9 height 8
radio input "true"
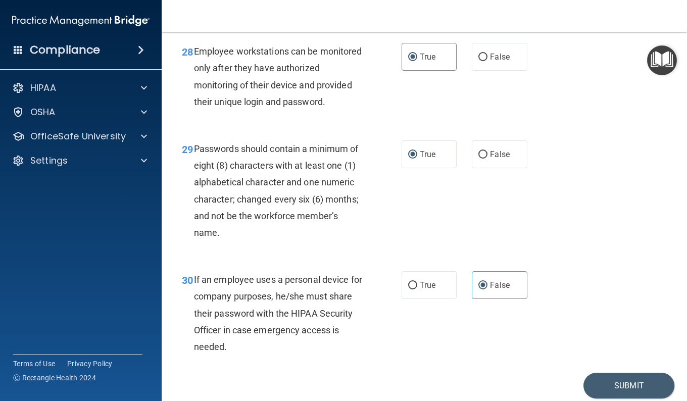
scroll to position [3007, 0]
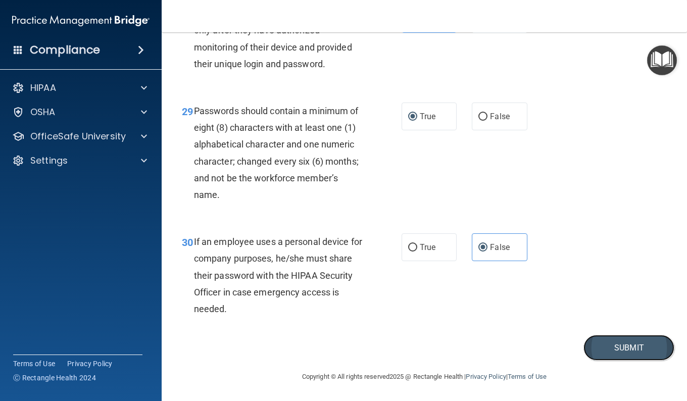
click at [617, 340] on button "Submit" at bounding box center [628, 348] width 91 height 26
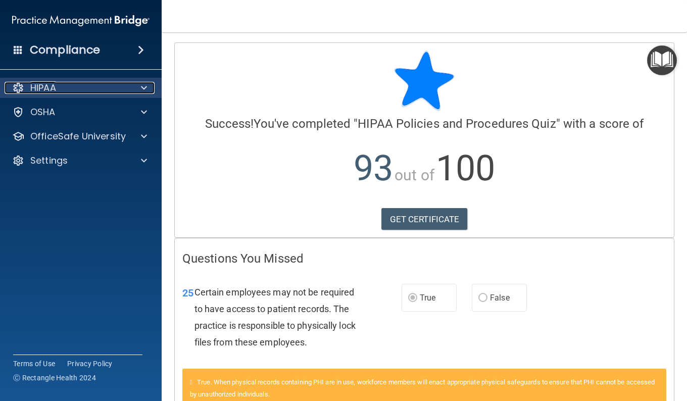
click at [149, 82] on div at bounding box center [142, 88] width 25 height 12
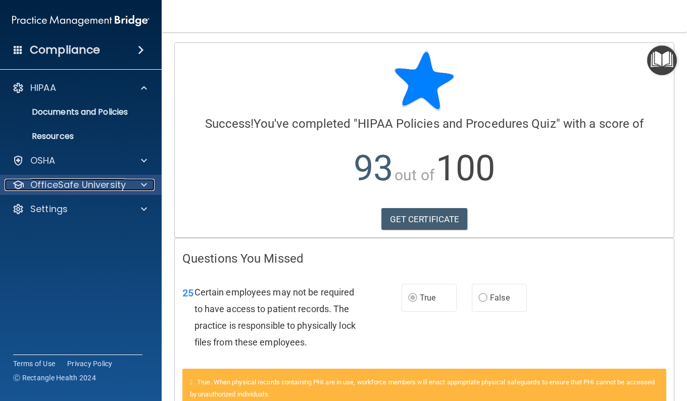
click at [145, 189] on span at bounding box center [144, 185] width 6 height 12
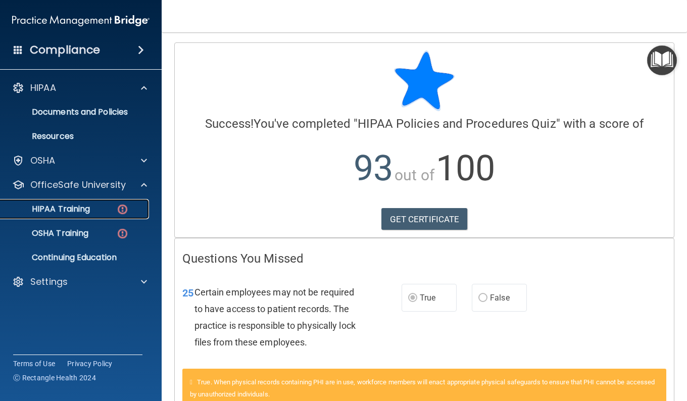
click at [97, 211] on div "HIPAA Training" at bounding box center [76, 209] width 138 height 10
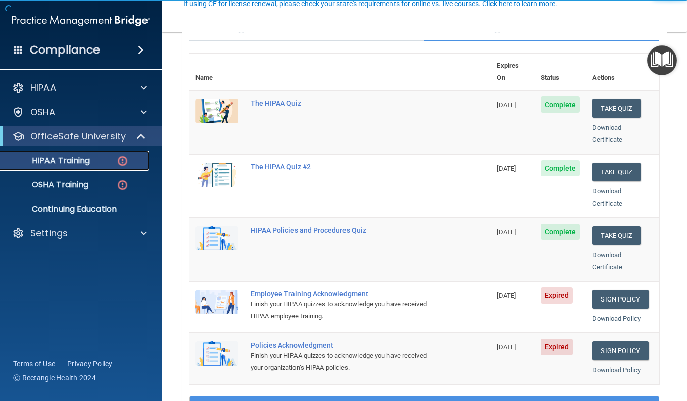
scroll to position [100, 0]
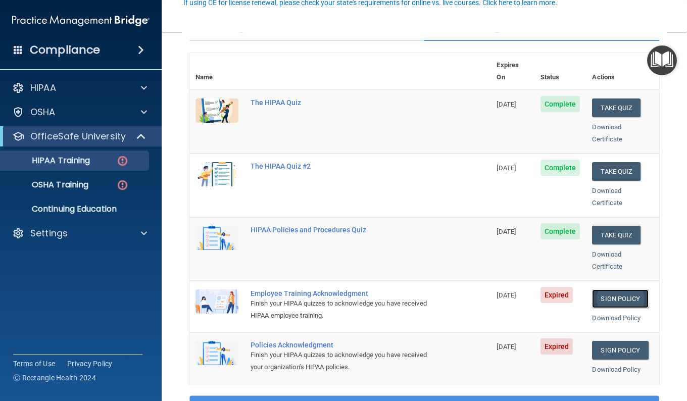
click at [600, 289] on link "Sign Policy" at bounding box center [620, 298] width 56 height 19
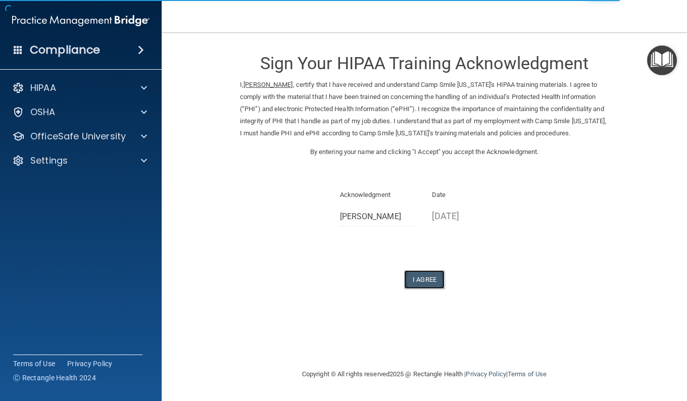
click at [420, 288] on button "I Agree" at bounding box center [424, 279] width 40 height 19
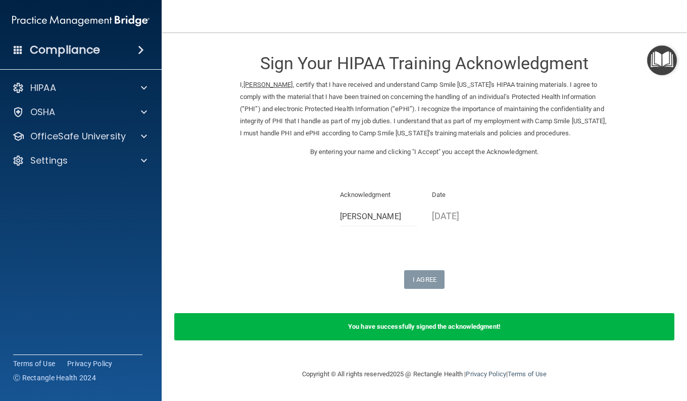
scroll to position [4, 0]
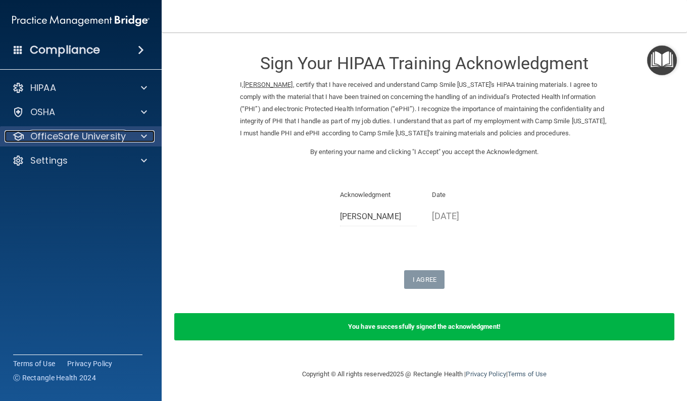
click at [142, 136] on span at bounding box center [144, 136] width 6 height 12
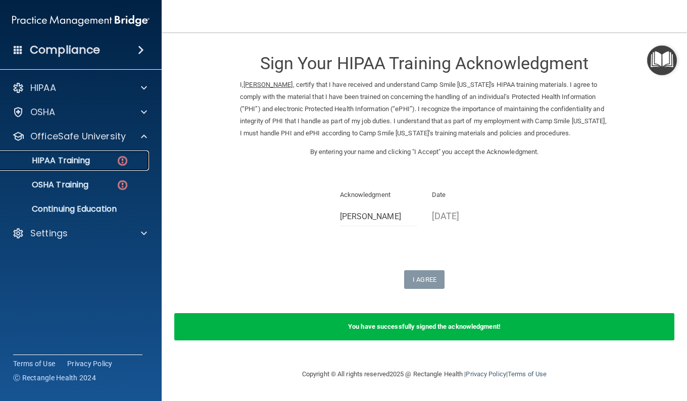
click at [124, 159] on img at bounding box center [122, 160] width 13 height 13
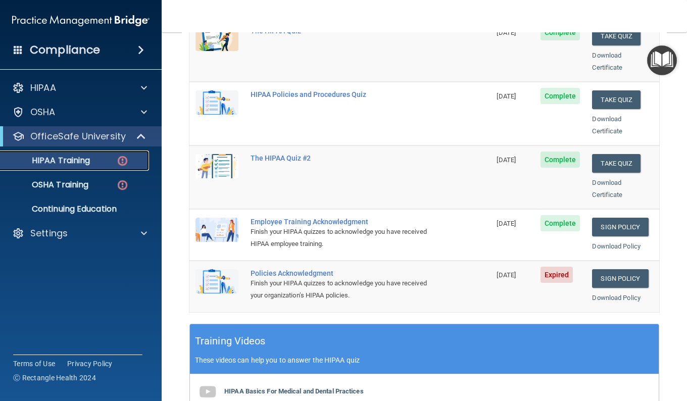
scroll to position [171, 0]
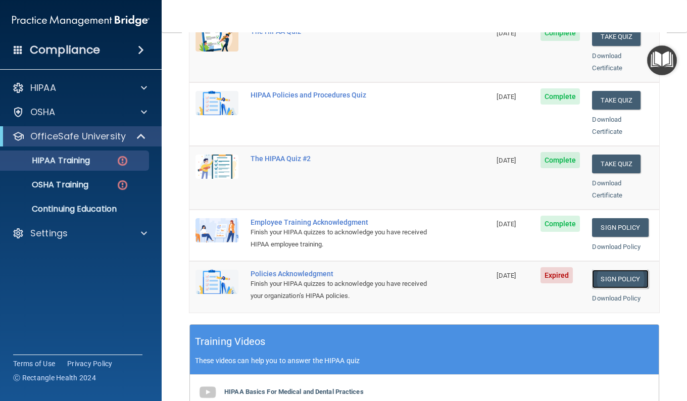
click at [613, 270] on link "Sign Policy" at bounding box center [620, 279] width 56 height 19
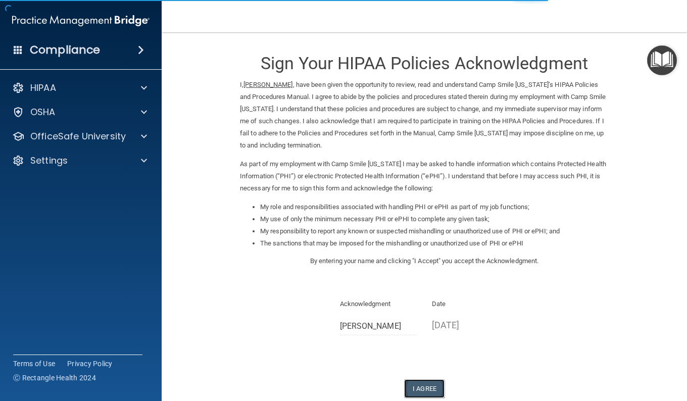
click at [427, 380] on button "I Agree" at bounding box center [424, 388] width 40 height 19
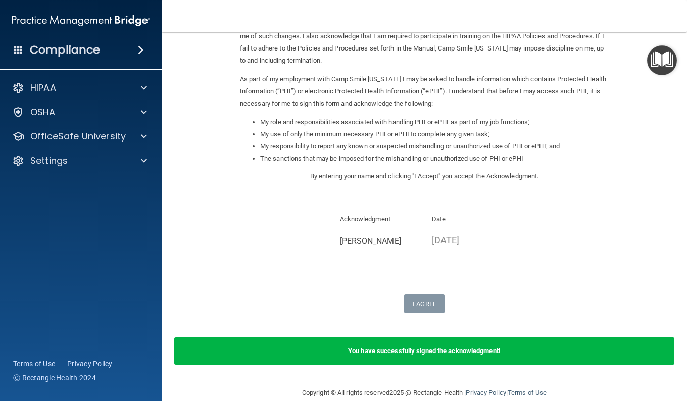
scroll to position [101, 0]
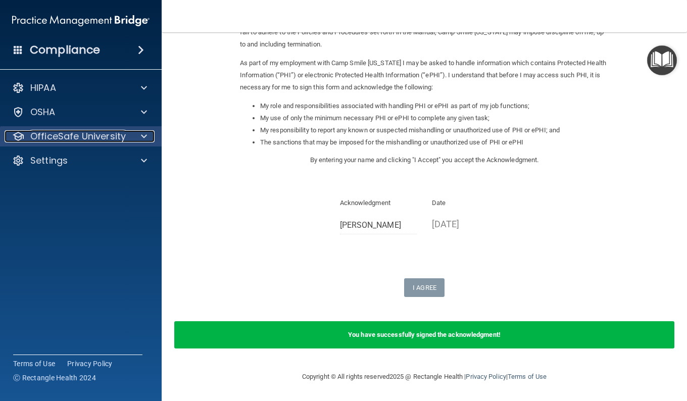
click at [144, 133] on span at bounding box center [144, 136] width 6 height 12
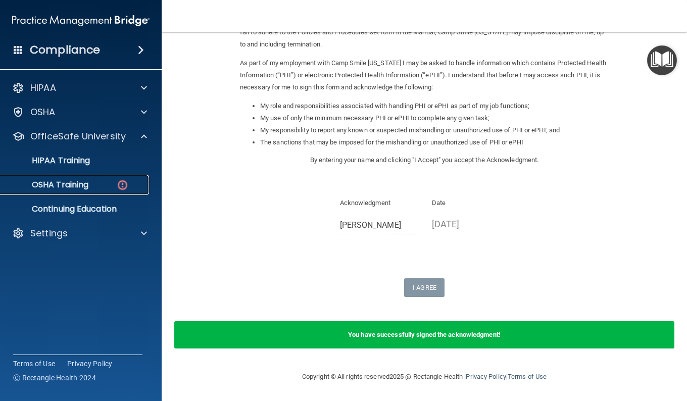
click at [116, 188] on div "OSHA Training" at bounding box center [76, 185] width 138 height 10
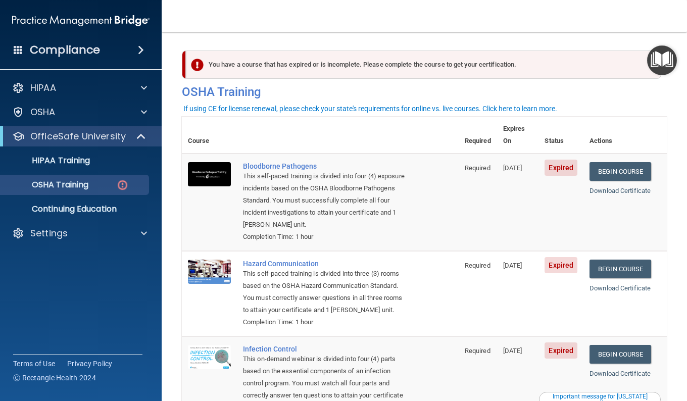
click at [366, 206] on div "This self-paced training is divided into four (4) exposure incidents based on t…" at bounding box center [325, 200] width 165 height 61
click at [620, 162] on link "Begin Course" at bounding box center [620, 171] width 62 height 19
